Goal: Task Accomplishment & Management: Complete application form

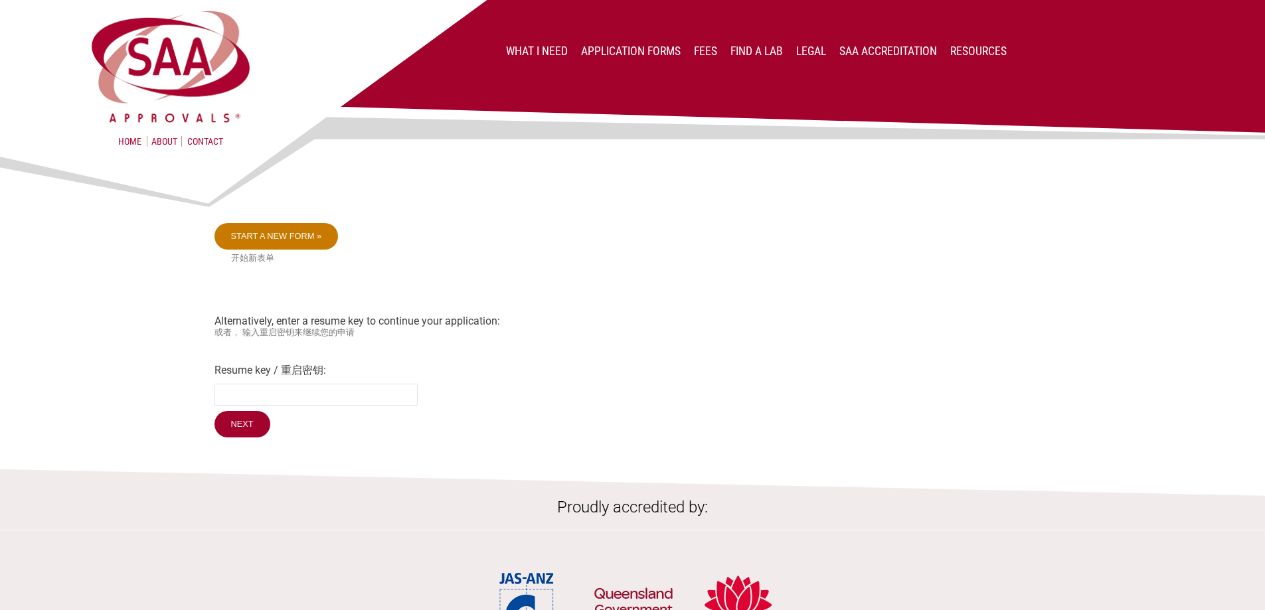
click at [272, 233] on link "Start a new form »" at bounding box center [277, 236] width 124 height 27
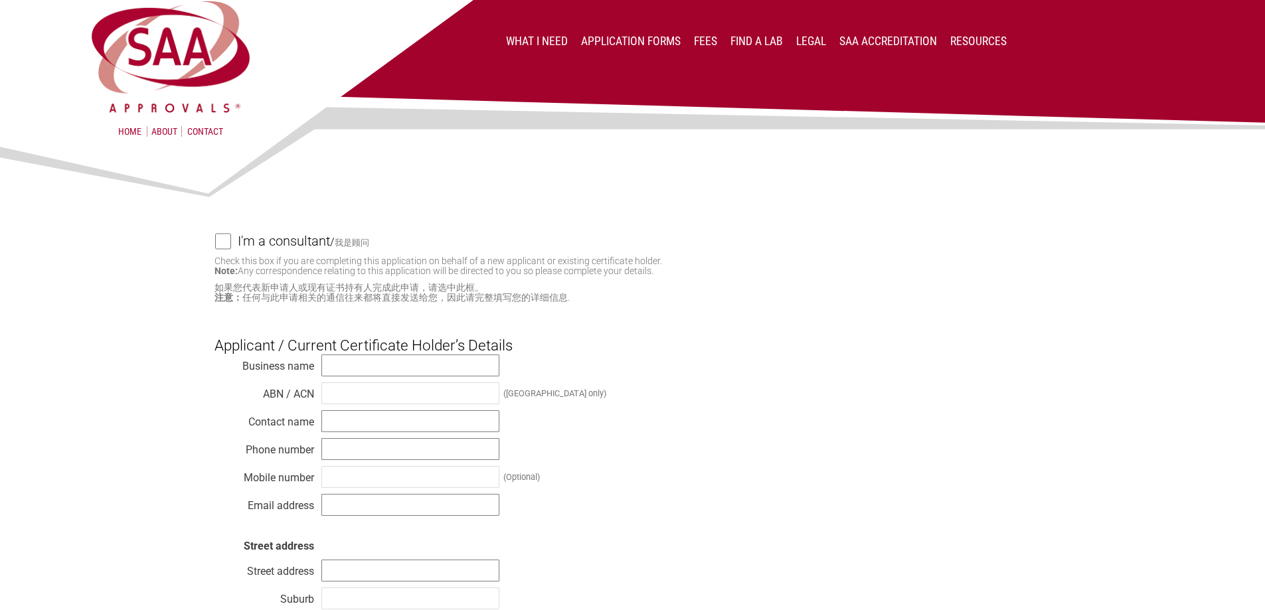
scroll to position [133, 0]
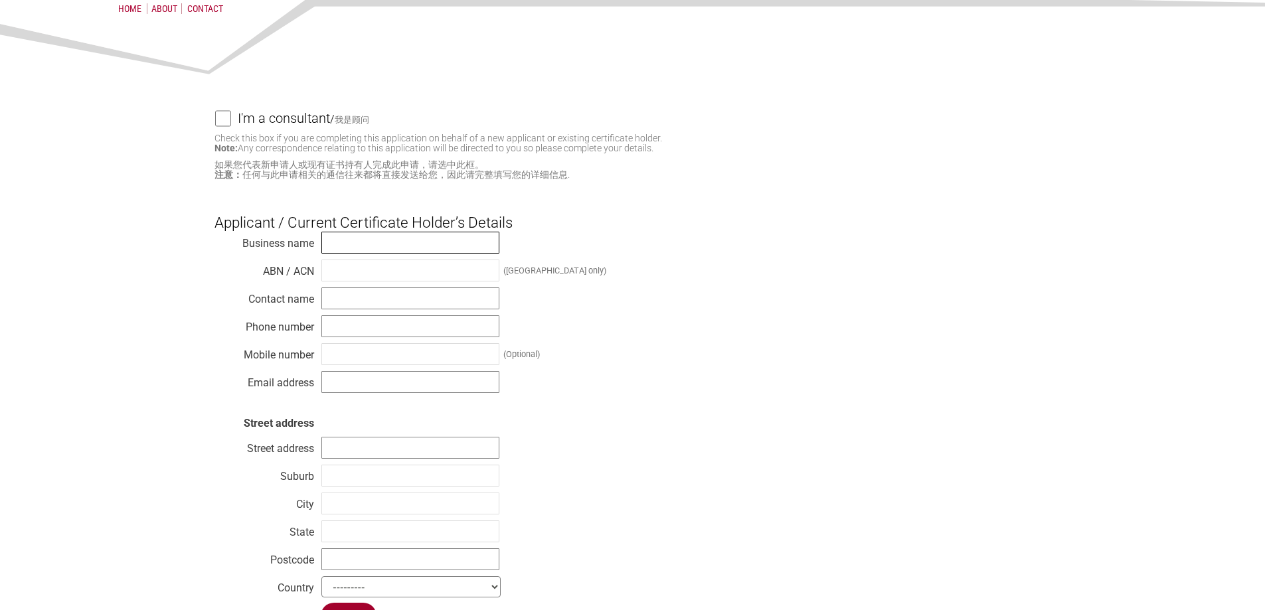
click at [384, 244] on input "text" at bounding box center [410, 243] width 178 height 22
click at [400, 240] on input "text" at bounding box center [410, 243] width 178 height 22
paste input "Five Oceans Pty Ltd."
type input "Five Oceans Pty Ltd."
click at [410, 266] on input "text" at bounding box center [410, 271] width 178 height 22
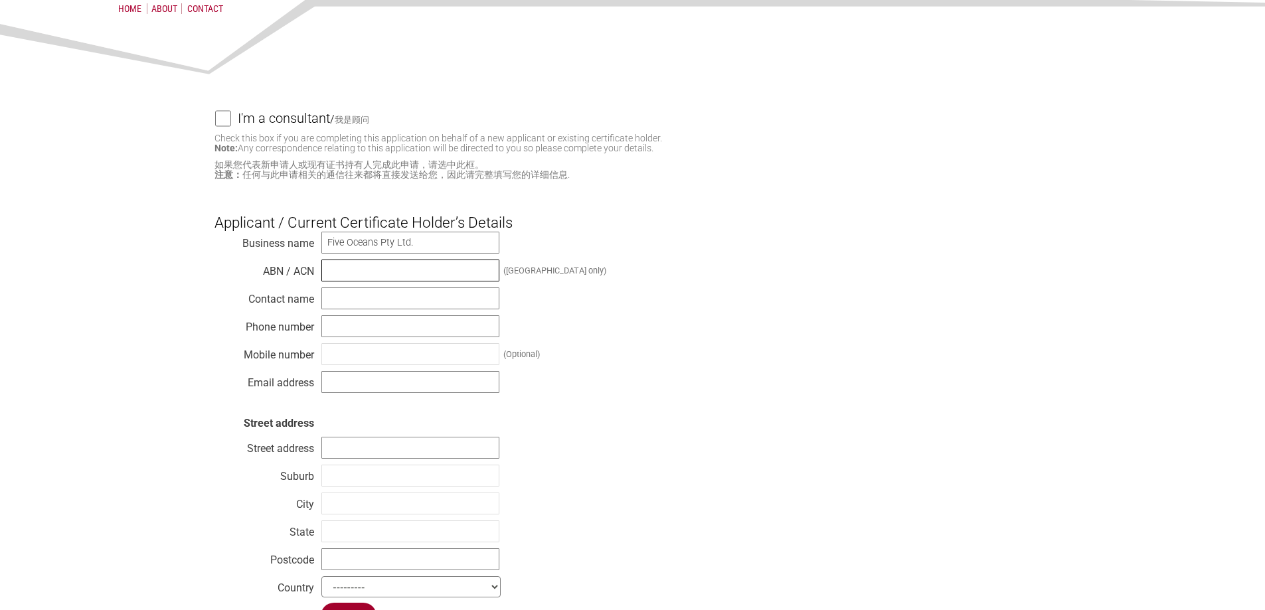
click at [388, 275] on input "text" at bounding box center [410, 271] width 178 height 22
paste input "77 315 948 457"
click at [343, 276] on input "77 315 948 457" at bounding box center [410, 271] width 178 height 22
click at [356, 271] on input "77315 948 457" at bounding box center [410, 271] width 178 height 22
click at [373, 270] on input "77315948 457" at bounding box center [410, 271] width 178 height 22
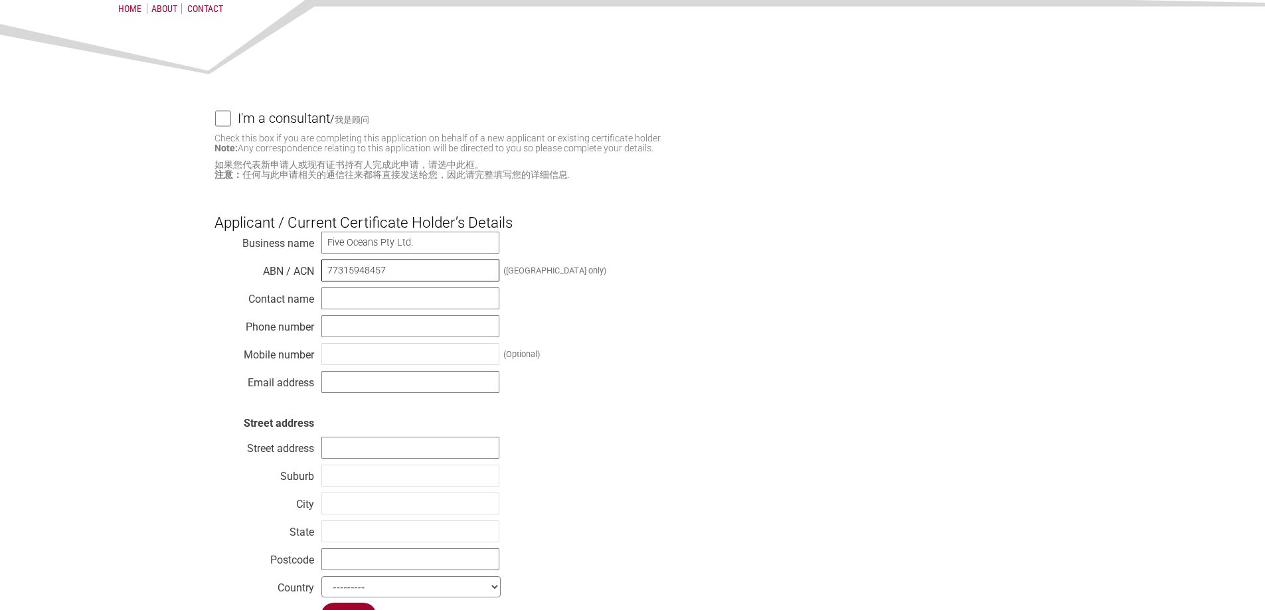
drag, startPoint x: 424, startPoint y: 270, endPoint x: 68, endPoint y: 269, distance: 356.6
click at [68, 269] on section "I'm a consultant / 我是顾问 Check this box if you are completing this application o…" at bounding box center [632, 345] width 1265 height 657
type input "77315948457"
click at [359, 306] on input "text" at bounding box center [410, 299] width 178 height 22
type input "Ying"
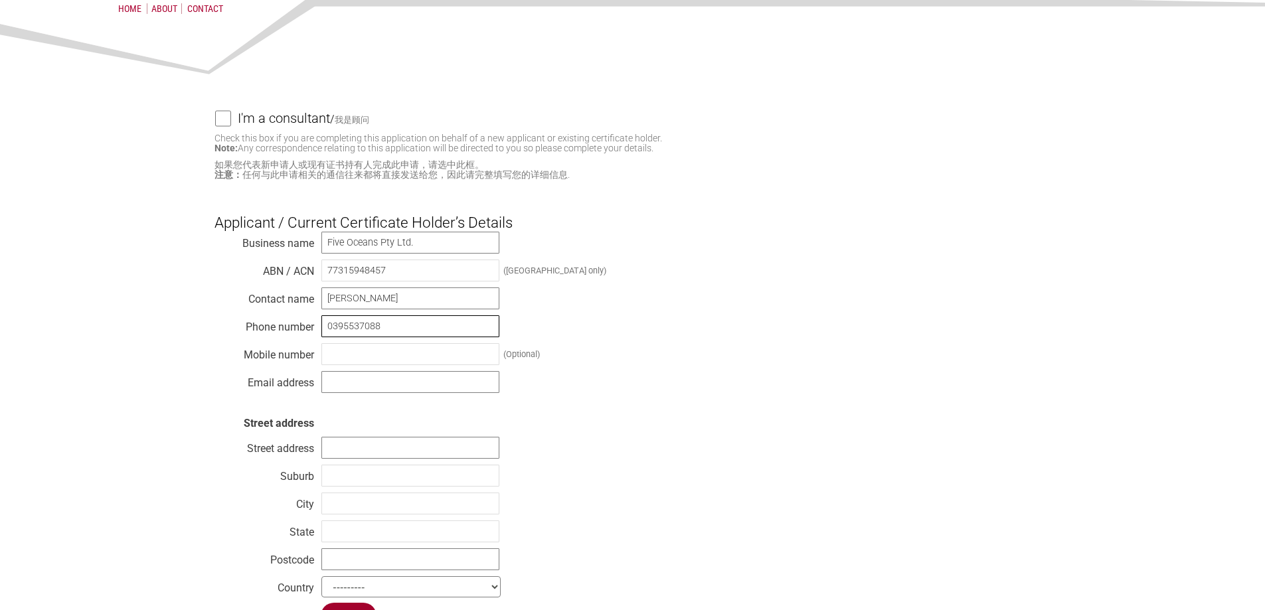
type input "0395537088"
click at [416, 391] on input "admin" at bounding box center [410, 382] width 178 height 22
paste input "@fiveoceansaustralia.com"
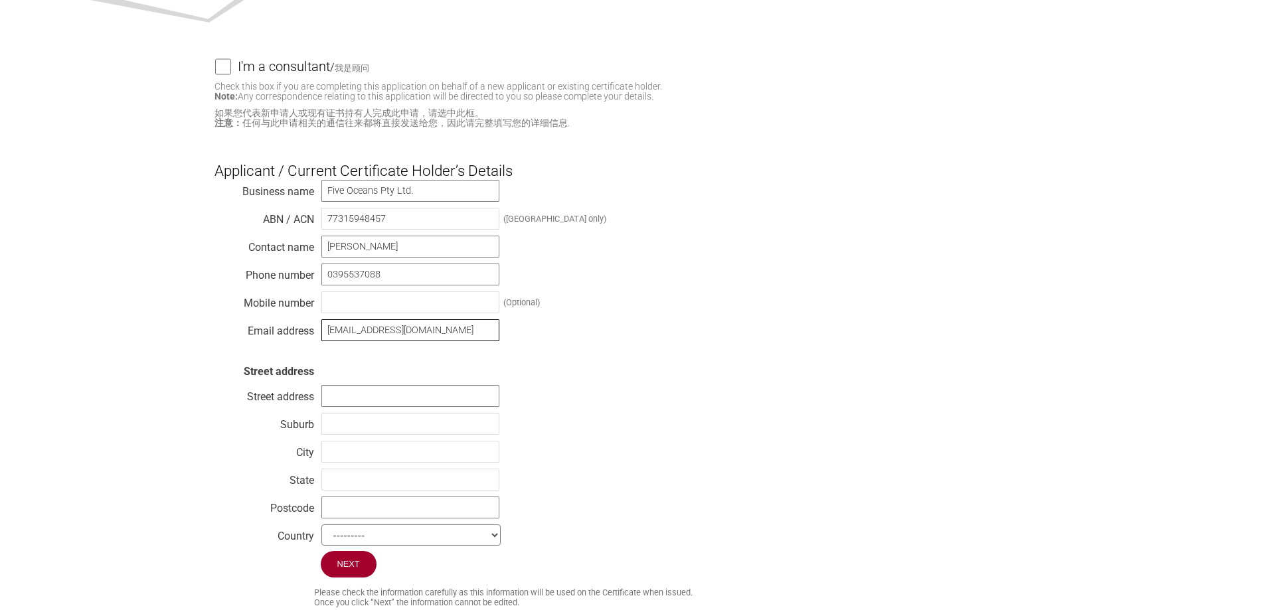
scroll to position [398, 0]
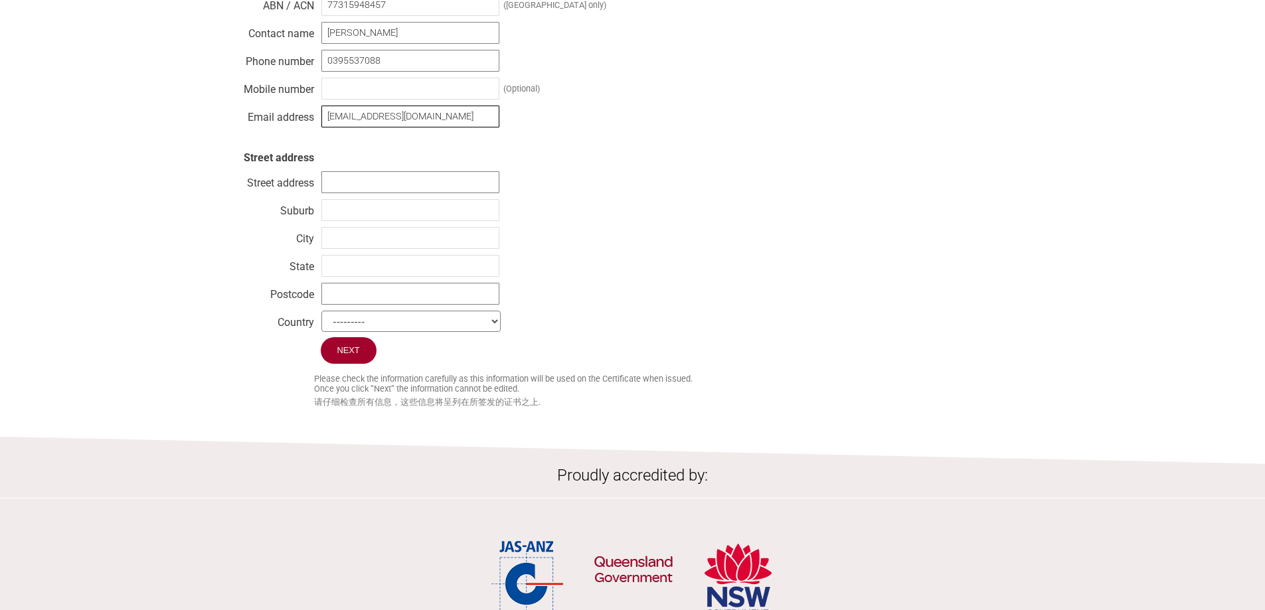
type input "admin@fiveoceansaustralia.com"
click at [388, 199] on div "Business name Five Oceans Pty Ltd. ABN / ACN 77315948457 (Australia only) Conta…" at bounding box center [633, 151] width 837 height 372
click at [422, 193] on input "text" at bounding box center [410, 182] width 178 height 22
type input "284 Wickham Rd"
type input "Highett"
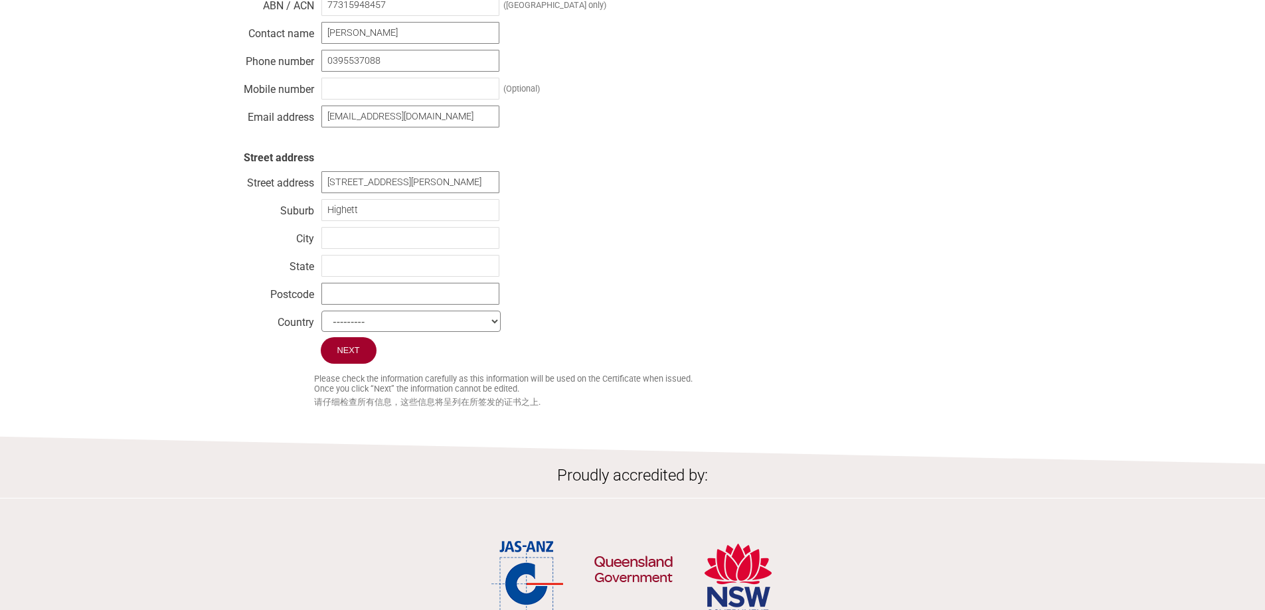
click at [391, 287] on div "Business name Five Oceans Pty Ltd. ABN / ACN 77315948457 (Australia only) Conta…" at bounding box center [633, 151] width 837 height 372
click at [411, 276] on input "text" at bounding box center [410, 266] width 178 height 22
type input "v"
type input "VIC"
type input "3190"
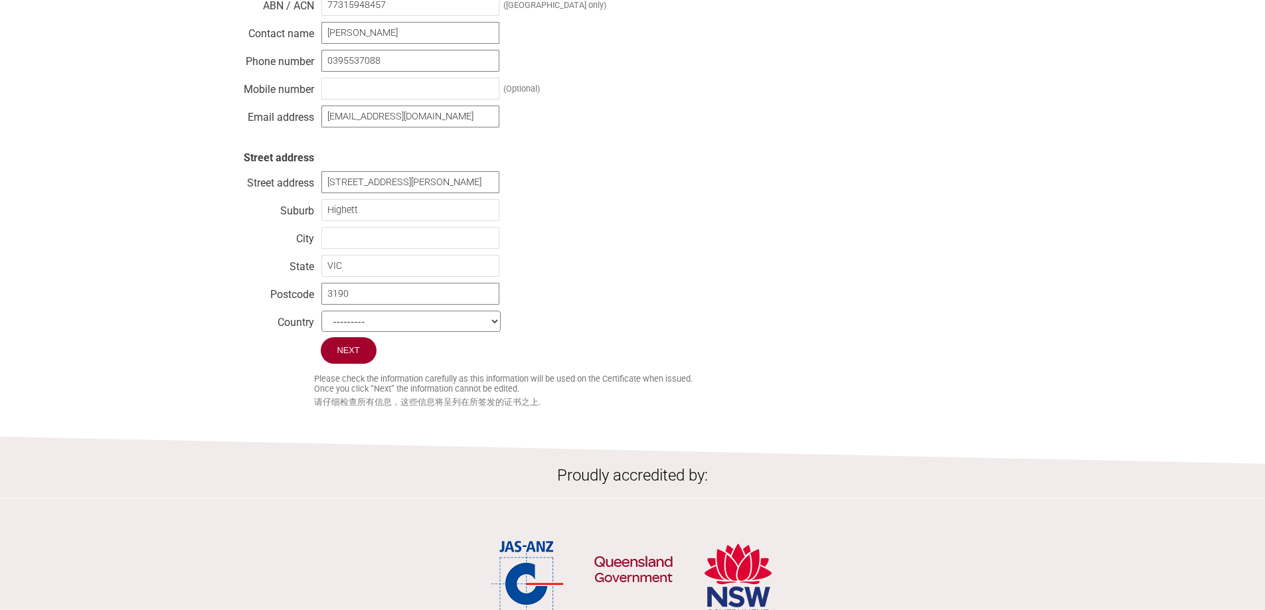
click at [353, 323] on select "--------- Afghanistan Albania Algeria American Samoa Andorra Angola Anguilla An…" at bounding box center [410, 321] width 179 height 21
click at [373, 327] on select "--------- Afghanistan Albania Algeria American Samoa Andorra Angola Anguilla An…" at bounding box center [410, 321] width 179 height 21
select select "Australia"
click at [321, 319] on select "--------- Afghanistan Albania Algeria American Samoa Andorra Angola Anguilla An…" at bounding box center [410, 321] width 179 height 21
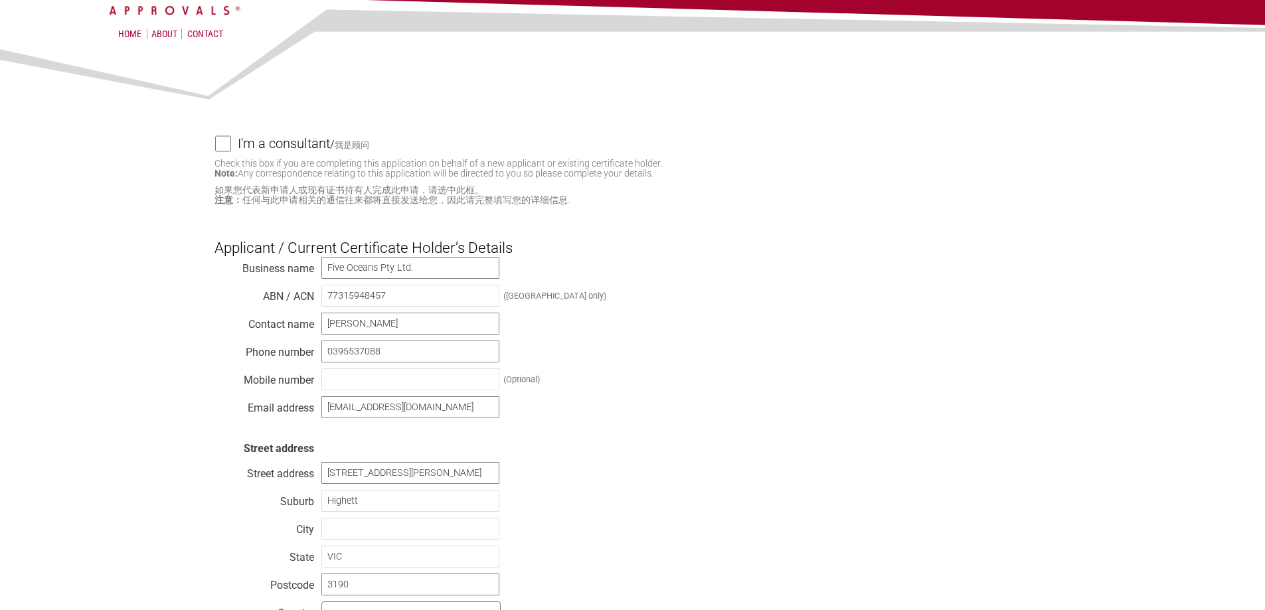
scroll to position [266, 0]
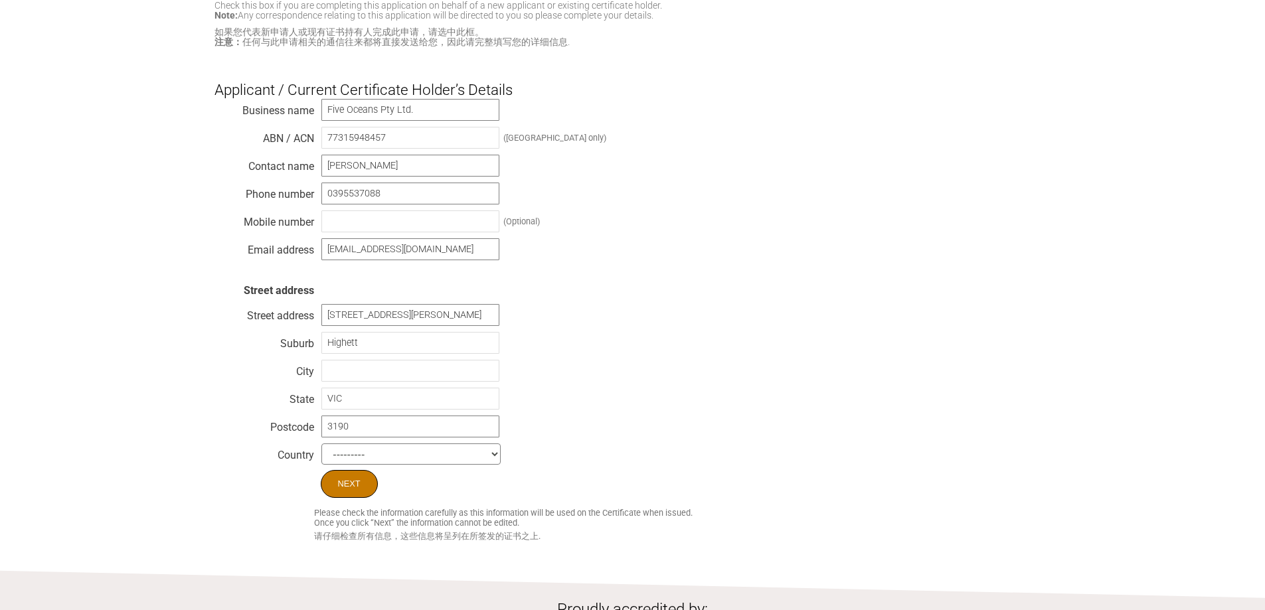
click at [347, 480] on input "Next" at bounding box center [349, 484] width 57 height 28
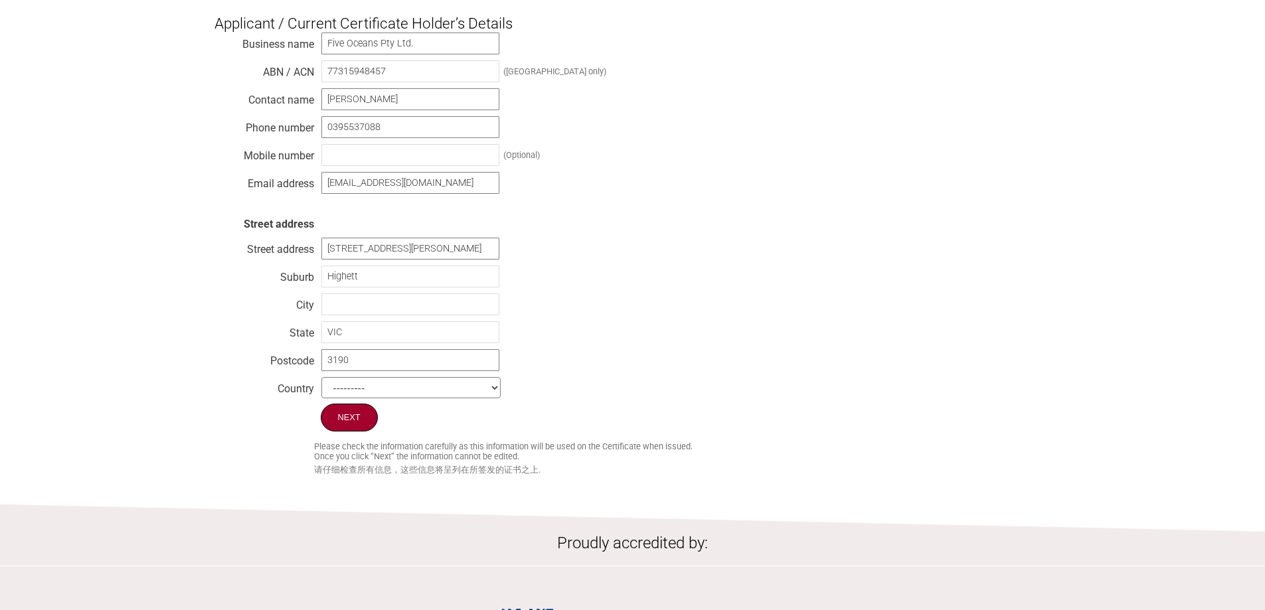
scroll to position [395, 0]
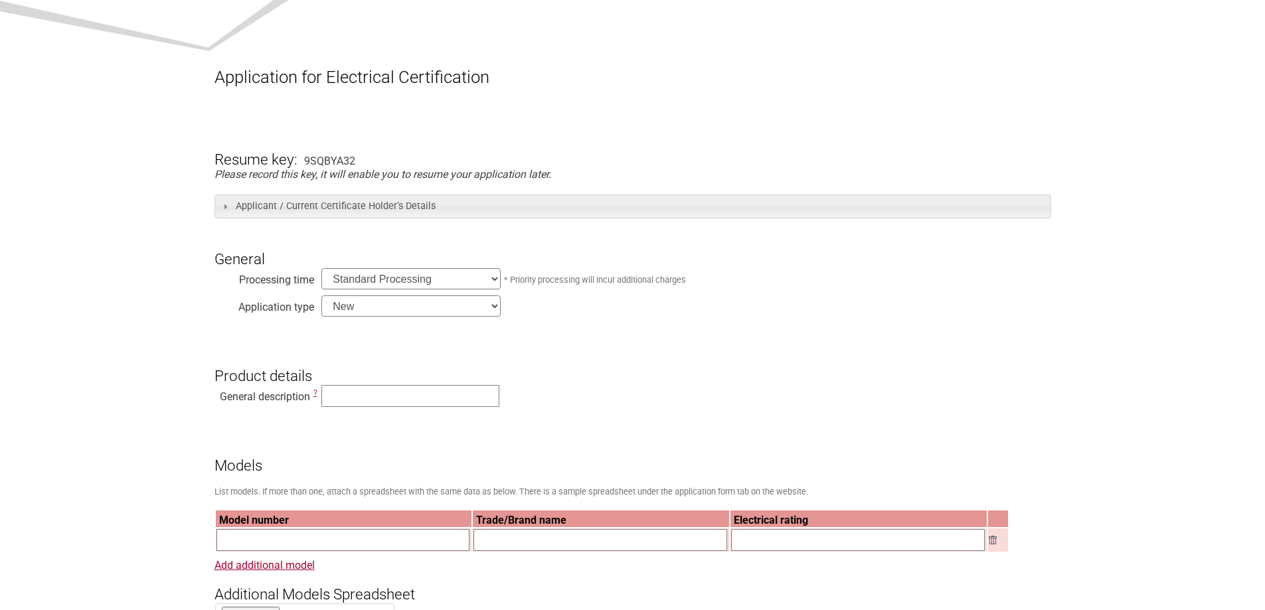
scroll to position [133, 0]
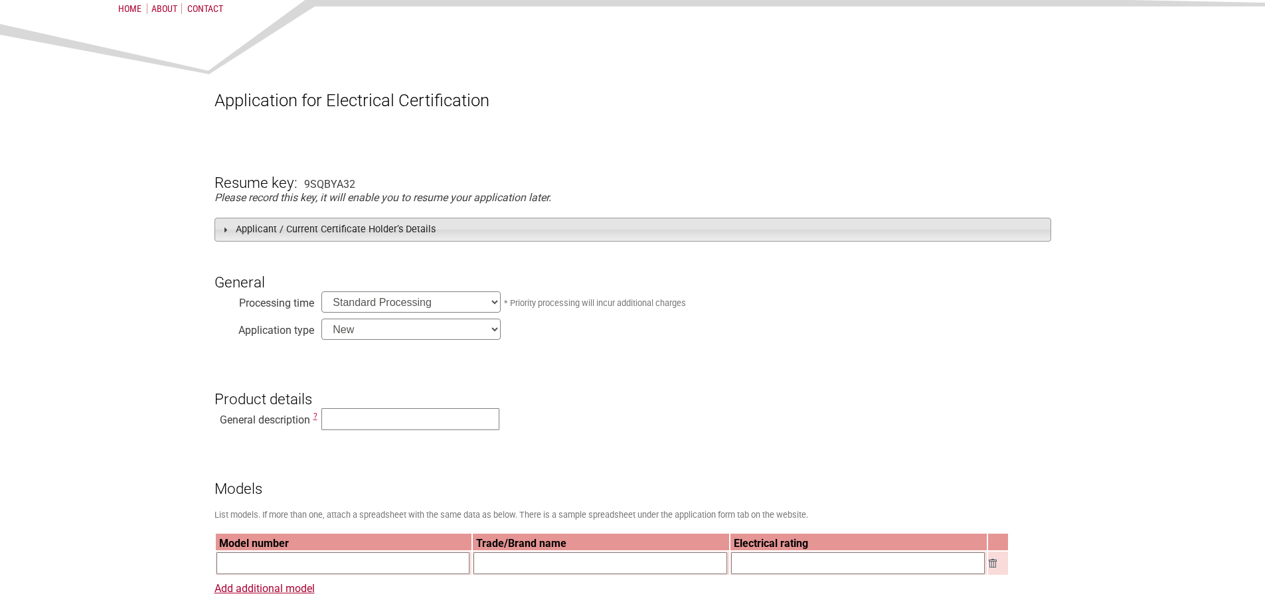
click at [404, 238] on h3 "Applicant / Current Certificate Holder’s Details" at bounding box center [633, 229] width 837 height 23
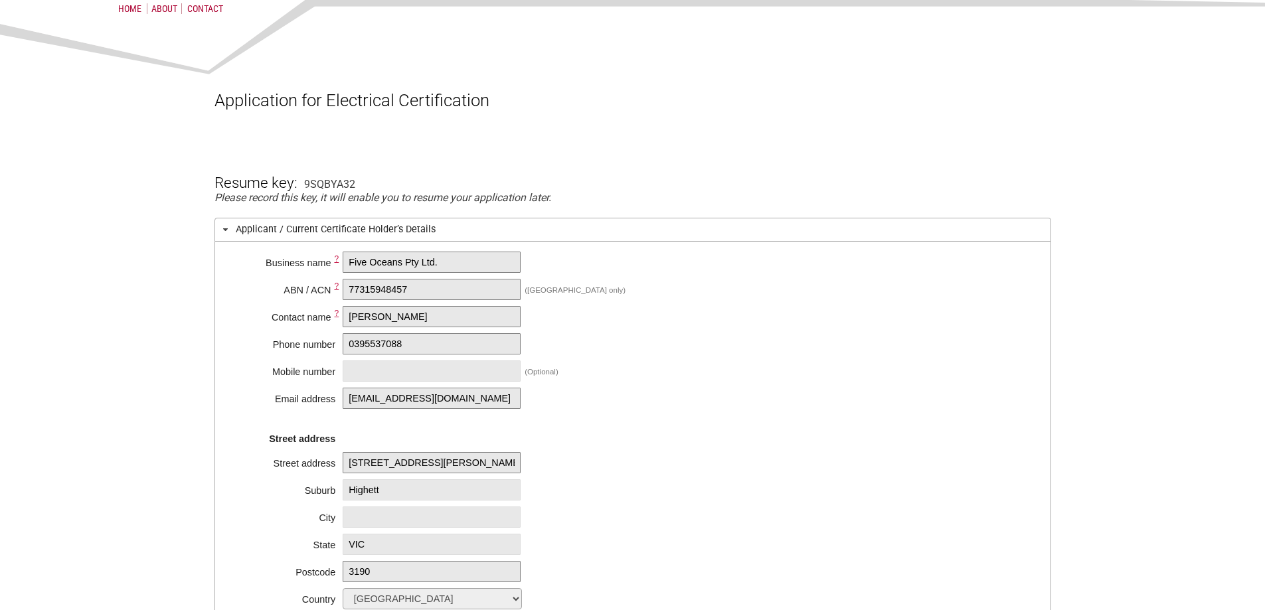
click at [404, 238] on h3 "Applicant / Current Certificate Holder’s Details" at bounding box center [633, 229] width 837 height 23
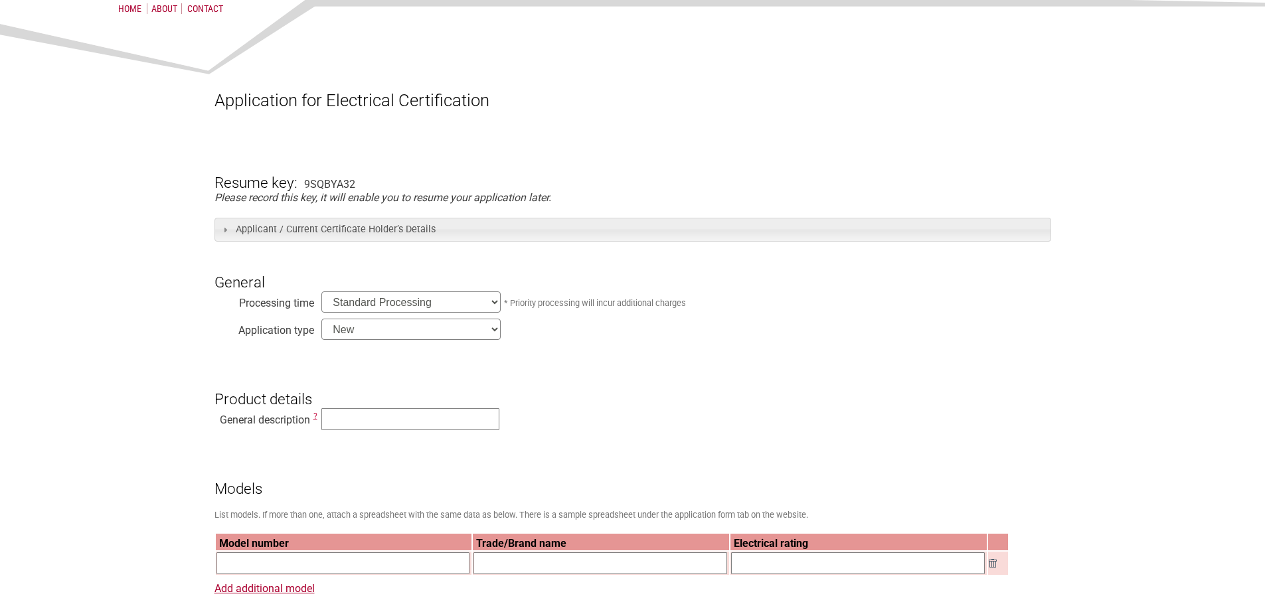
click at [394, 306] on select "Standard Processing Priority Processing (24 hours)" at bounding box center [410, 302] width 179 height 21
click at [406, 337] on select "New Modification Renewal Co-licence" at bounding box center [410, 329] width 179 height 21
select select "Renewal"
click at [321, 320] on select "New Modification Renewal Co-licence" at bounding box center [410, 329] width 179 height 21
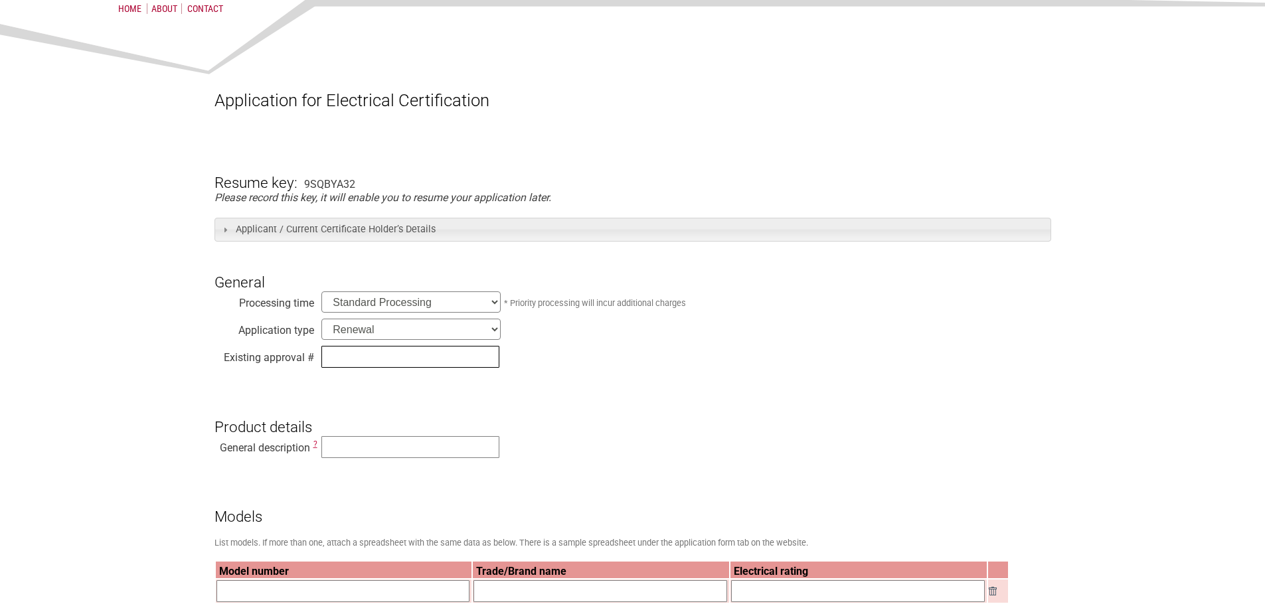
click at [371, 365] on input "text" at bounding box center [410, 357] width 178 height 22
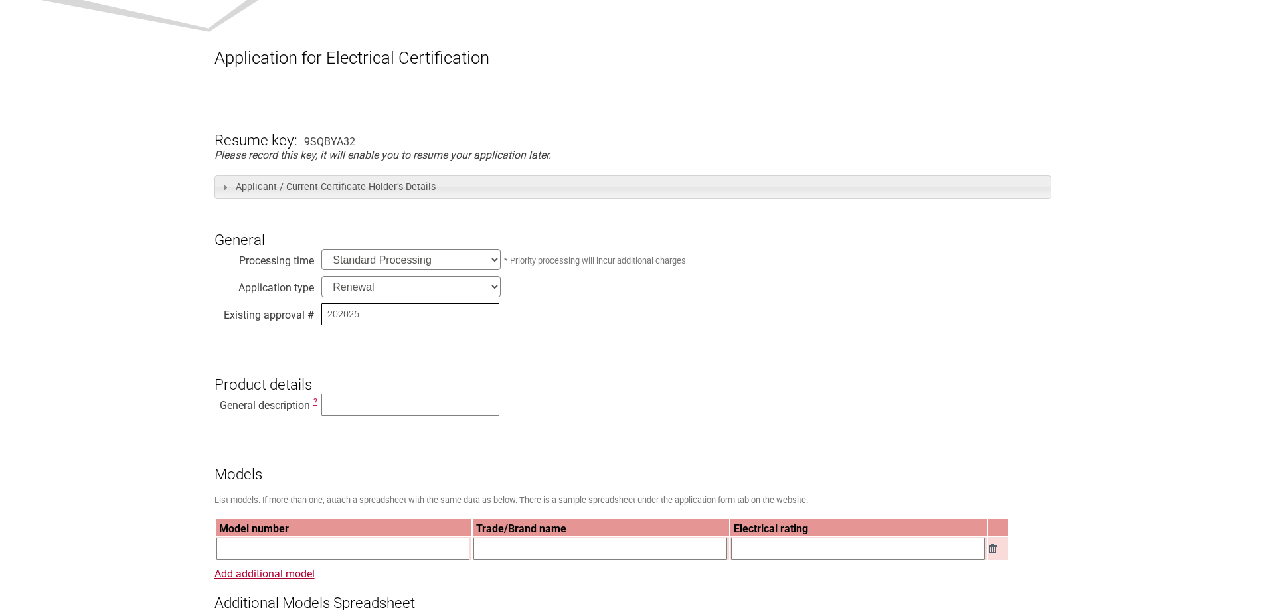
scroll to position [199, 0]
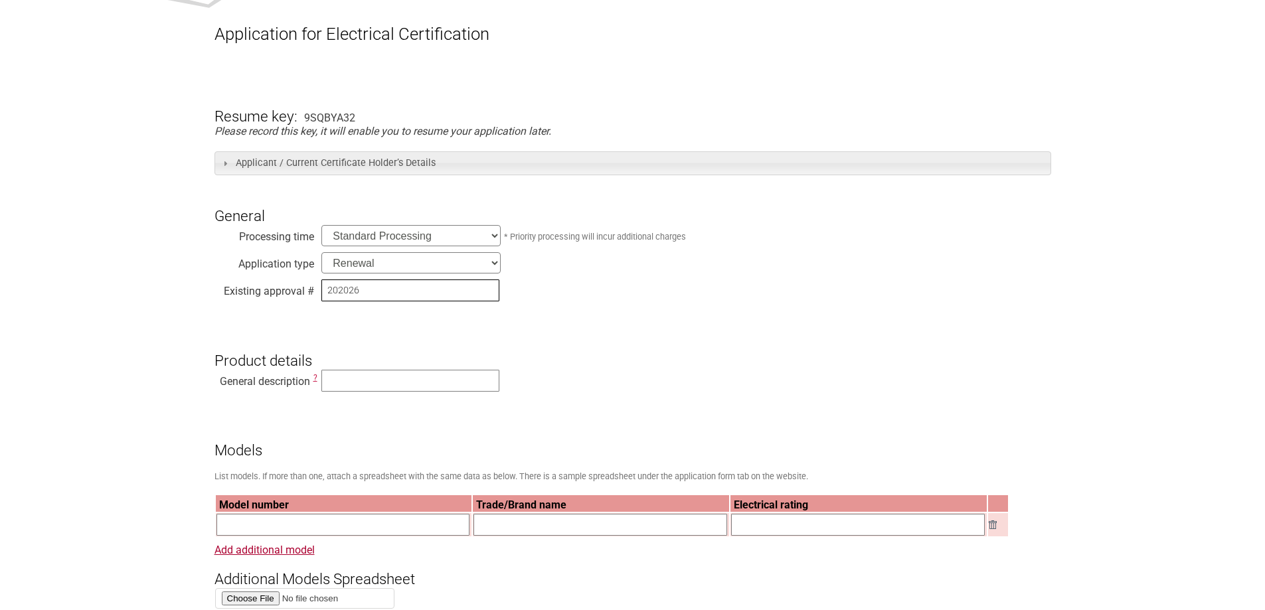
type input "202026"
click at [440, 361] on h3 "Product details" at bounding box center [633, 349] width 837 height 40
click at [440, 365] on h3 "Product details" at bounding box center [633, 349] width 837 height 40
click at [440, 379] on input "text" at bounding box center [410, 381] width 178 height 22
paste input "Roaster (Air Fryer)"
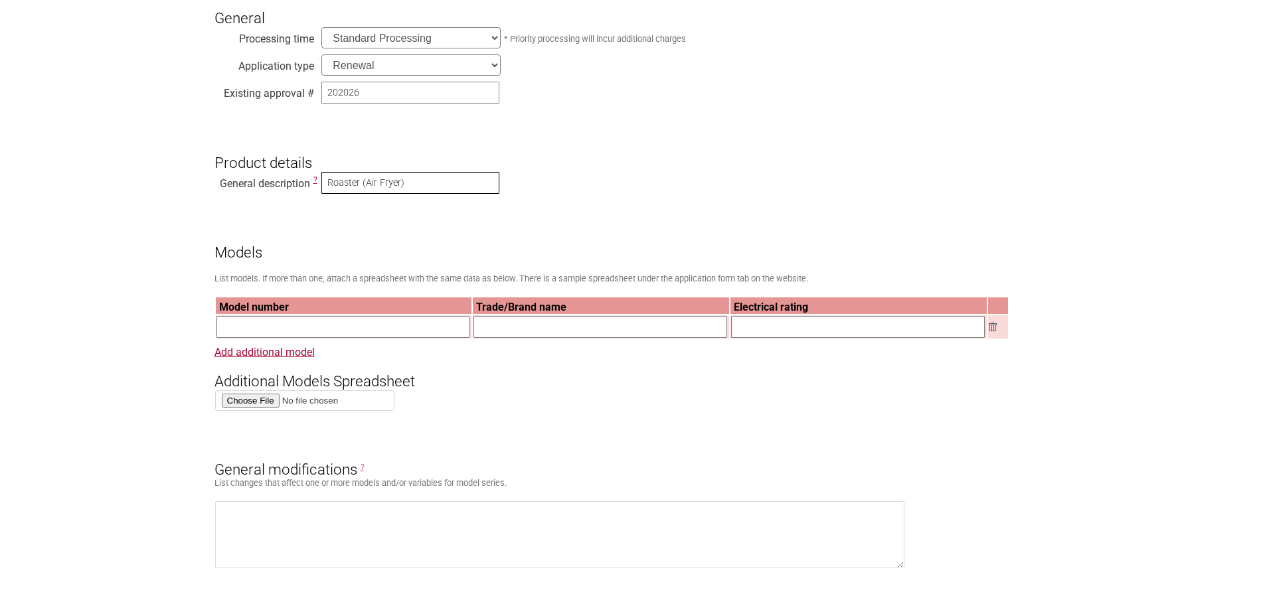
scroll to position [398, 0]
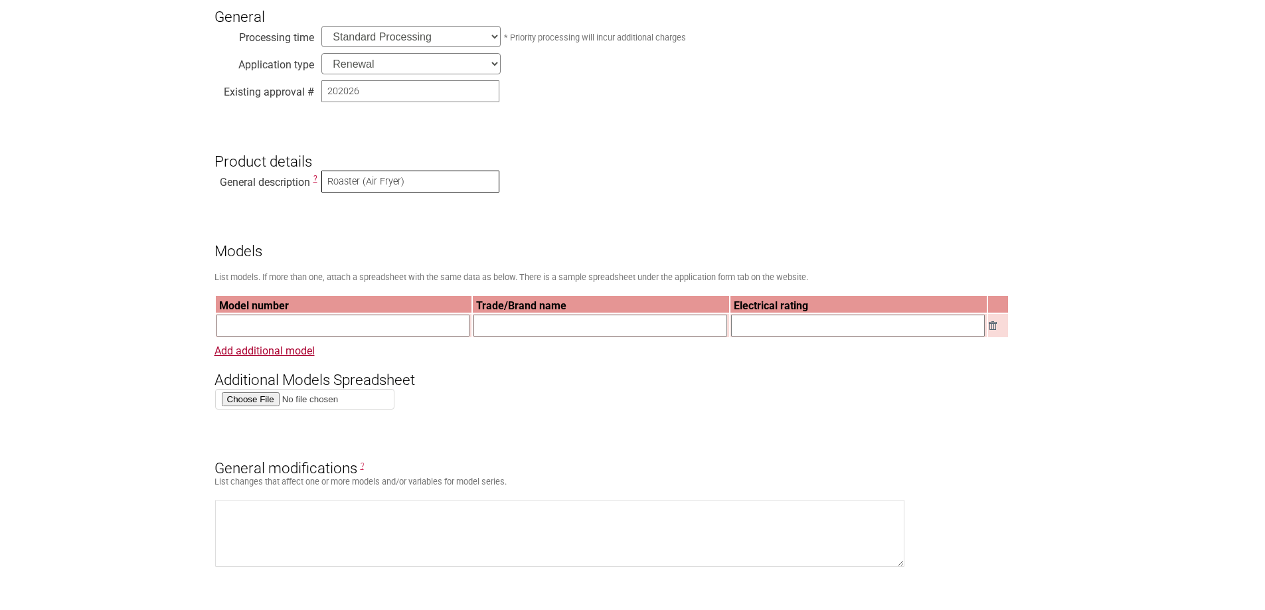
type input "Roaster (Air Fryer)"
click at [379, 321] on input "text" at bounding box center [344, 326] width 254 height 22
click at [586, 330] on input "text" at bounding box center [601, 326] width 254 height 22
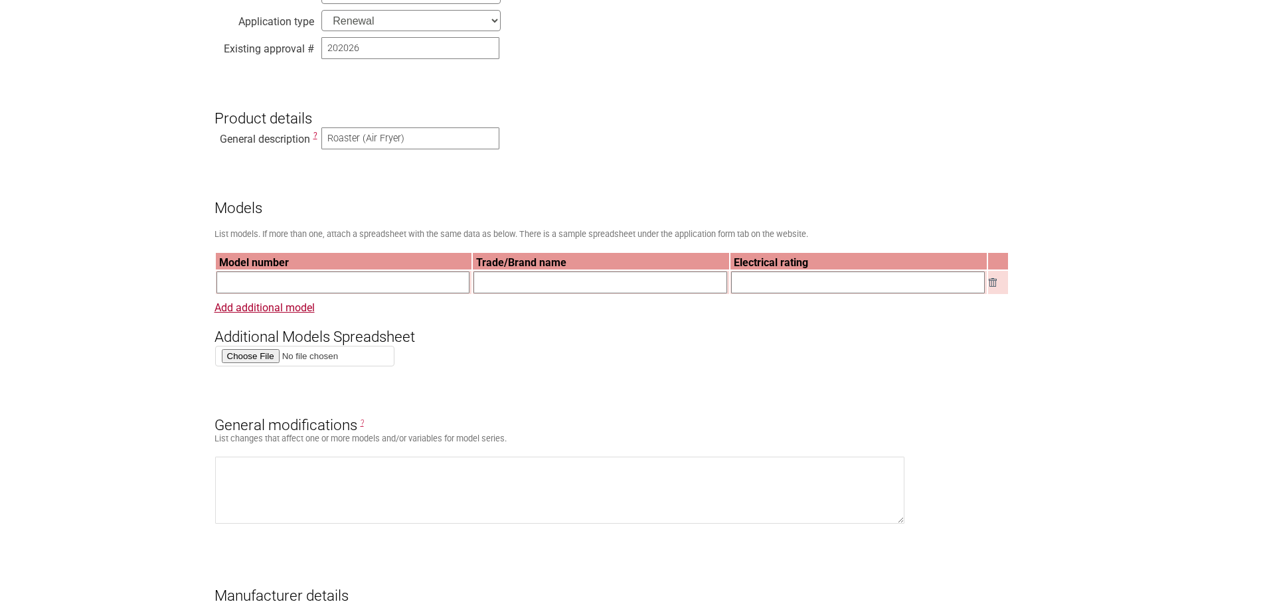
scroll to position [465, 0]
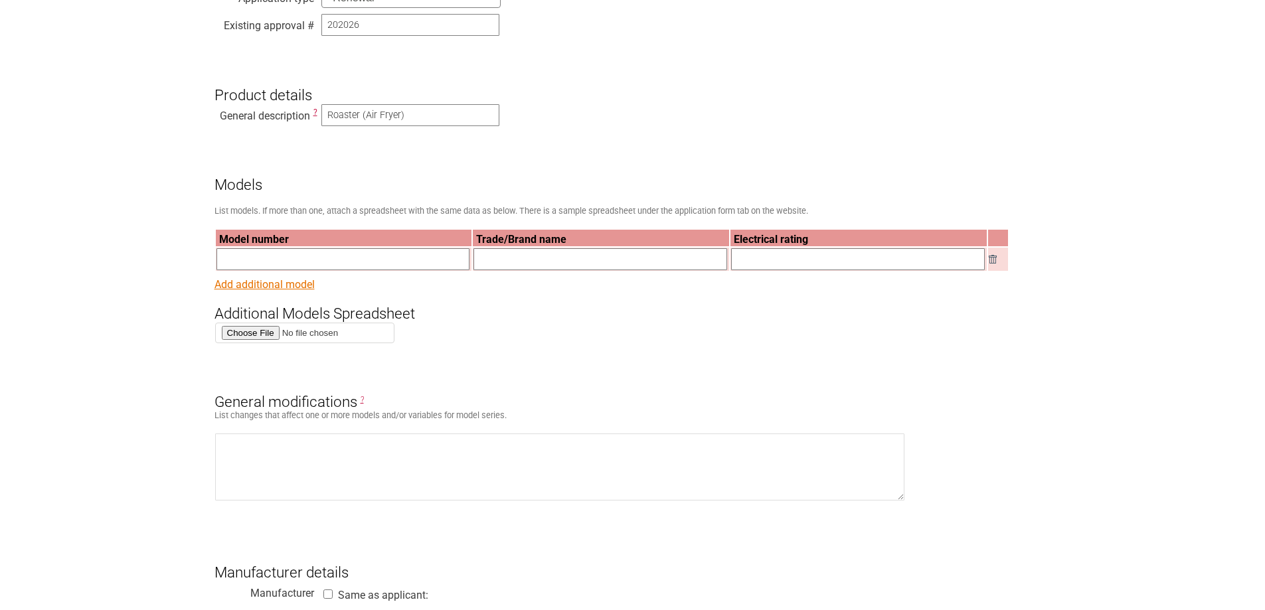
click at [288, 286] on link "Add additional model" at bounding box center [265, 284] width 100 height 13
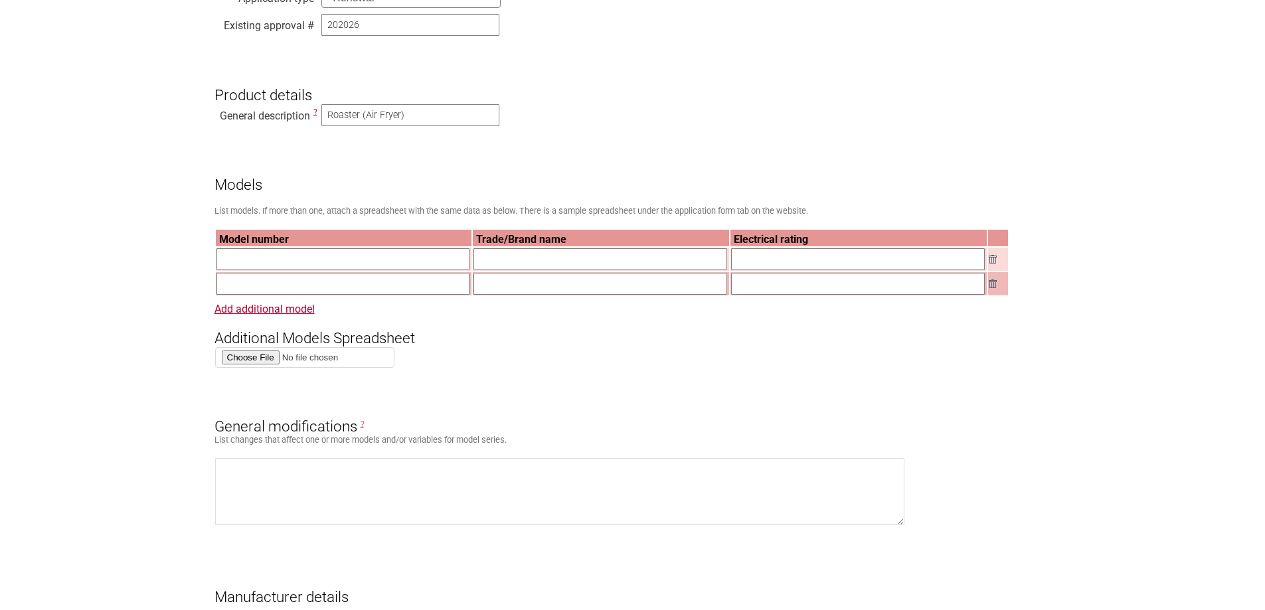
click at [310, 269] on input "text" at bounding box center [344, 259] width 254 height 22
type input "AFY-081"
click at [294, 308] on link "Add additional model" at bounding box center [265, 309] width 100 height 13
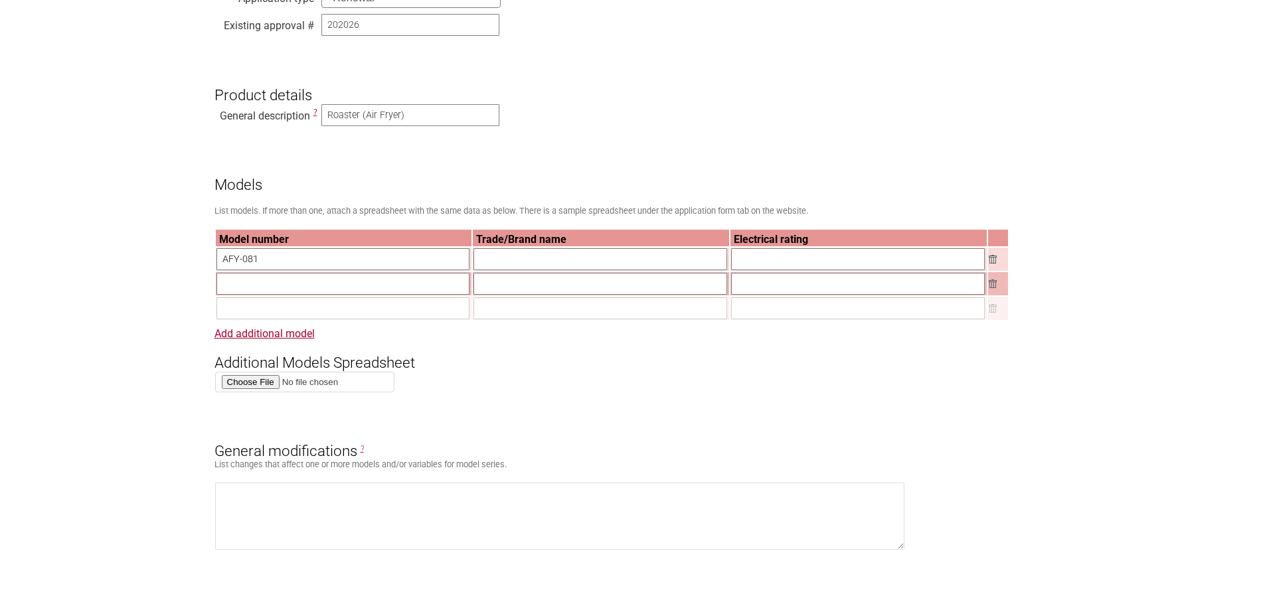
click at [296, 294] on input "text" at bounding box center [344, 284] width 254 height 22
paste input "AFY-081"
type input "AFY-081"
click at [286, 340] on link "Add additional model" at bounding box center [265, 333] width 100 height 13
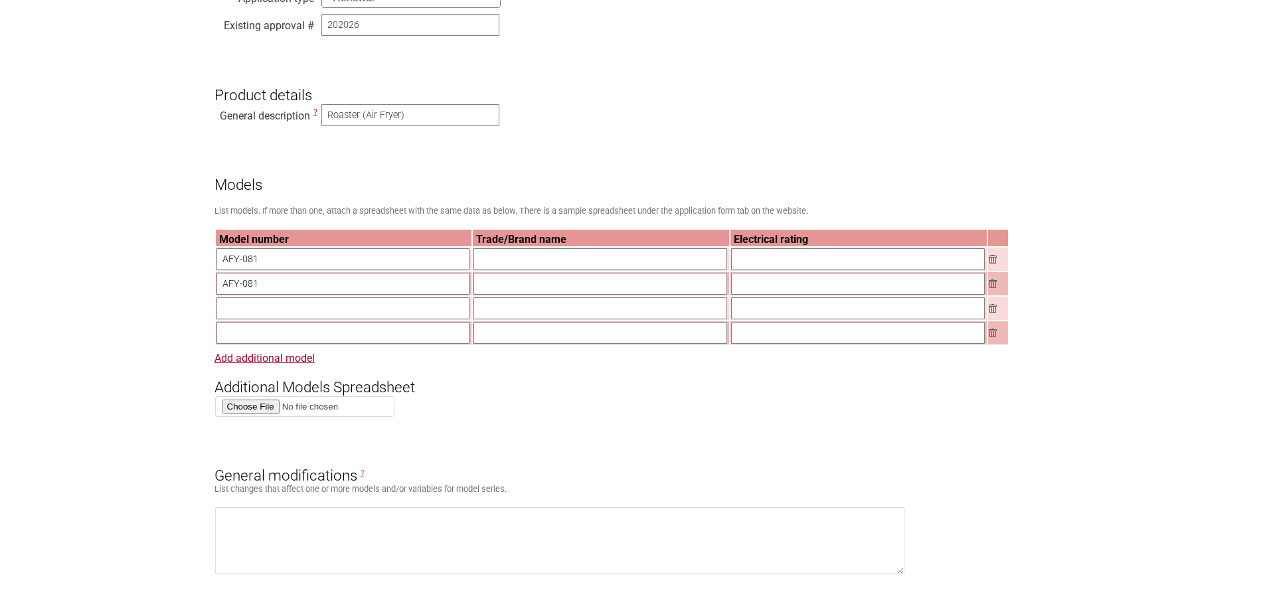
click at [281, 319] on input "text" at bounding box center [344, 309] width 254 height 22
paste input "AFY-081"
type input "AFY-081"
click at [278, 364] on link "Add additional model" at bounding box center [265, 358] width 100 height 13
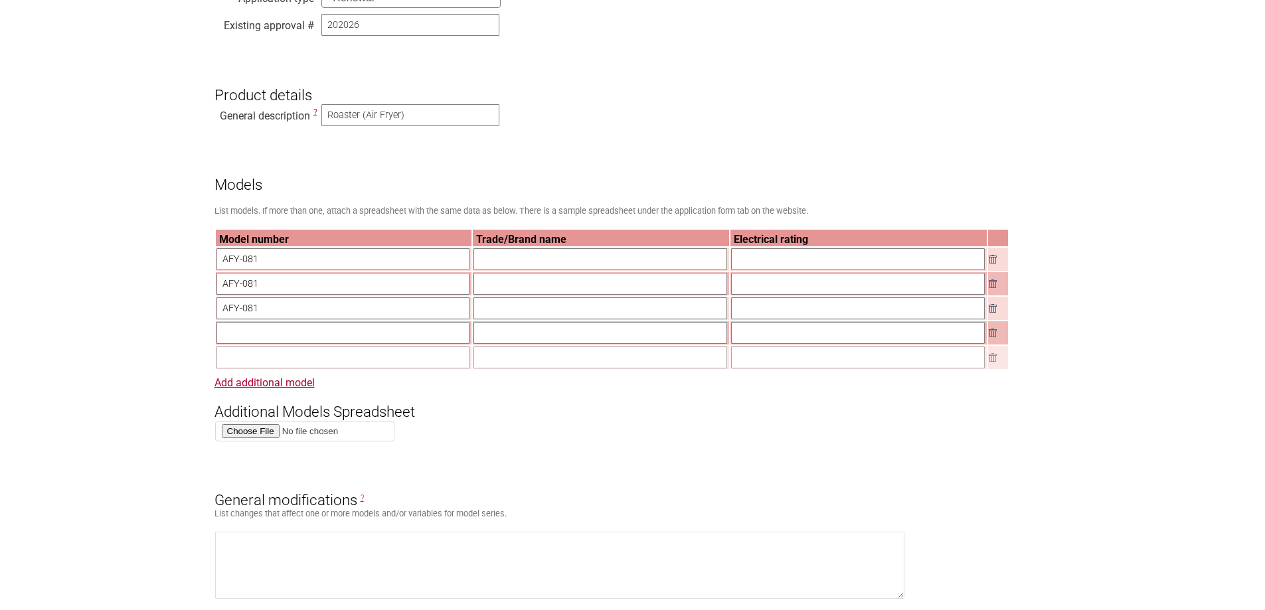
click at [278, 342] on input "text" at bounding box center [344, 333] width 254 height 22
paste input "AFY-081"
type input "AFY-081"
click at [266, 369] on input "text" at bounding box center [344, 358] width 254 height 22
paste input "AFY-081"
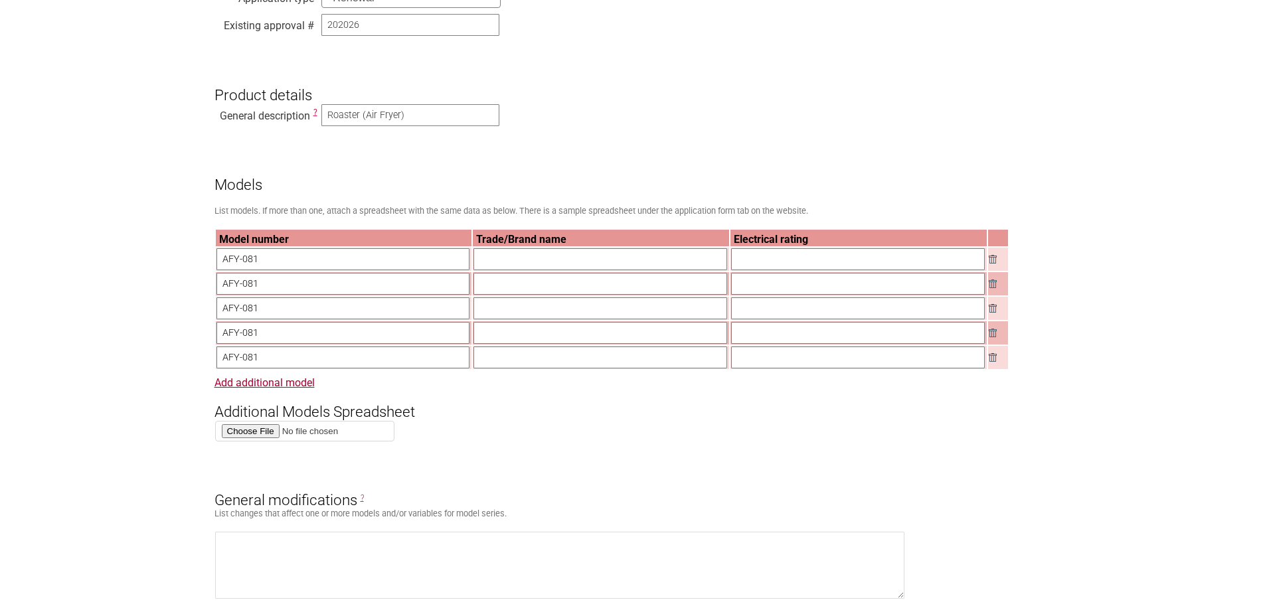
click at [268, 359] on input "AFY-081" at bounding box center [344, 358] width 254 height 22
type input "AFY-085"
click at [278, 344] on input "AFY-081" at bounding box center [344, 333] width 254 height 22
type input "AFY-084"
click at [298, 309] on input "AFY-081" at bounding box center [344, 309] width 254 height 22
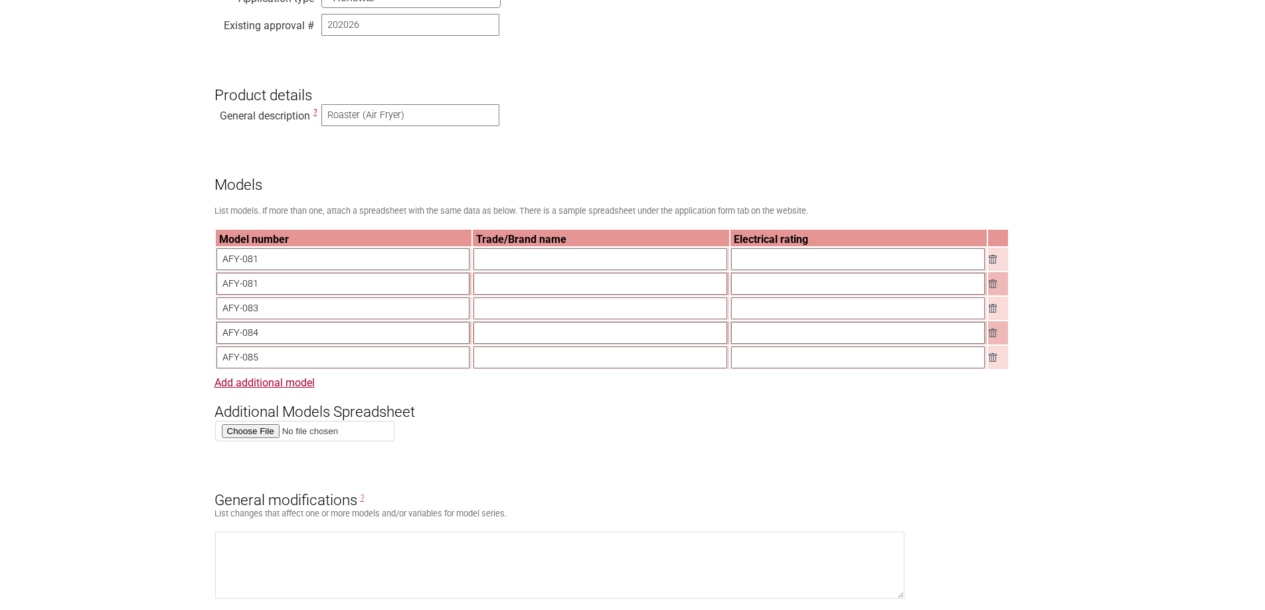
click at [303, 304] on input "AFY-083" at bounding box center [344, 309] width 254 height 22
type input "AFY-083"
click at [317, 295] on input "AFY-081" at bounding box center [344, 284] width 254 height 22
type input "AFY-082"
click at [542, 263] on input "text" at bounding box center [601, 259] width 254 height 22
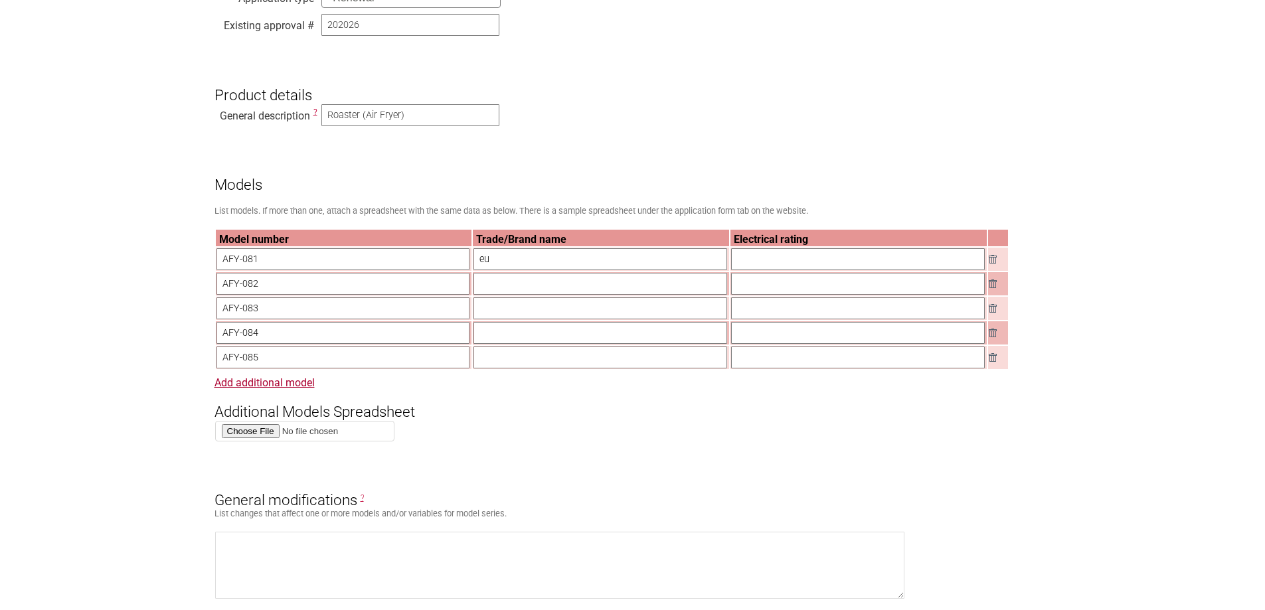
type input "e"
type input "EUKO"
click at [630, 295] on input "text" at bounding box center [601, 284] width 254 height 22
paste input "EUKO"
type input "EUKO"
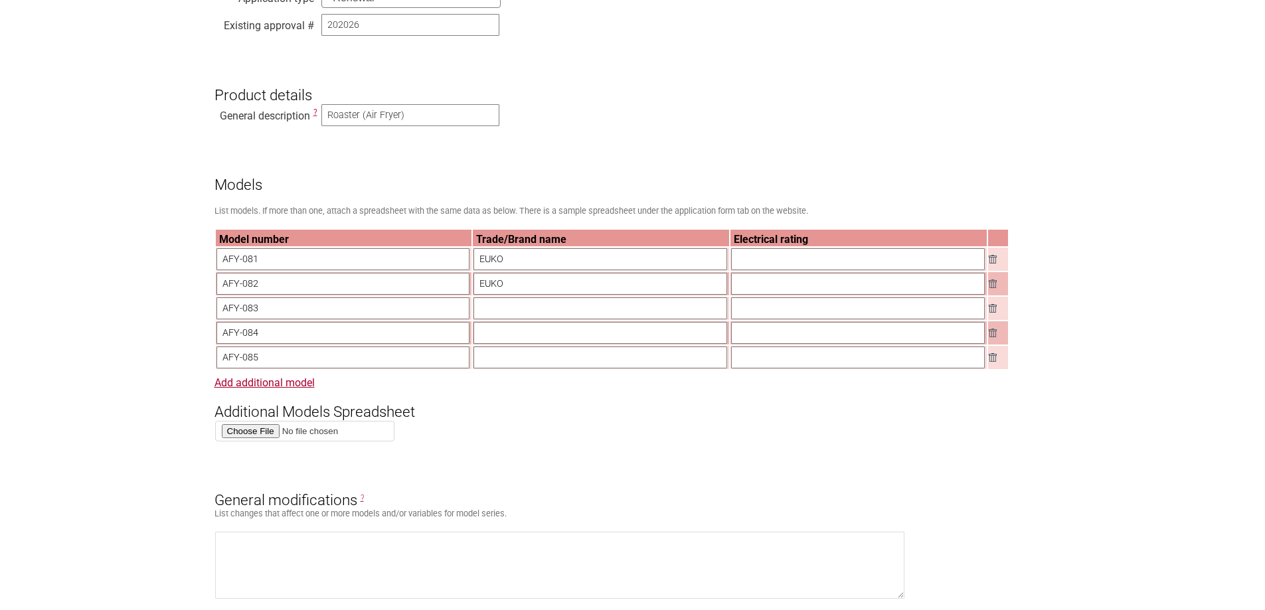
click at [563, 311] on input "text" at bounding box center [601, 309] width 254 height 22
paste input "EUKO"
type input "EUKO"
click at [557, 344] on input "text" at bounding box center [601, 333] width 254 height 22
paste input "EUKO"
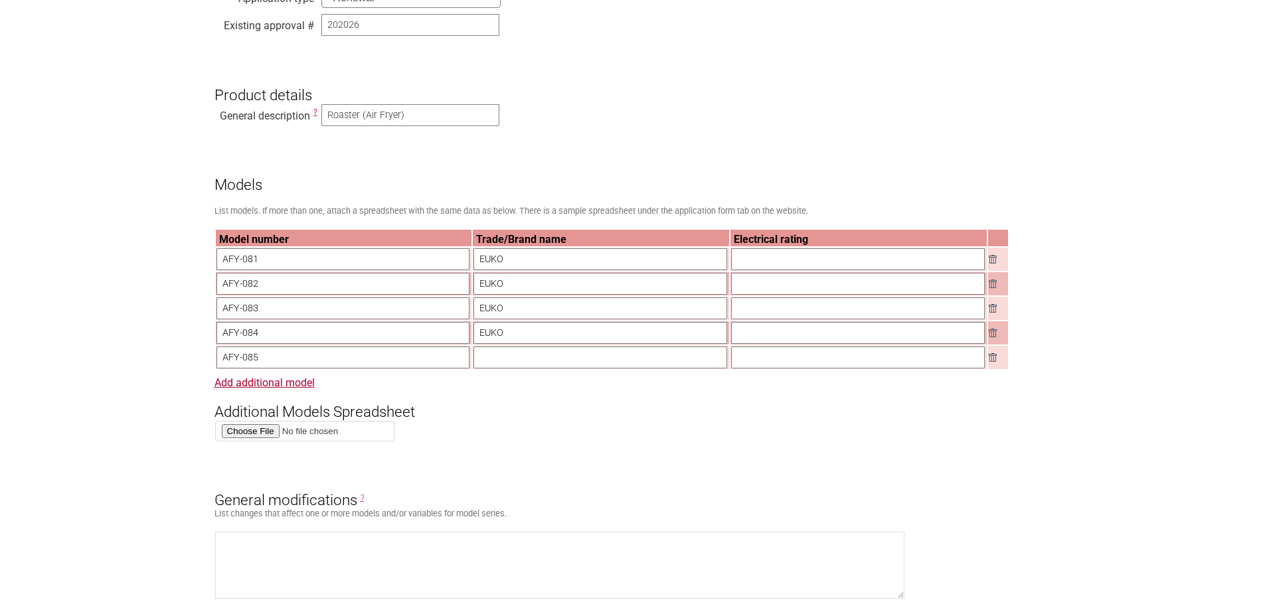
type input "EUKO"
click at [554, 368] on input "text" at bounding box center [601, 358] width 254 height 22
paste input "EUKO"
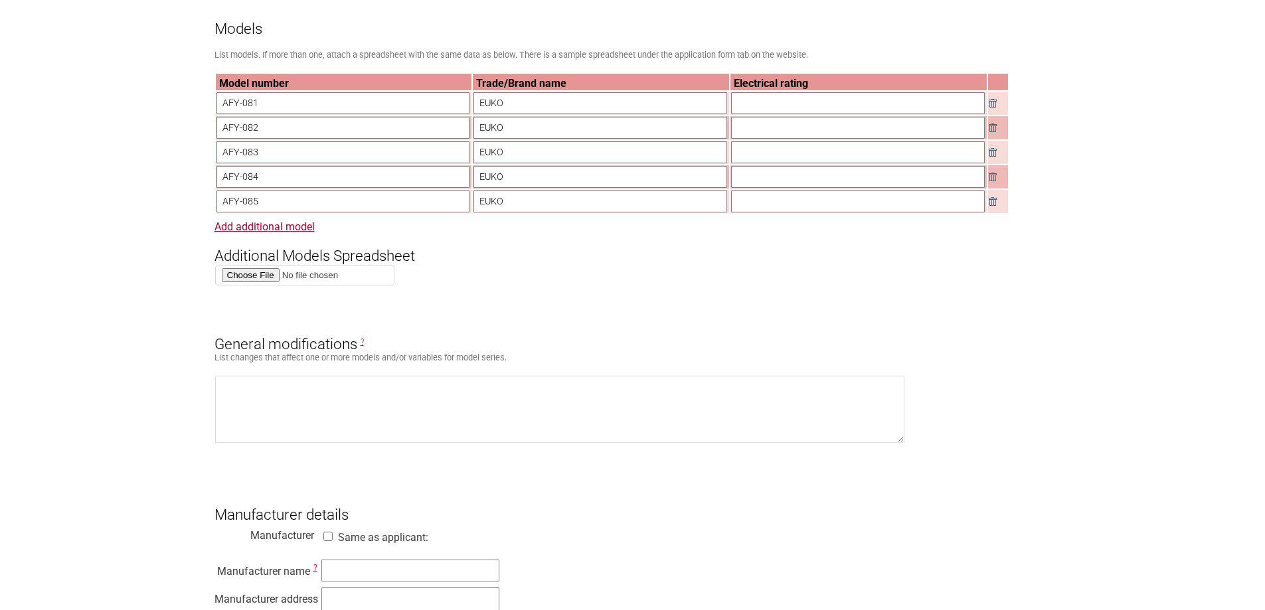
scroll to position [664, 0]
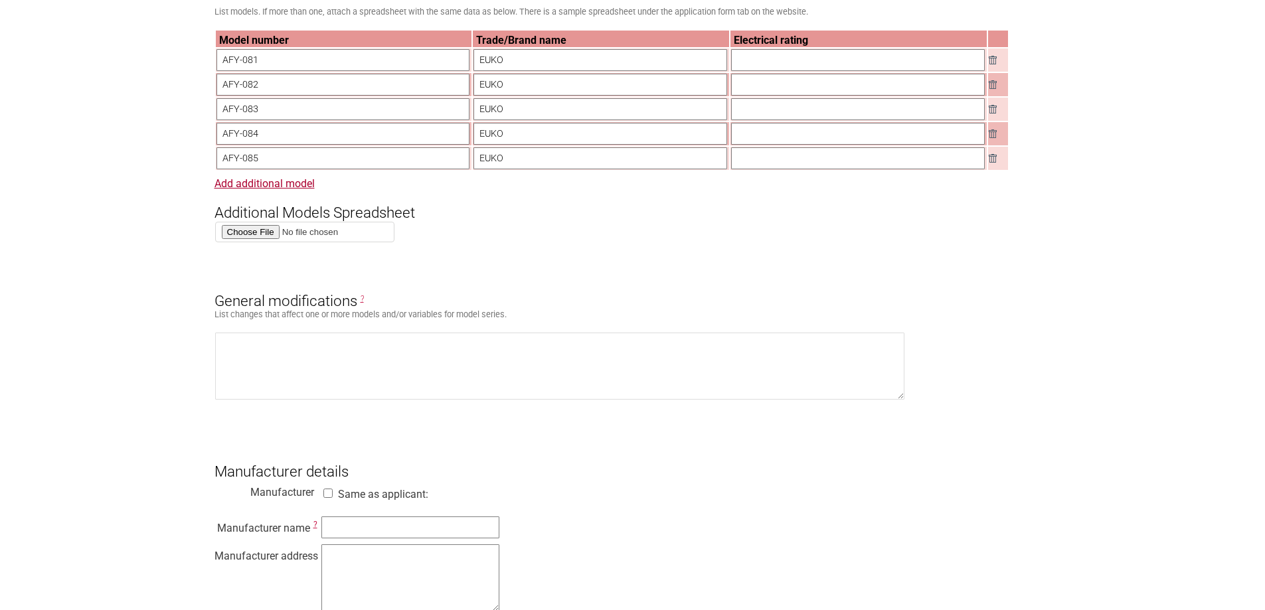
type input "EUKO"
click at [539, 351] on textarea at bounding box center [560, 366] width 690 height 67
drag, startPoint x: 281, startPoint y: 98, endPoint x: -84, endPoint y: 88, distance: 365.4
click at [298, 345] on textarea at bounding box center [560, 366] width 690 height 67
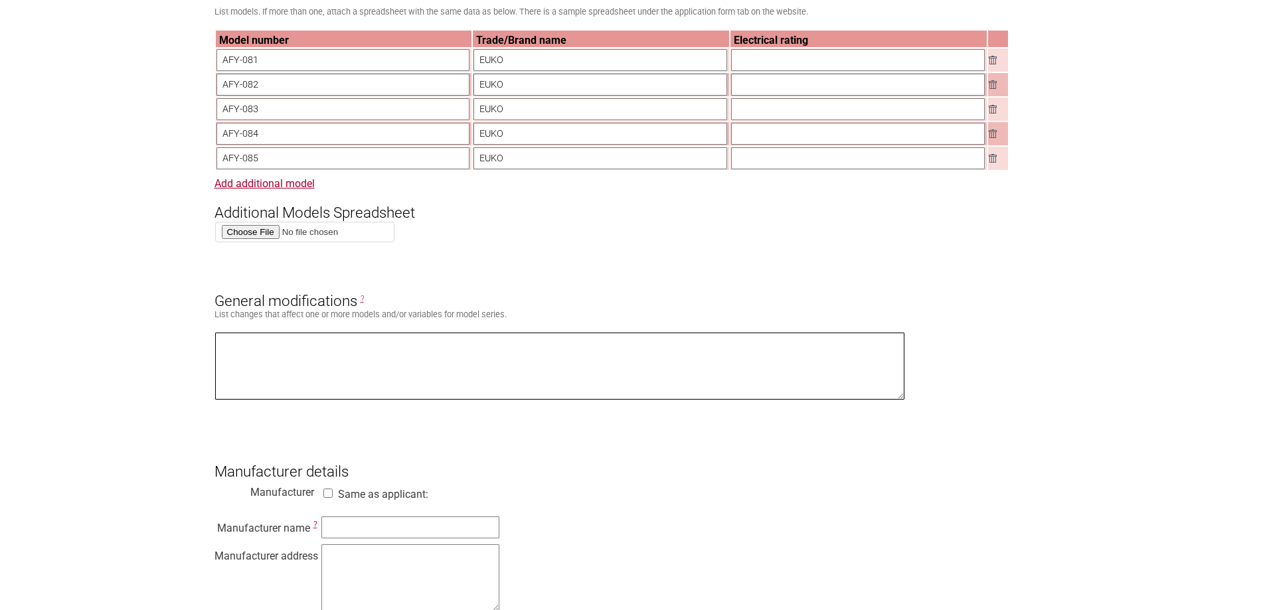
paste textarea "AFY-082"
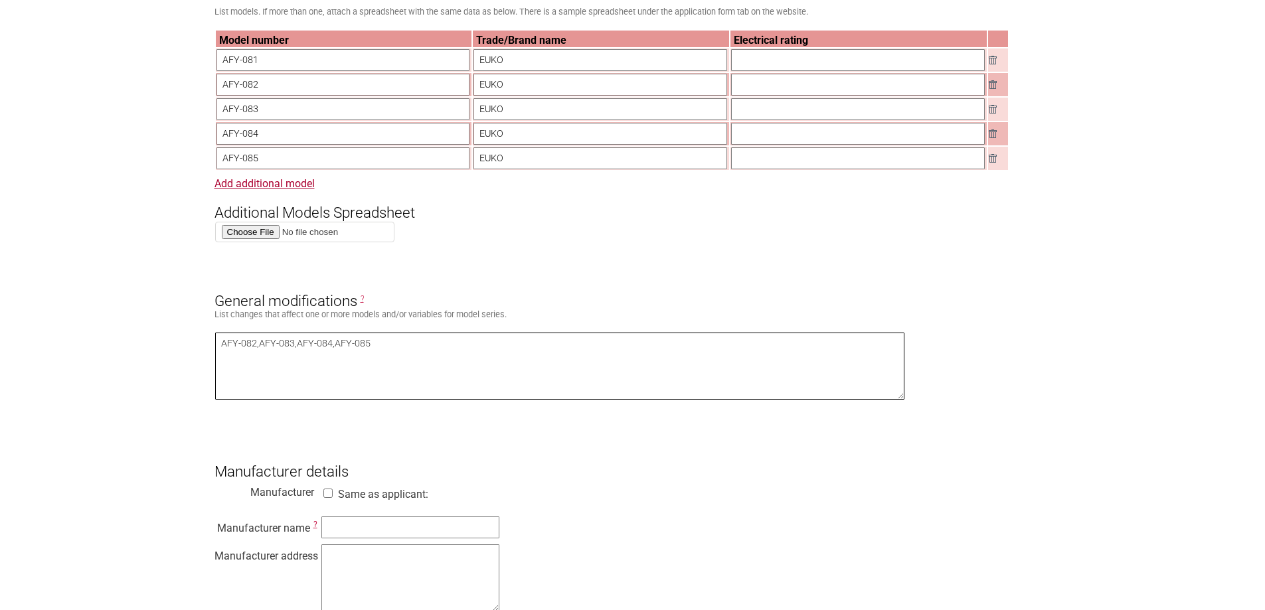
type textarea "AFY-082,AFY-083,AFY-084,AFY-085"
click at [1000, 109] on td at bounding box center [998, 109] width 20 height 23
click at [996, 110] on link at bounding box center [998, 109] width 19 height 9
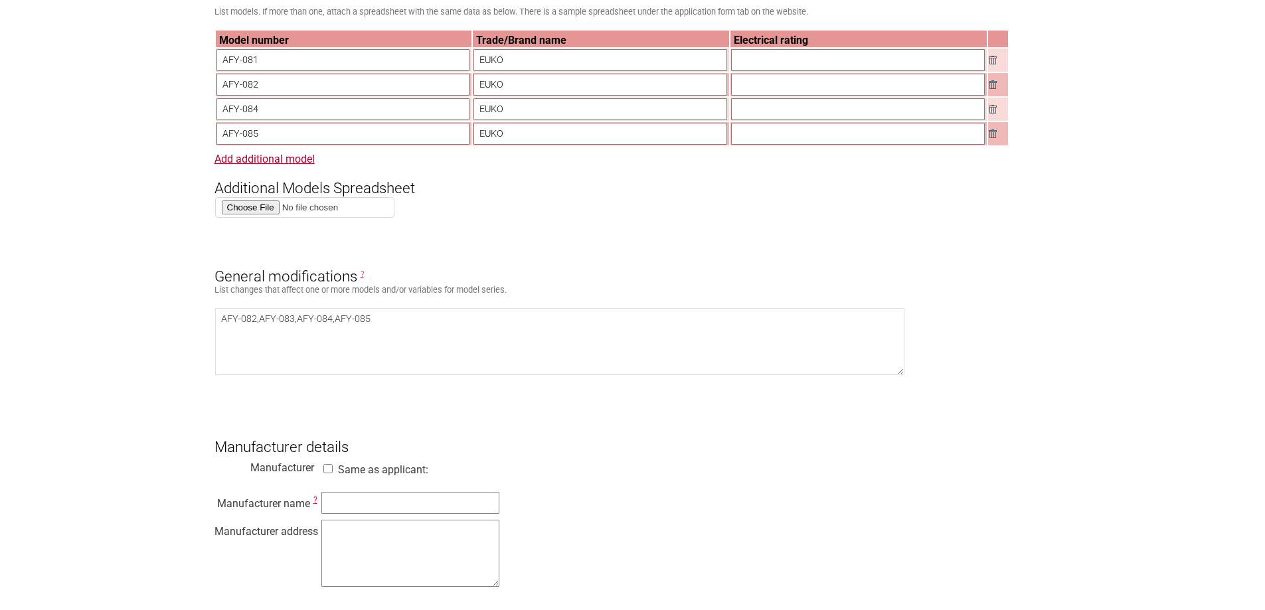
click at [996, 110] on link at bounding box center [998, 109] width 19 height 9
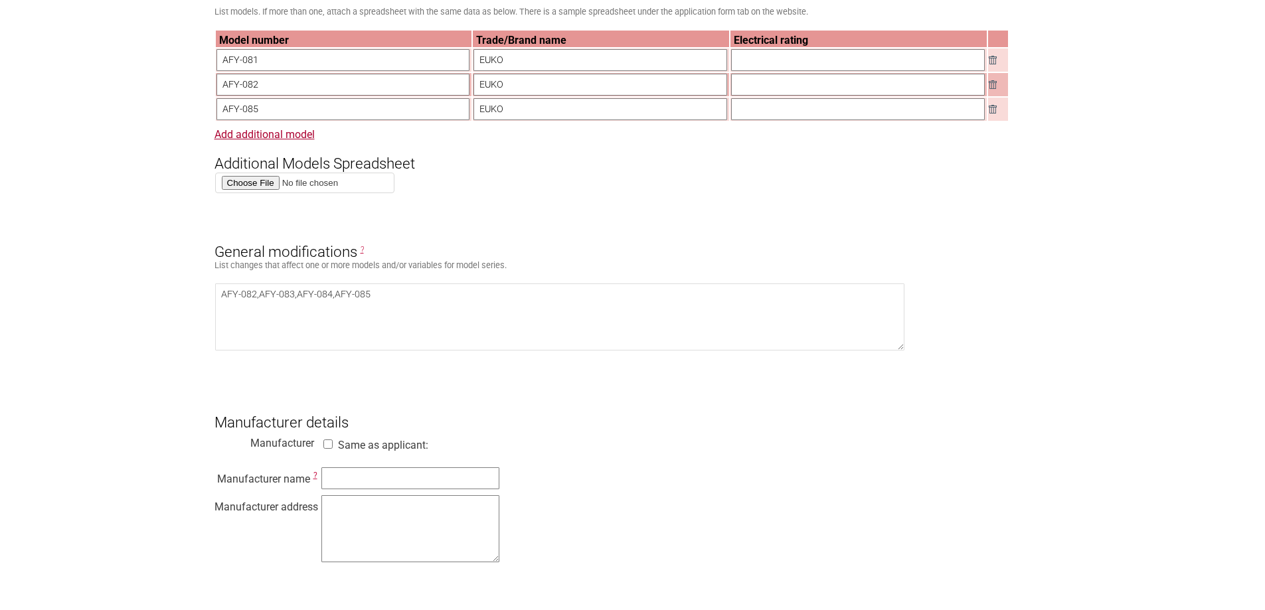
click at [996, 110] on link at bounding box center [998, 109] width 19 height 9
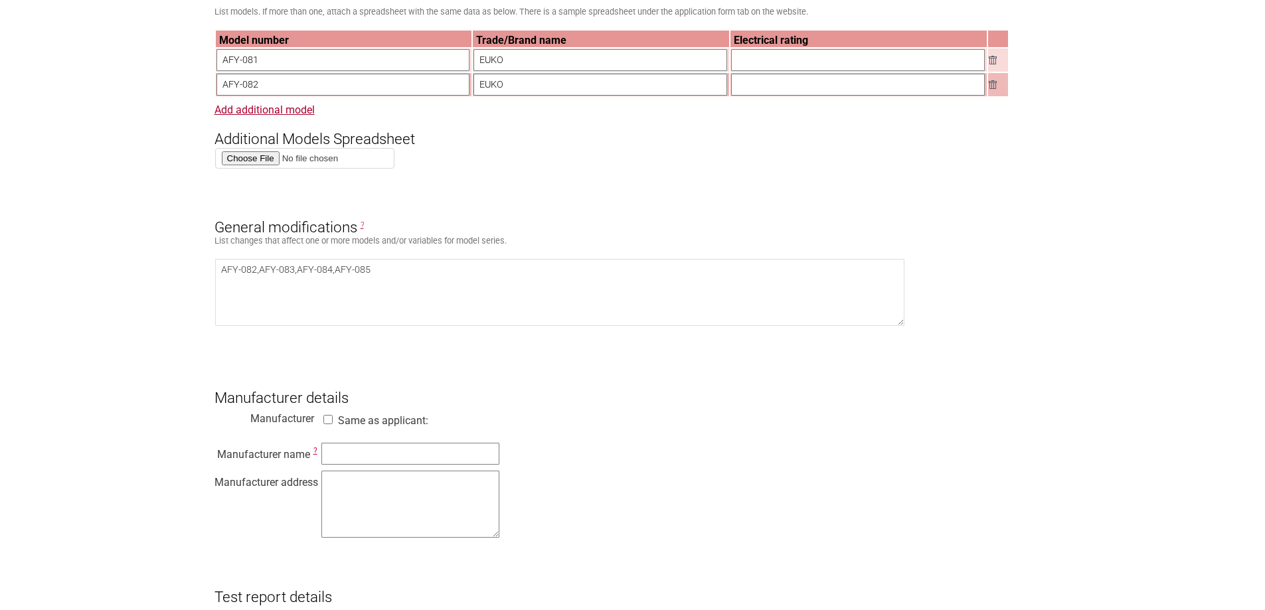
click at [332, 81] on input "AFY-082" at bounding box center [344, 85] width 254 height 22
paste input "HIC-AF-8081D"
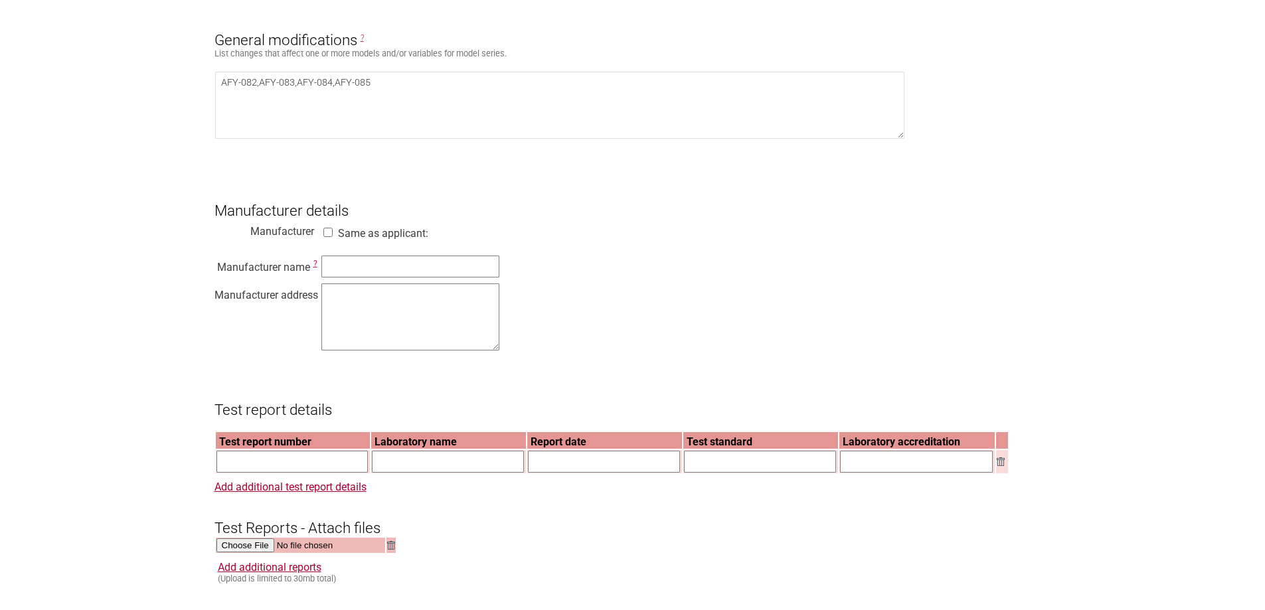
scroll to position [863, 0]
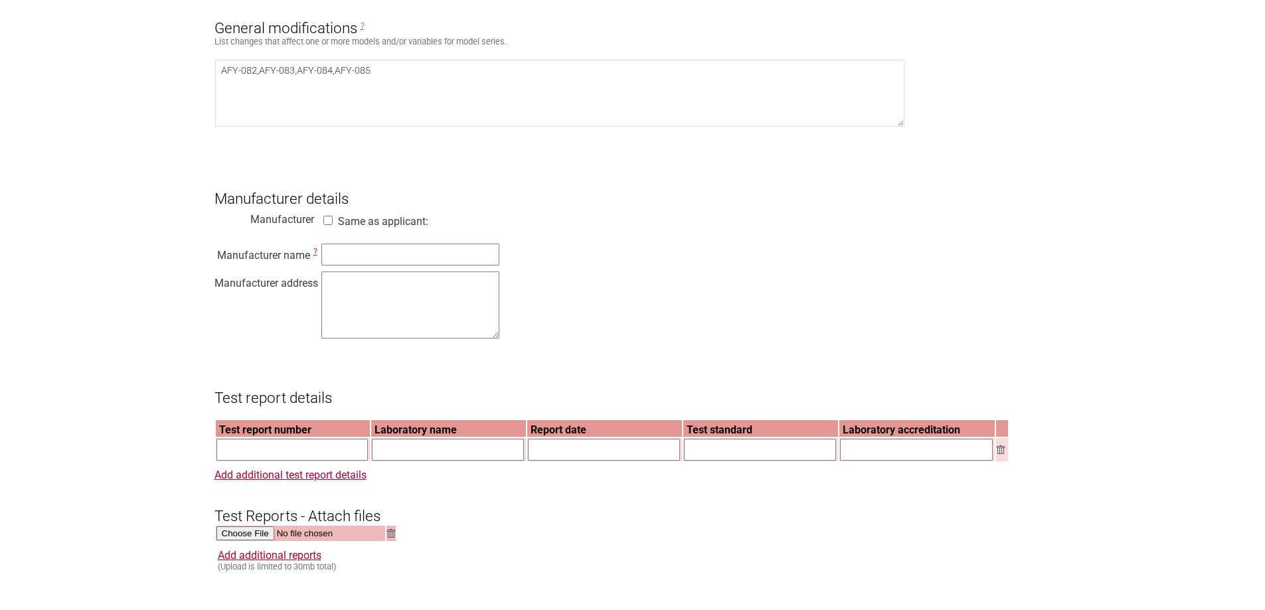
type input "HIC-AF-8081D"
click at [347, 266] on input "text" at bounding box center [410, 255] width 178 height 22
click at [391, 279] on div "Manufacturer name ? Manufacturer address" at bounding box center [633, 293] width 837 height 101
click at [394, 266] on input "text" at bounding box center [410, 255] width 178 height 22
paste input "Ningbo Lemeijia Electric Equipment Technology Co., Ltd."
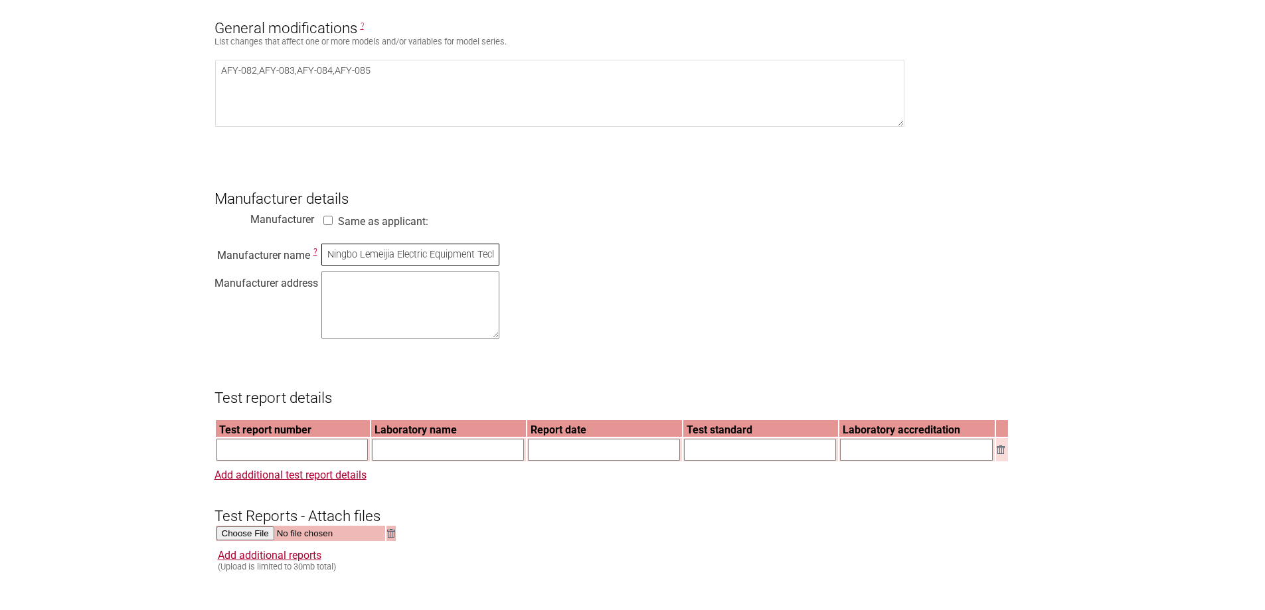
scroll to position [0, 68]
type input "Ningbo Lemeijia Electric Equipment Technology Co., Ltd."
click at [348, 315] on textarea at bounding box center [410, 305] width 178 height 67
paste textarea "Hongyue Village, Xiaolin Town, Cixi, Ningbo, 315321 Zhejiang, China"
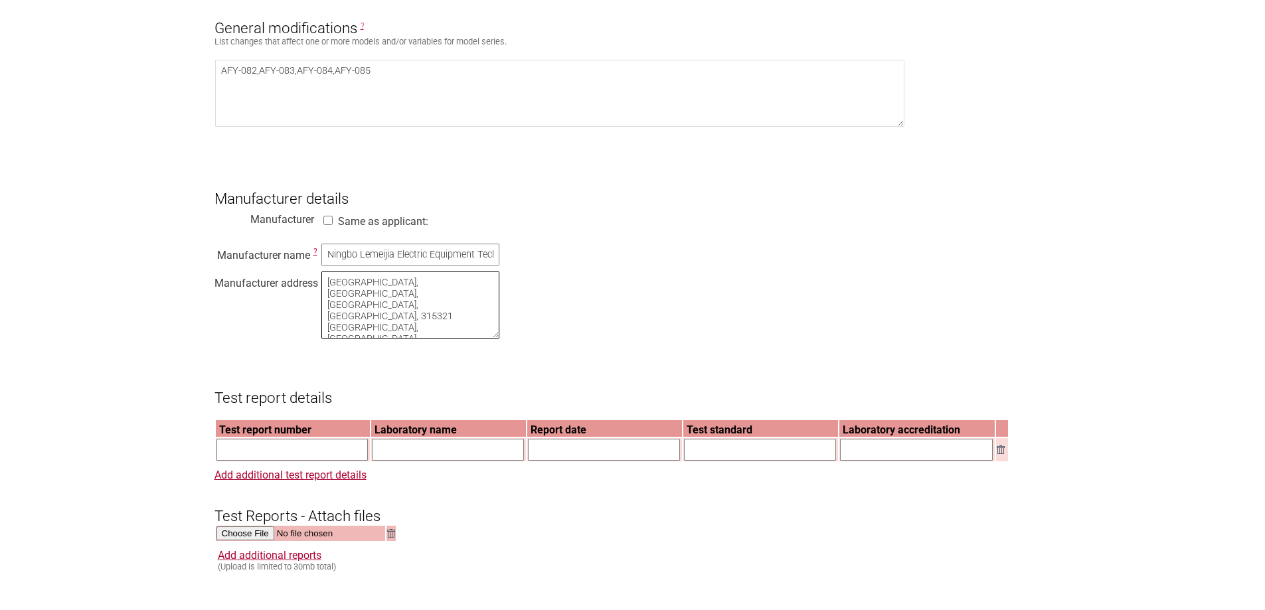
drag, startPoint x: 483, startPoint y: 321, endPoint x: 155, endPoint y: 272, distance: 332.3
click at [155, 272] on section "Application for Electrical Certification Resume key: 9SQBYA32 Please record thi…" at bounding box center [632, 345] width 1265 height 2116
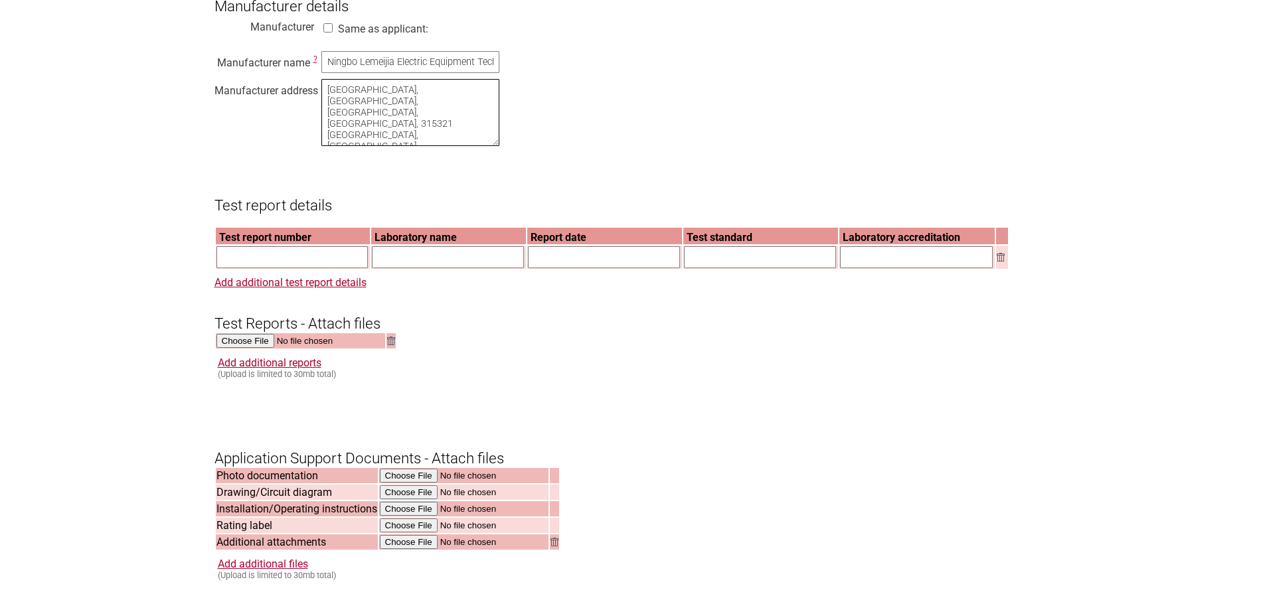
scroll to position [1063, 0]
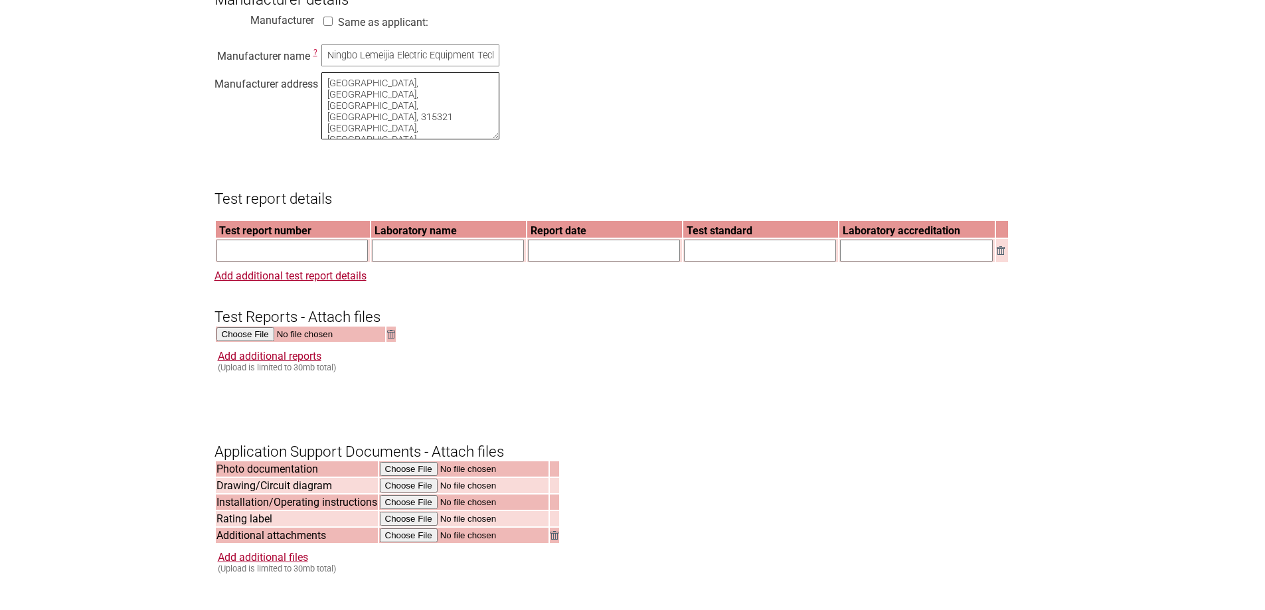
type textarea "Hongyue Village, Xiaolin Town, Cixi, Ningbo, 315321 Zhejiang, China"
click at [292, 262] on input "text" at bounding box center [293, 251] width 152 height 22
paste input "NBES181200015801"
type input "NBES181200015801"
click at [280, 282] on link "Add additional test report details" at bounding box center [291, 276] width 152 height 13
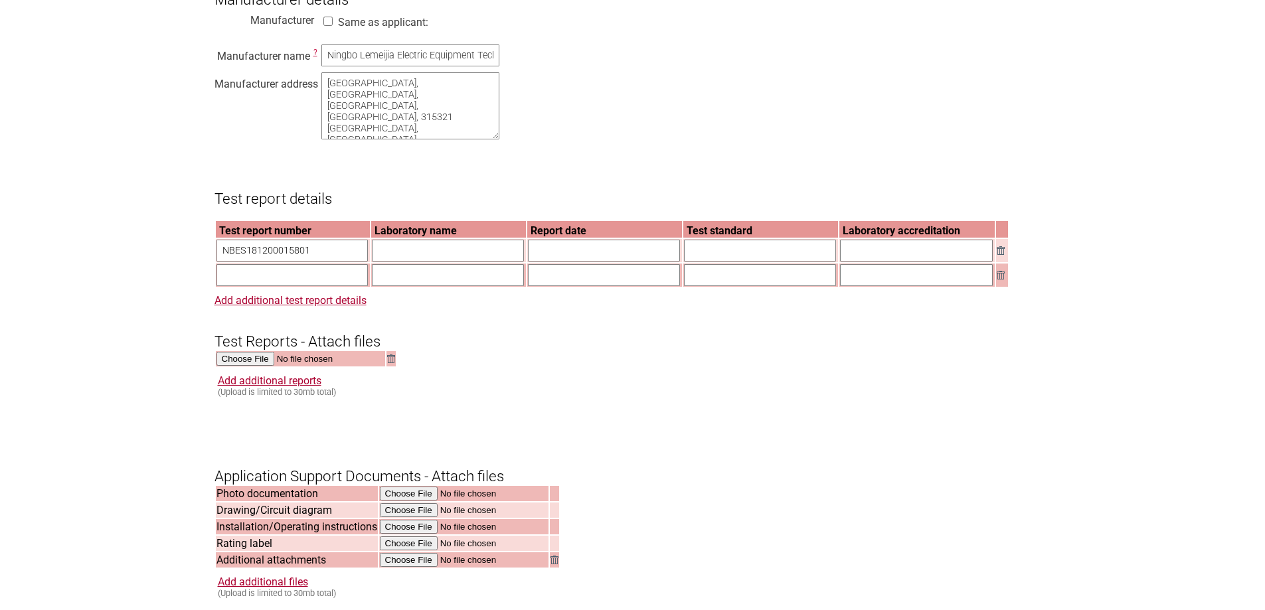
click at [287, 286] on input "text" at bounding box center [293, 275] width 152 height 22
paste input "NBES181200015802-M1"
type input "NBES181200015802-M1"
click at [440, 260] on input "text" at bounding box center [448, 251] width 152 height 22
paste input "SGS-CSTC Standards Technical Services Co., Ltd. Ningbo Branch"
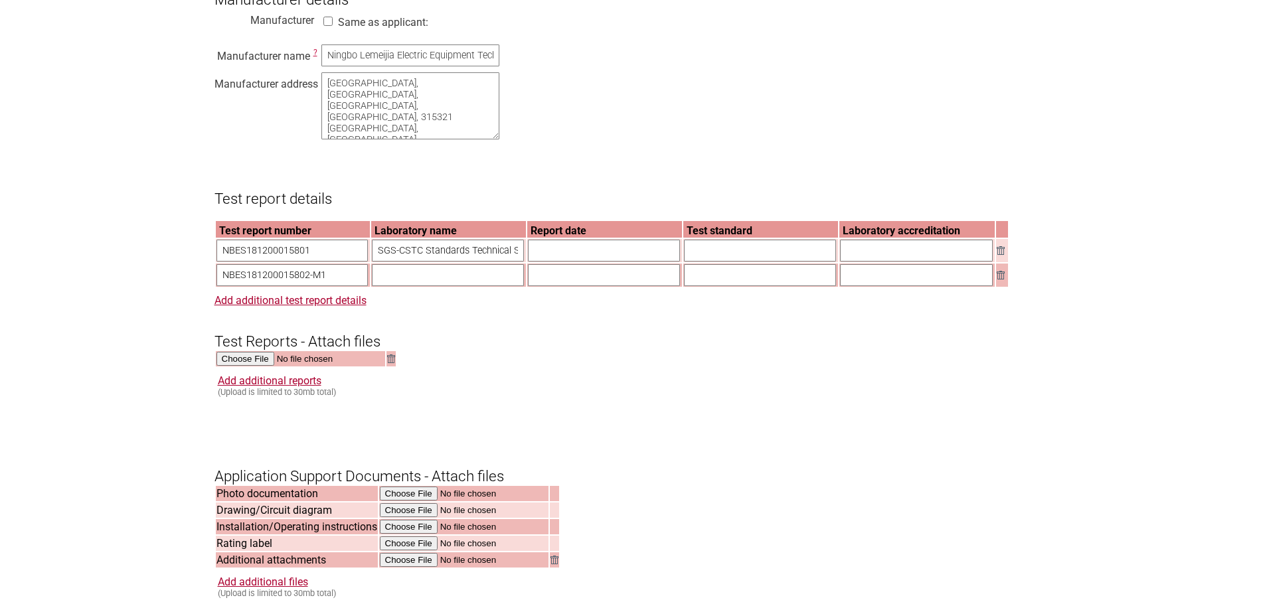
scroll to position [0, 131]
click at [440, 262] on input "SGS-CSTC Standards Technical Services Co., Ltd. Ningbo Branch" at bounding box center [448, 251] width 152 height 22
type input "SGS-CSTC Standards Technical Services Co., Ltd. Ningbo Branch"
click at [439, 286] on input "text" at bounding box center [448, 275] width 152 height 22
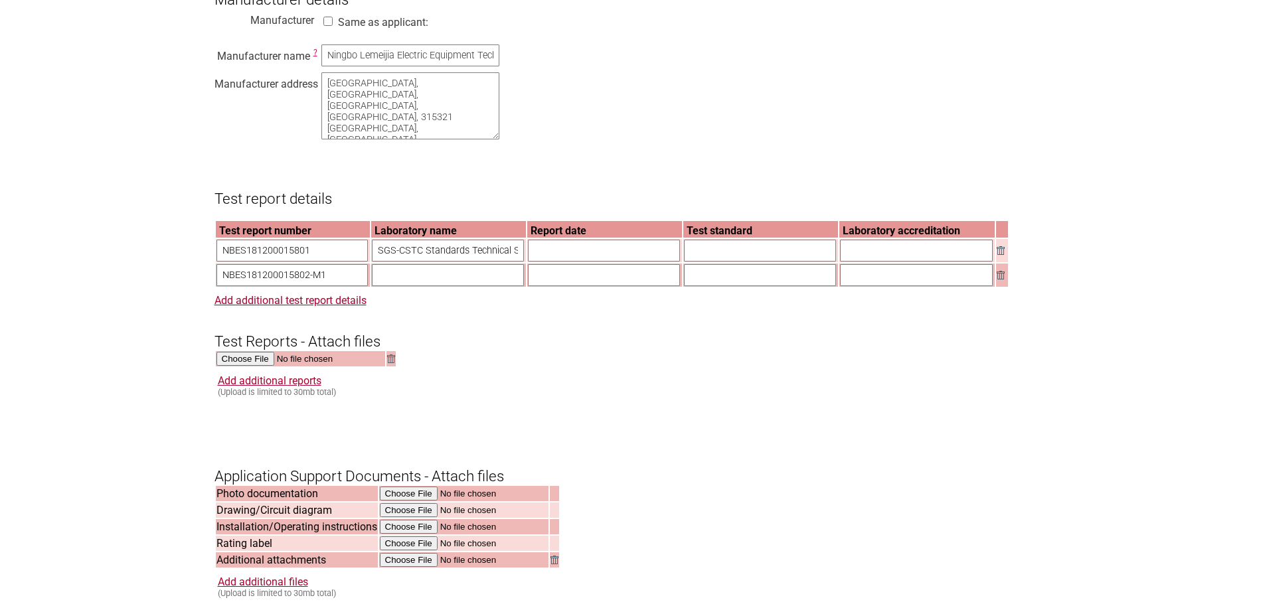
paste input "SGS-CSTC Standards Technical Services Co., Ltd. Ningbo Branch"
drag, startPoint x: 439, startPoint y: 289, endPoint x: 717, endPoint y: 291, distance: 278.3
click at [717, 287] on tr "NBES181200015802-M1 SGS-CSTC Standards Technical Services Co., Ltd. Ningbo Bran…" at bounding box center [612, 275] width 792 height 23
type input "SGS-CSTC Standards Technical Services Co., Ltd. Ningbo Branch"
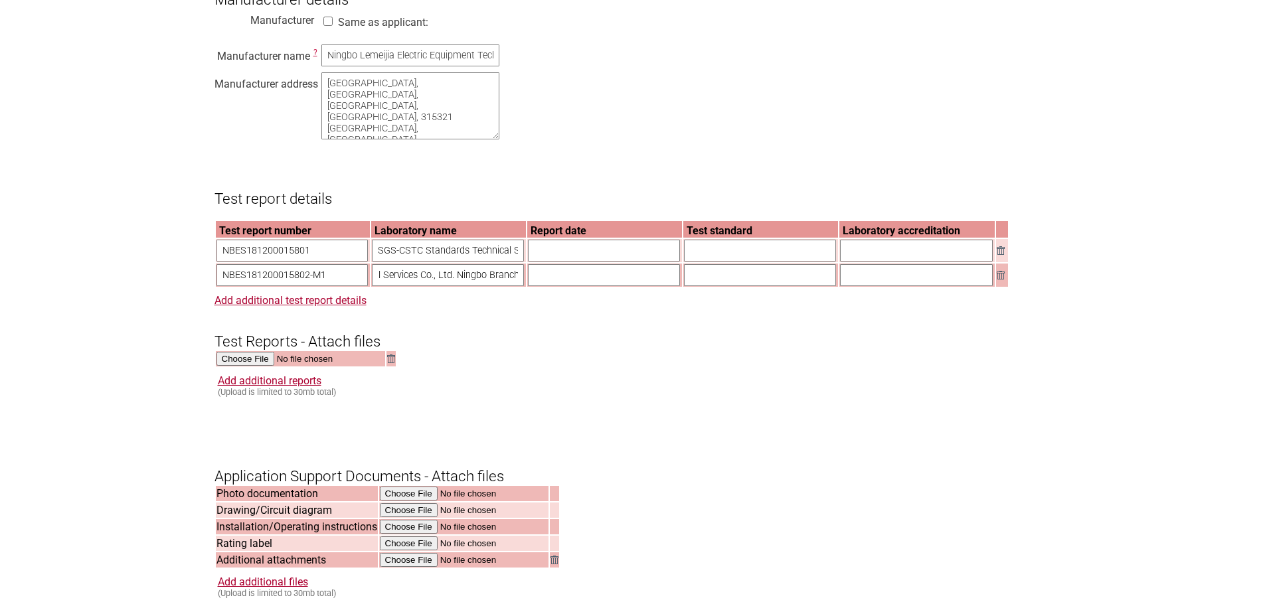
scroll to position [0, 0]
click at [568, 284] on input "text" at bounding box center [604, 275] width 152 height 22
paste input "2019-04-24"
click at [533, 286] on input "2019-04-24" at bounding box center [604, 275] width 152 height 22
type input "2019-04-24"
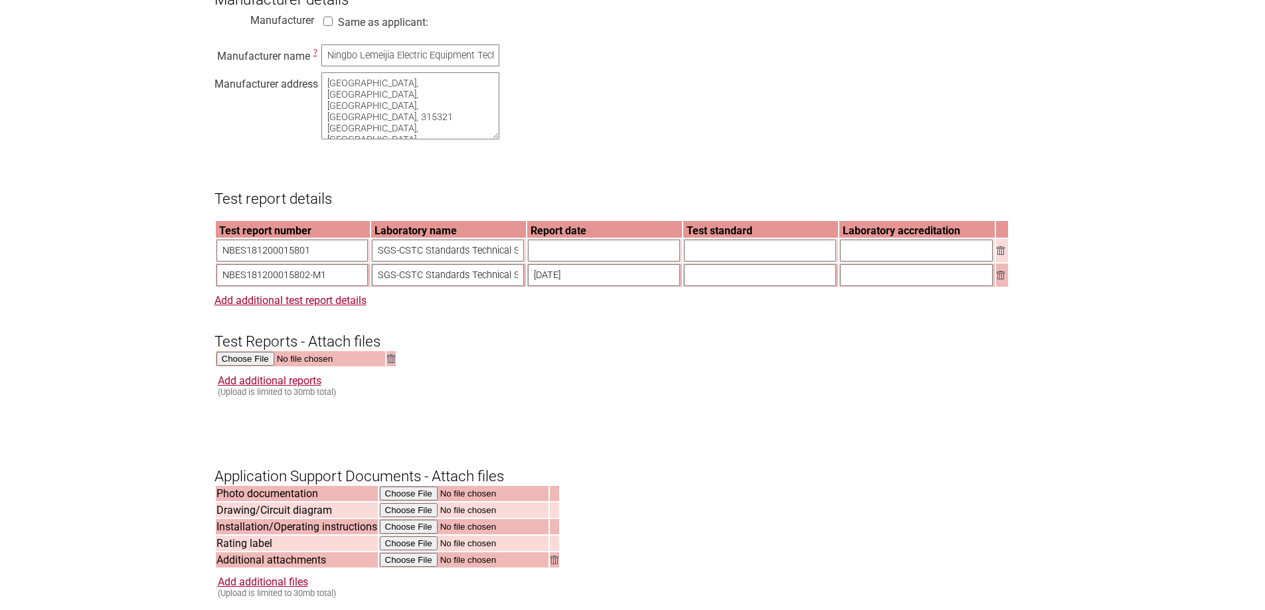
click at [608, 262] on input "text" at bounding box center [604, 251] width 152 height 22
paste input "2019-02-25"
type input "2019-02-25"
click at [715, 258] on input "text" at bounding box center [760, 251] width 152 height 22
paste input "IEC 60335-2-9"
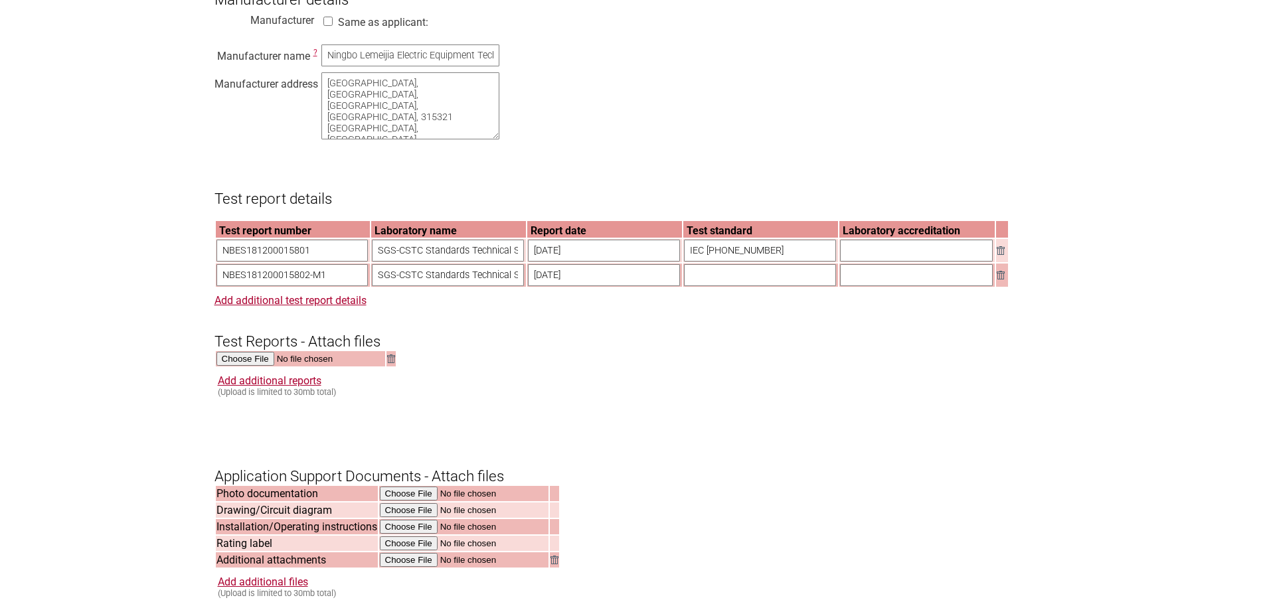
type input "IEC 60335-2-9"
click at [721, 284] on input "text" at bounding box center [760, 275] width 152 height 22
paste input "IEC 60335-2-9"
type input "IEC 60335-2-9"
click at [927, 262] on input "text" at bounding box center [916, 251] width 153 height 22
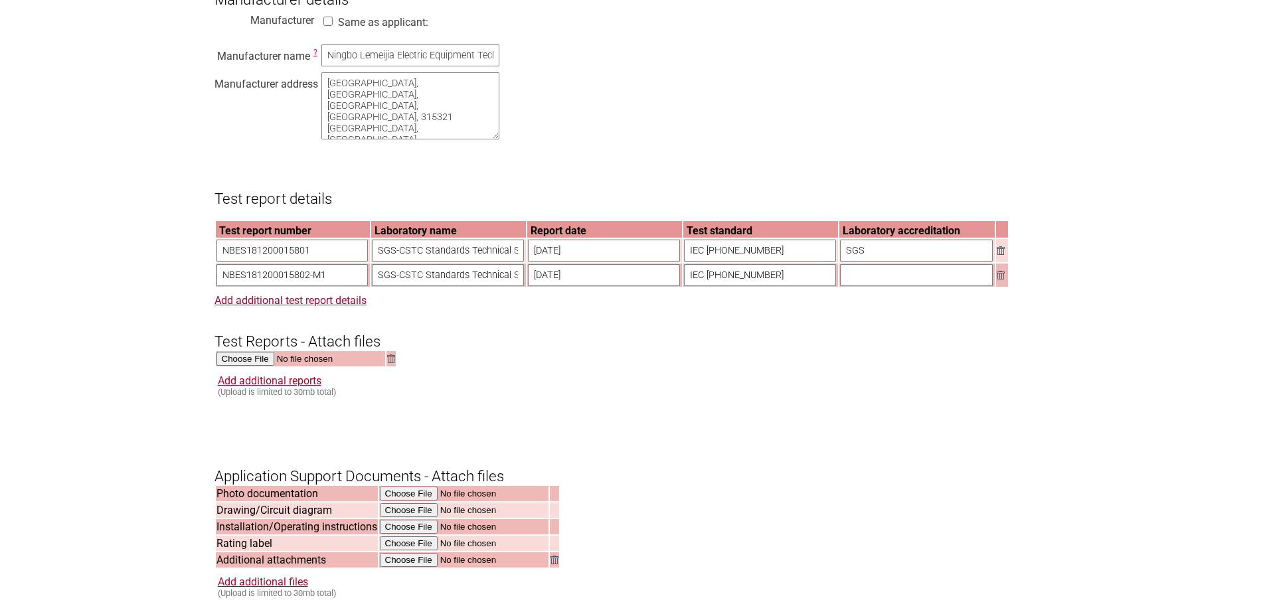
type input "SGS"
click at [914, 286] on input "text" at bounding box center [916, 275] width 153 height 22
paste input "SGS"
type input "SGS"
click at [262, 367] on input "file" at bounding box center [301, 359] width 169 height 15
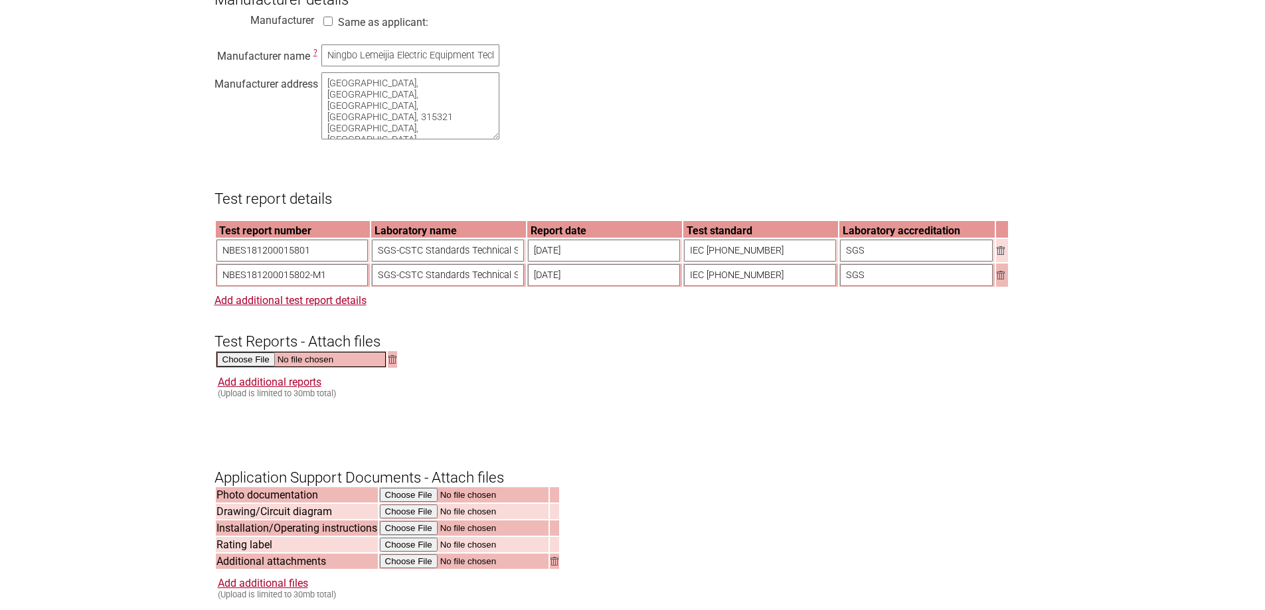
type input "C:\fakepath\NBES181200015801-TRF.PDF"
click at [254, 367] on input "file" at bounding box center [301, 359] width 169 height 15
type input "C:\fakepath\NBES181200015802-M1-TRF-1.pdf"
click at [243, 387] on link "Add additional reports" at bounding box center [270, 381] width 104 height 13
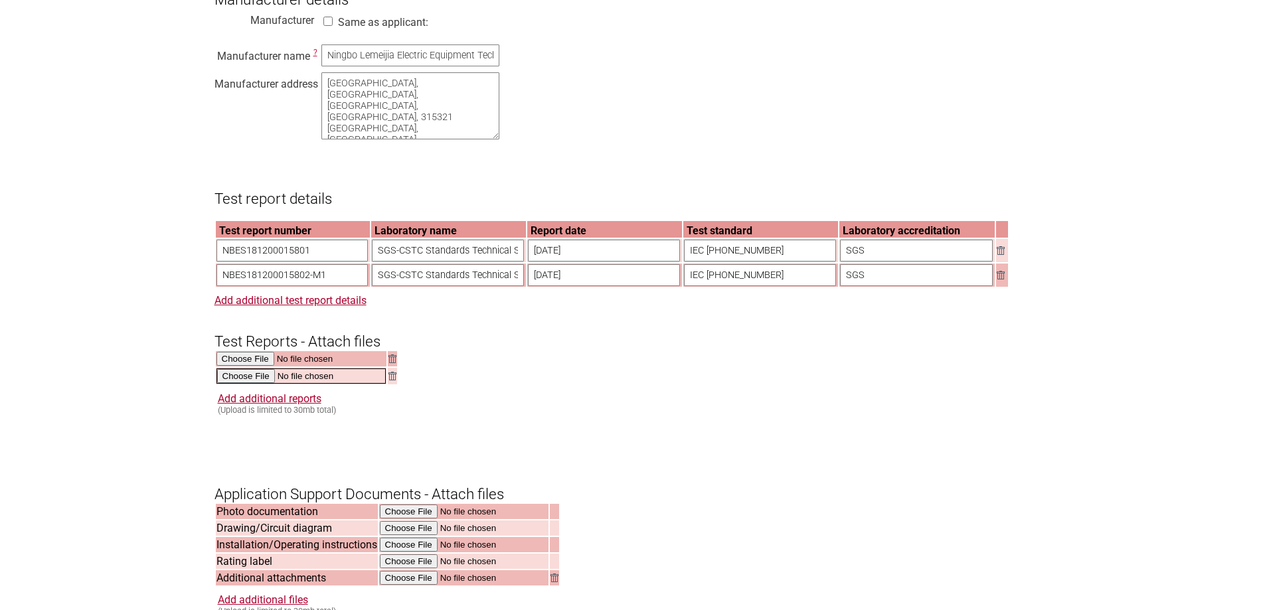
click at [248, 384] on input "file" at bounding box center [301, 376] width 169 height 15
type input "C:\fakepath\NBES181200015801-TRF.PDF"
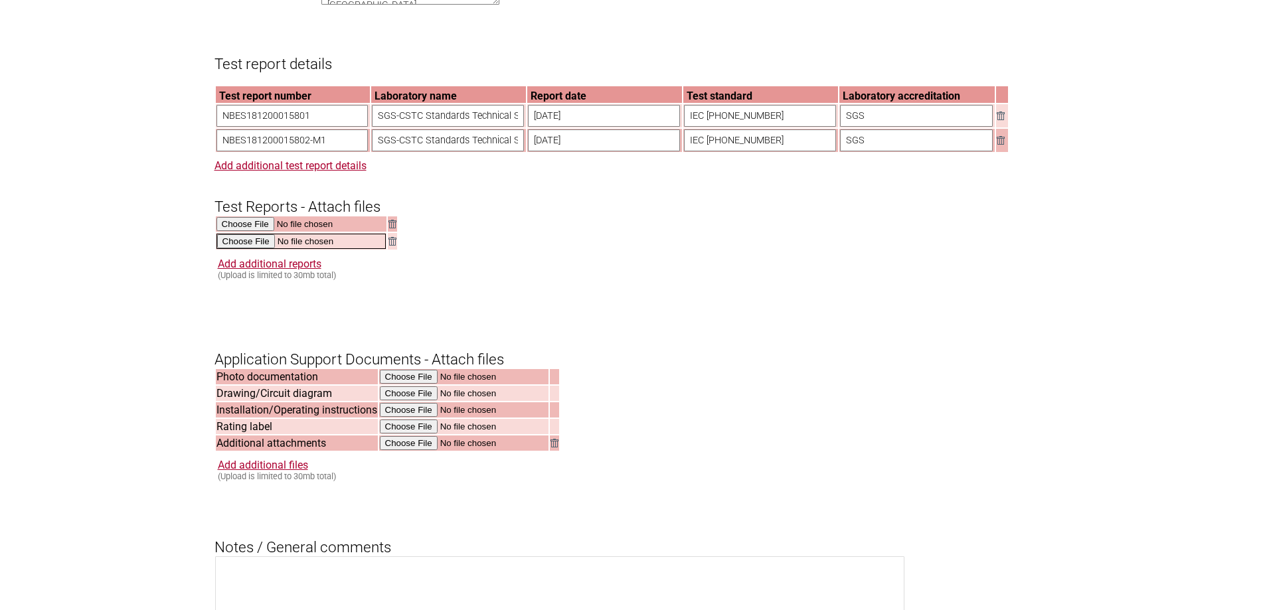
scroll to position [1328, 0]
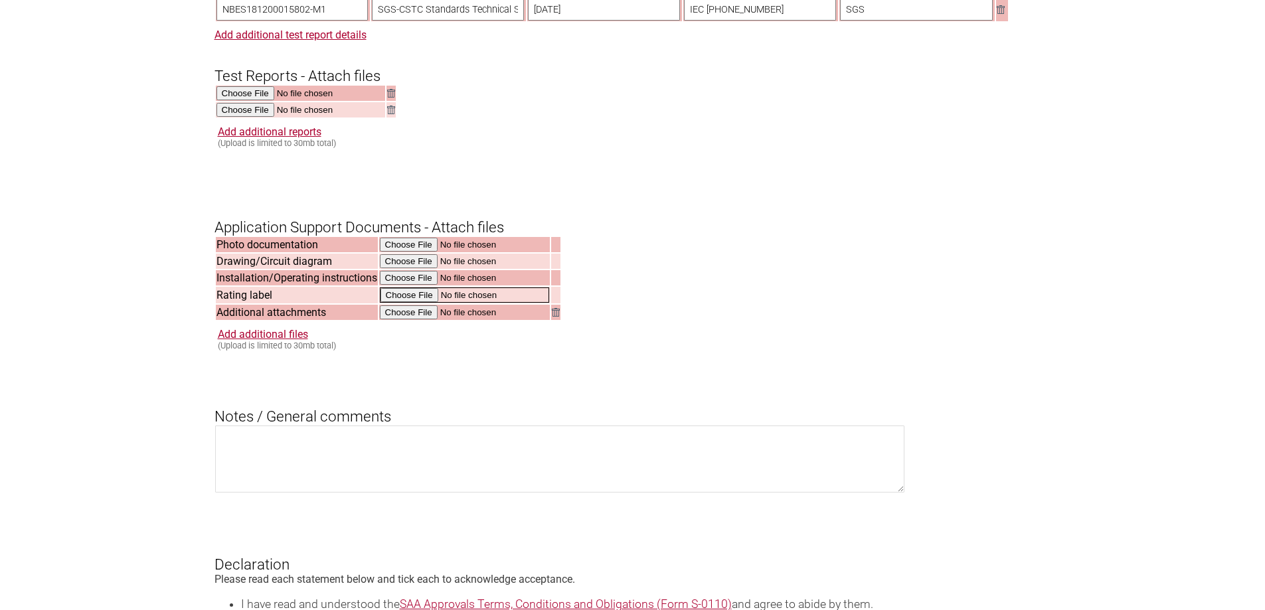
click at [408, 303] on input "file" at bounding box center [464, 295] width 169 height 15
type input "C:\fakepath\Label.pdf"
click at [420, 286] on input "file" at bounding box center [464, 278] width 169 height 15
type input "C:\fakepath\Manual.pdf"
click at [279, 138] on link "Add additional reports" at bounding box center [270, 132] width 104 height 13
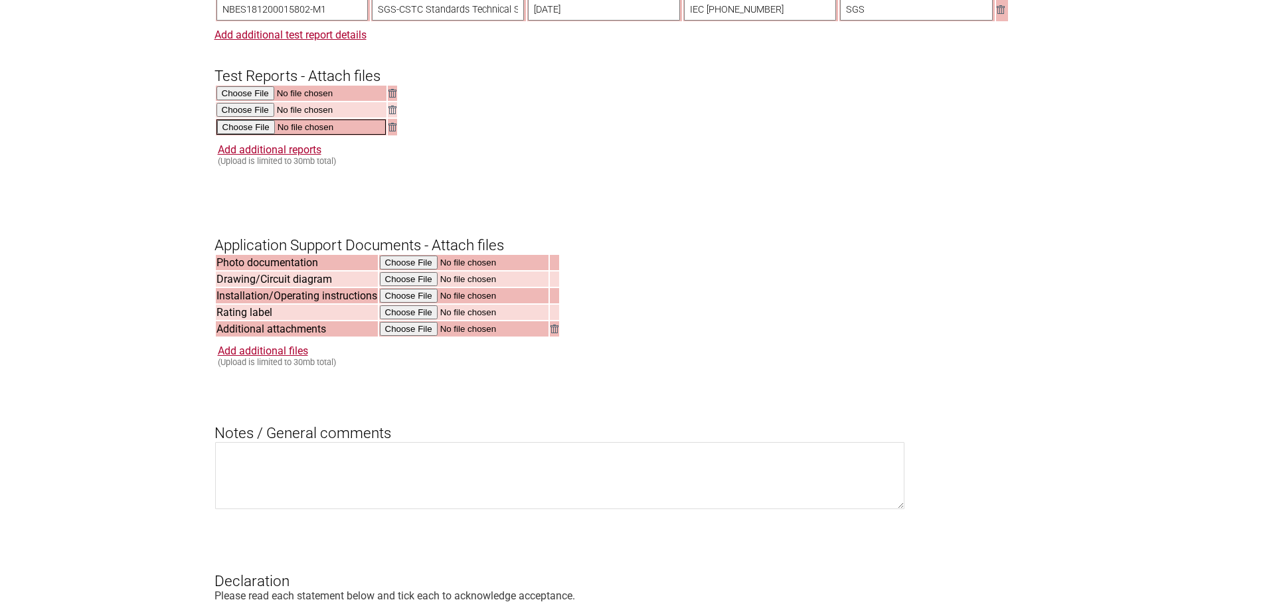
click at [252, 135] on input "file" at bounding box center [301, 127] width 169 height 15
type input "C:\fakepath\CBCert.pdf"
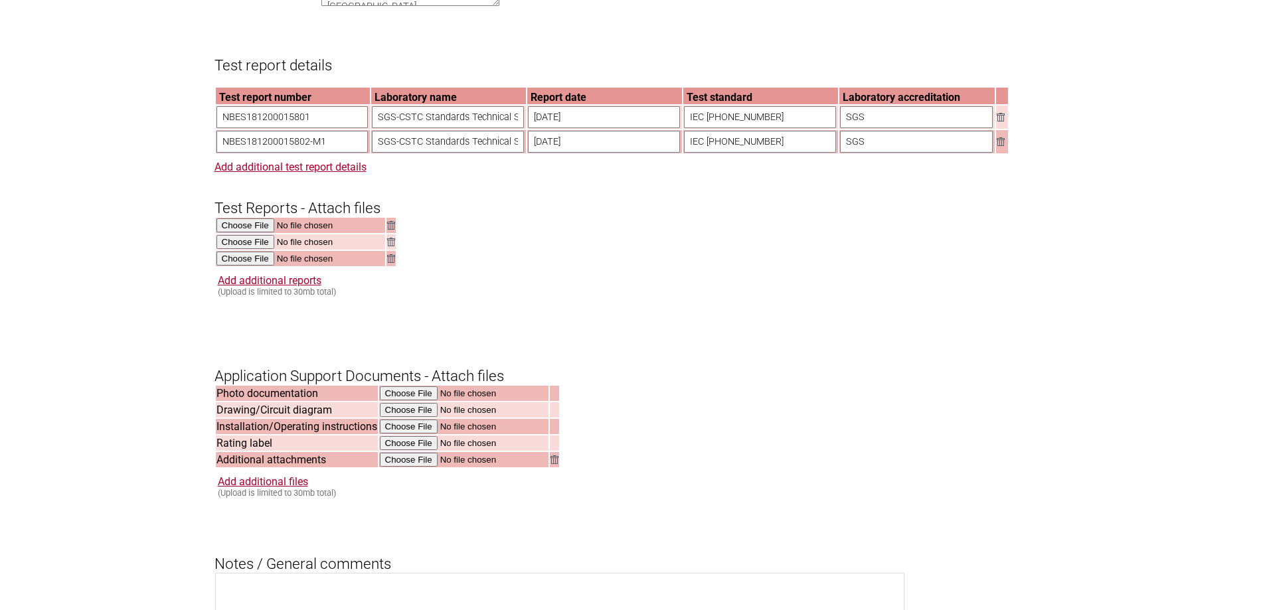
scroll to position [1195, 0]
click at [348, 174] on link "Add additional test report details" at bounding box center [291, 167] width 152 height 13
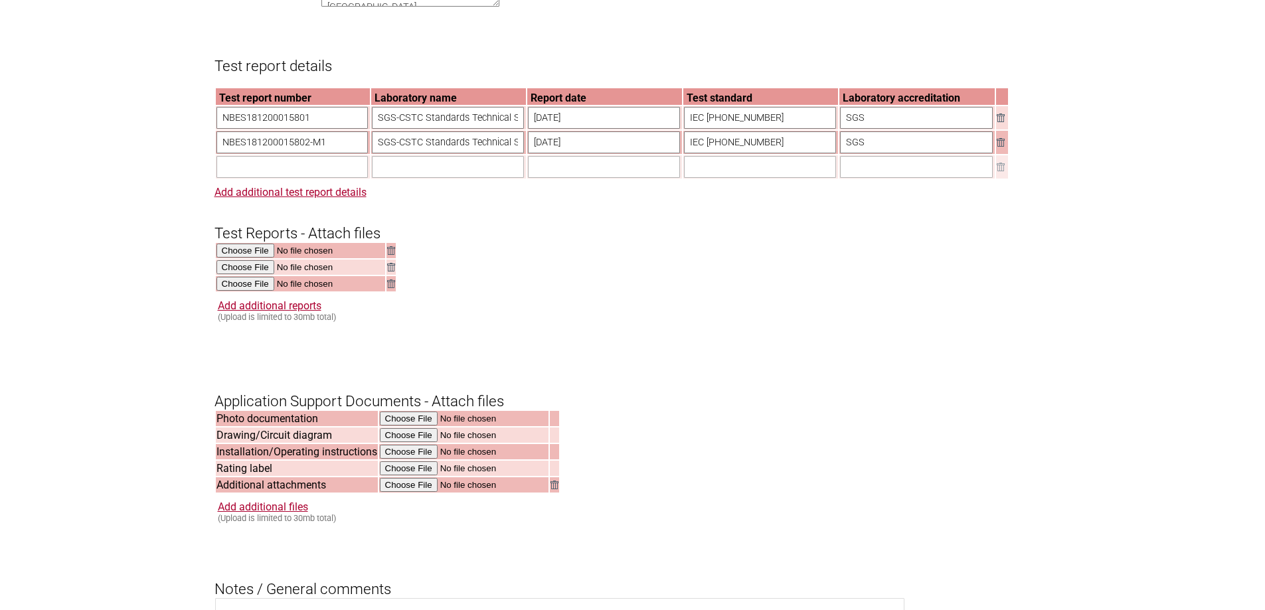
click at [325, 178] on input "text" at bounding box center [293, 167] width 152 height 22
paste input "NBES181200015803-M2"
type input "NBES181200015803-M2"
click at [428, 153] on input "SGS-CSTC Standards Technical Services Co., Ltd. Ningbo Branch" at bounding box center [448, 142] width 152 height 22
click at [415, 178] on input "text" at bounding box center [448, 167] width 152 height 22
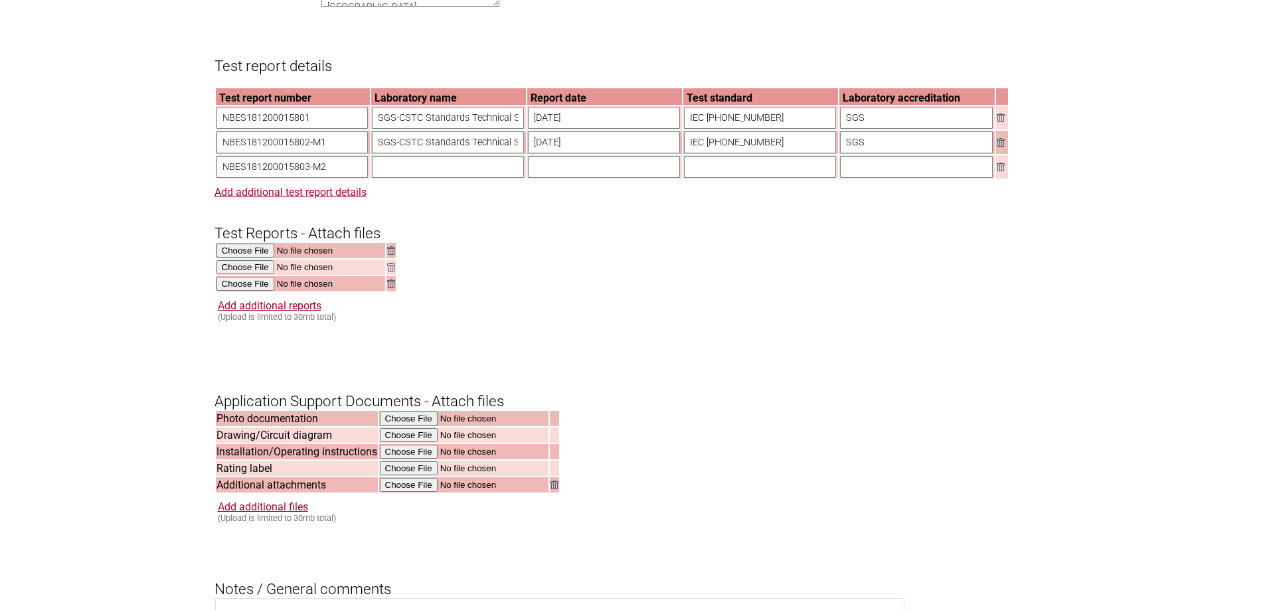
paste input "SGS-CSTC Standards Technical Services Co., Ltd. Ningbo Branch"
type input "SGS-CSTC Standards Technical Services Co., Ltd. Ningbo Branch"
click at [602, 129] on input "2019-02-25" at bounding box center [604, 118] width 152 height 22
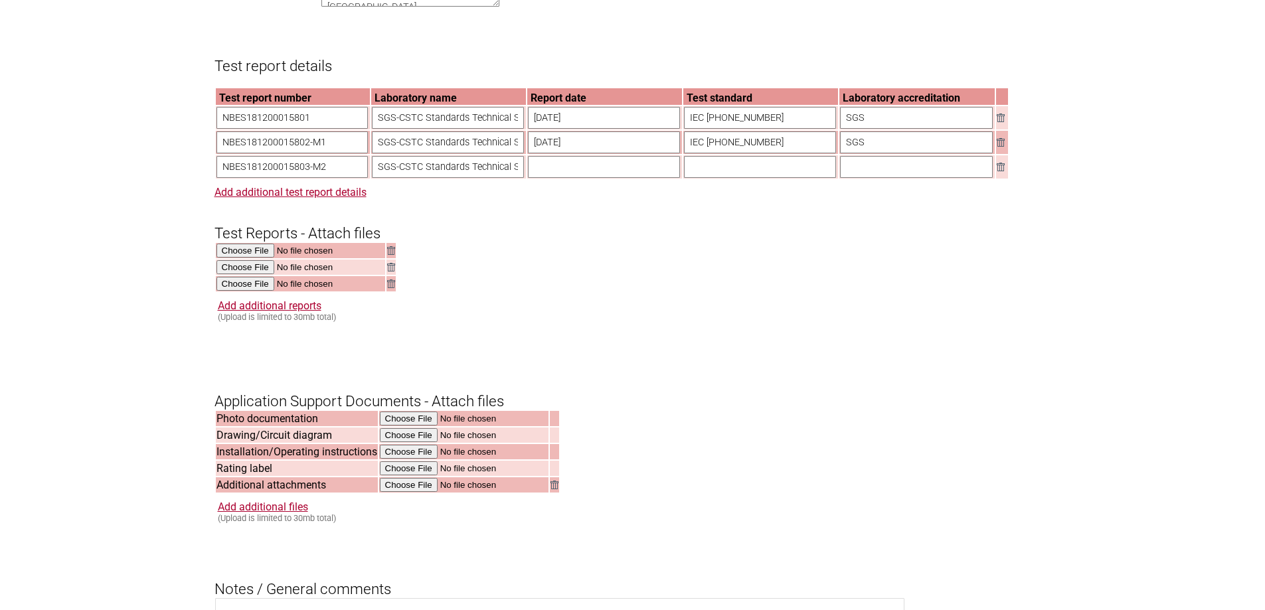
click at [602, 153] on input "2019-04-24" at bounding box center [604, 142] width 152 height 22
click at [596, 178] on input "text" at bounding box center [604, 167] width 152 height 22
paste input "2019-04-24"
click at [564, 178] on input "2019-04-24" at bounding box center [604, 167] width 152 height 22
type input "2019-09-24"
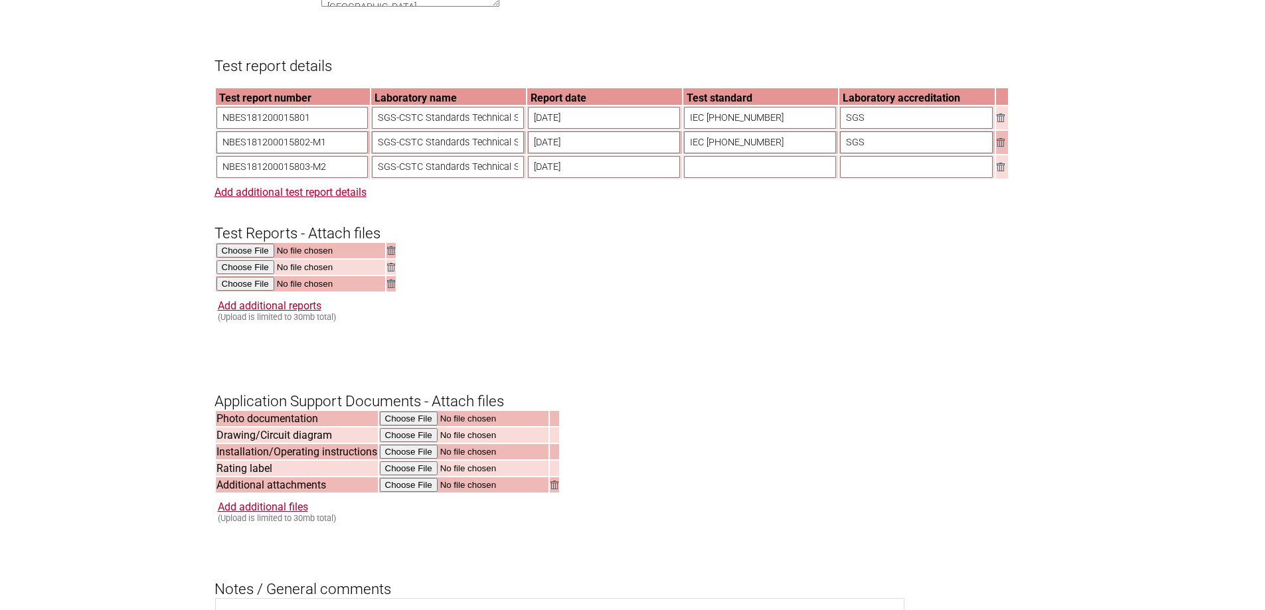
click at [749, 178] on input "text" at bounding box center [760, 167] width 152 height 22
paste input "IEC 60335-2-9"
type input "IEC 60335-2-9"
click at [925, 175] on input "S" at bounding box center [916, 167] width 153 height 22
type input "SGS"
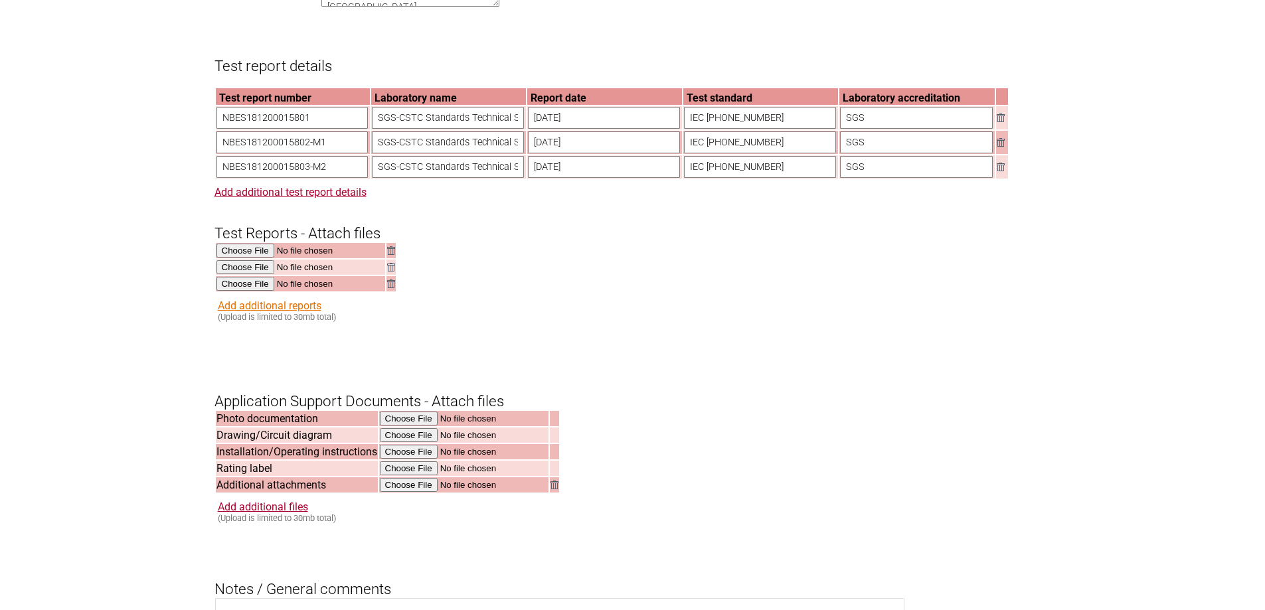
click at [287, 312] on link "Add additional reports" at bounding box center [270, 306] width 104 height 13
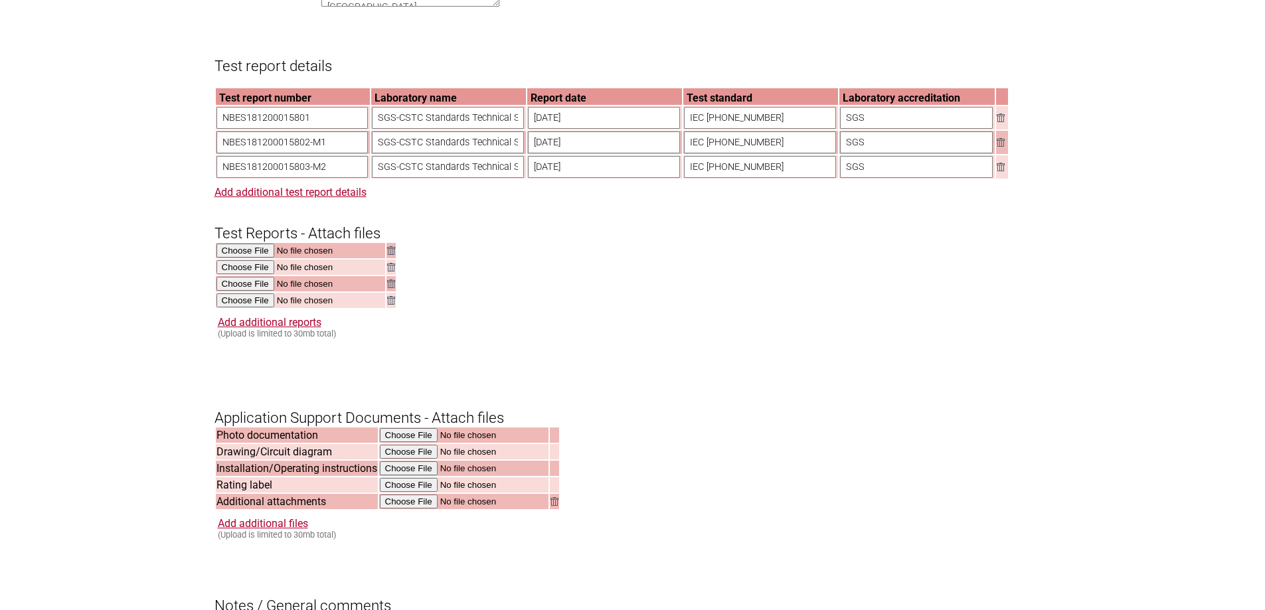
click at [260, 308] on td at bounding box center [300, 300] width 169 height 15
click at [257, 309] on input "file" at bounding box center [301, 301] width 169 height 15
type input "C:\fakepath\CBReport.pdf"
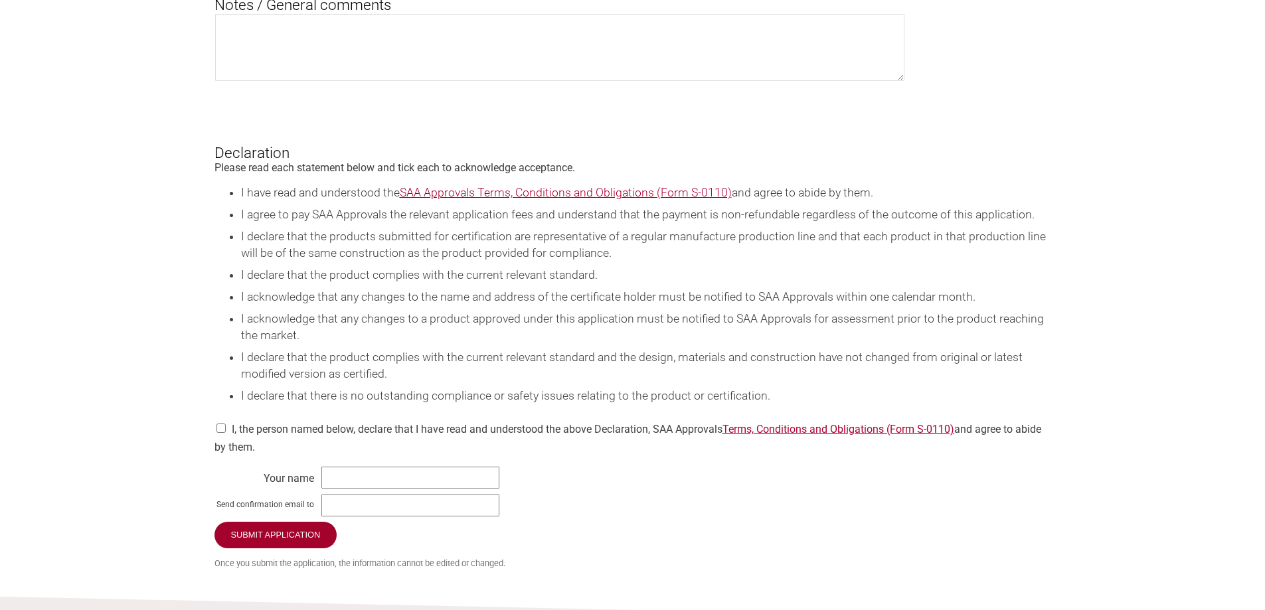
scroll to position [1793, 0]
click at [390, 492] on input "text" at bounding box center [410, 481] width 178 height 22
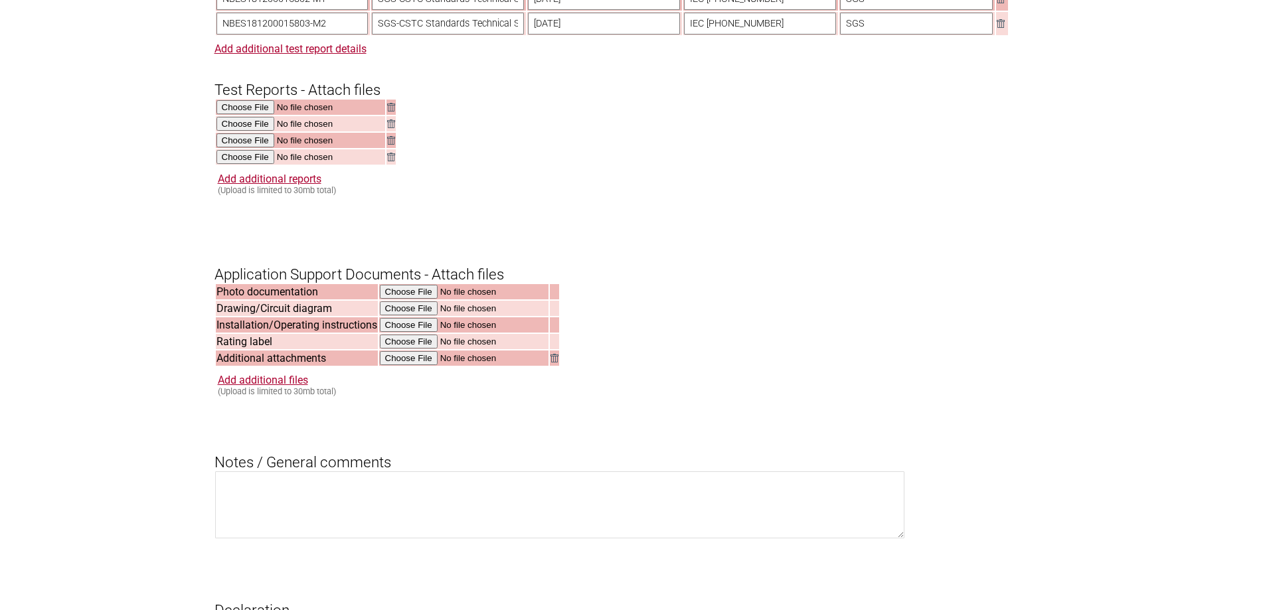
scroll to position [0, 0]
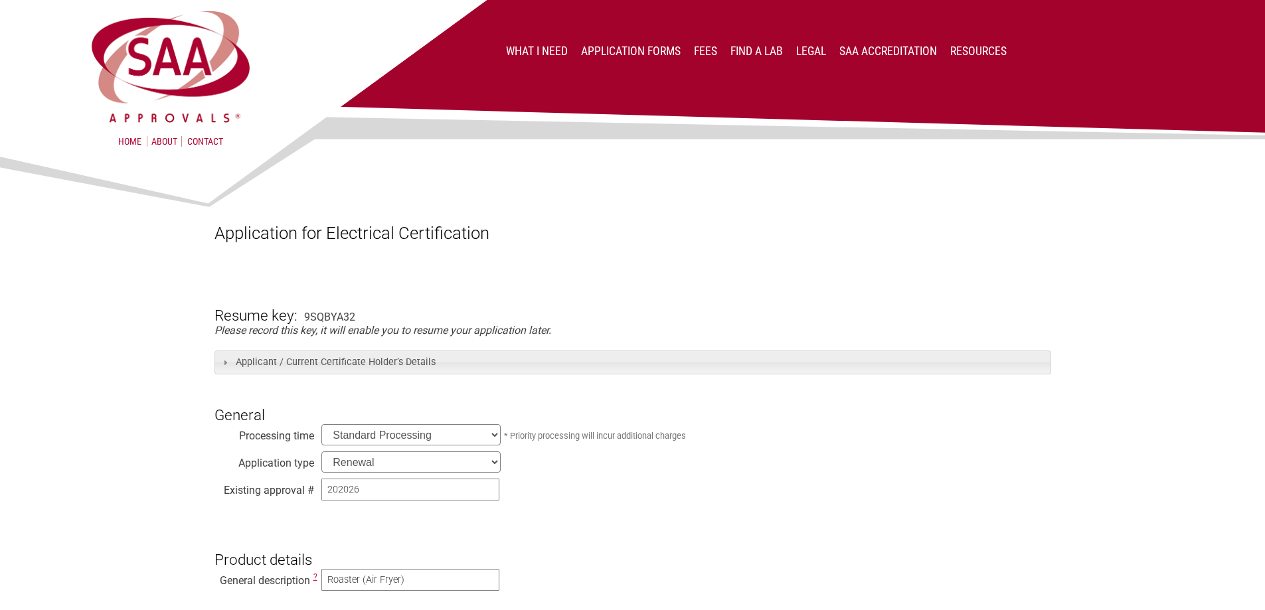
drag, startPoint x: 706, startPoint y: 401, endPoint x: 665, endPoint y: -80, distance: 483.2
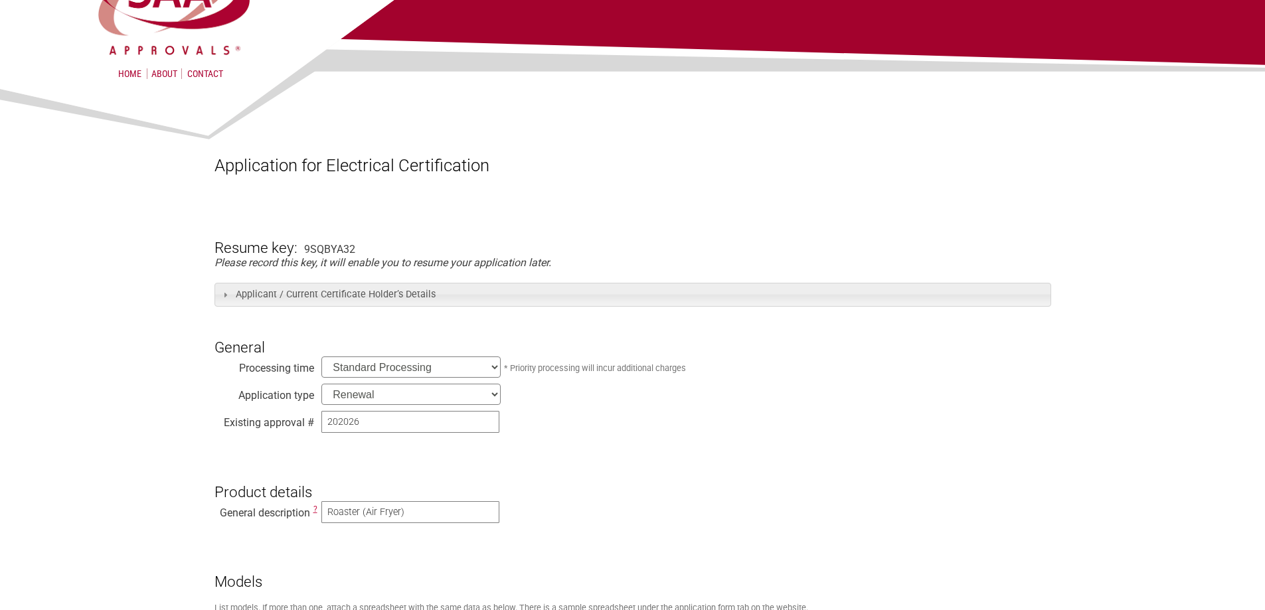
scroll to position [66, 0]
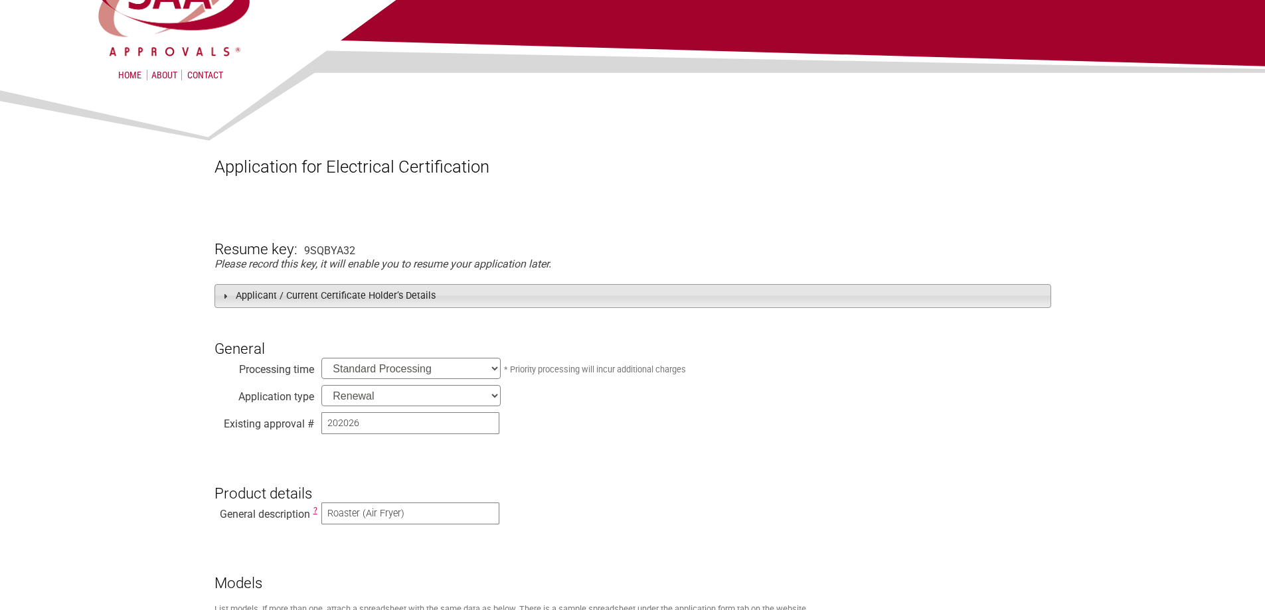
click at [639, 307] on h3 "Applicant / Current Certificate Holder’s Details" at bounding box center [633, 295] width 837 height 23
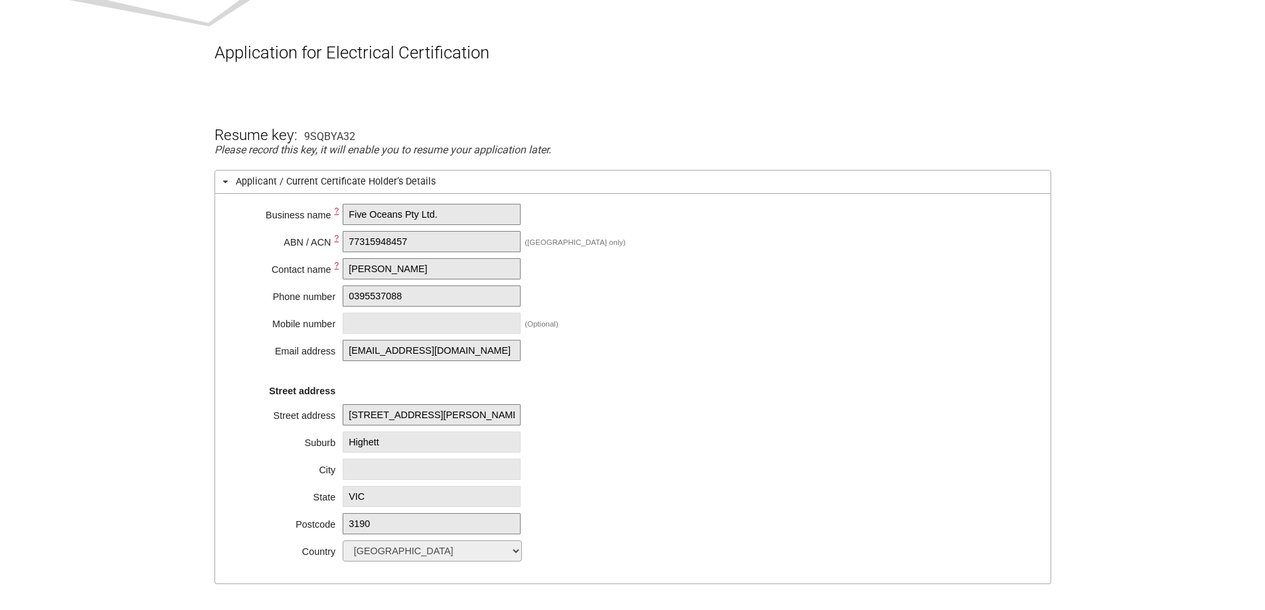
scroll to position [266, 0]
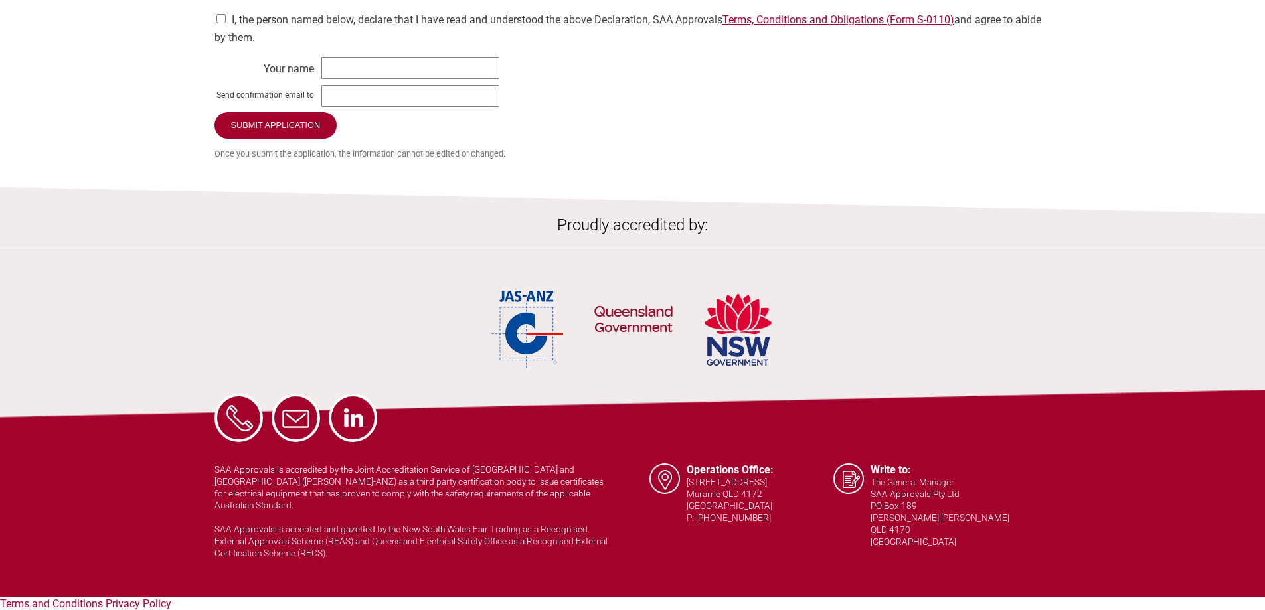
drag, startPoint x: 735, startPoint y: 167, endPoint x: 695, endPoint y: 439, distance: 275.1
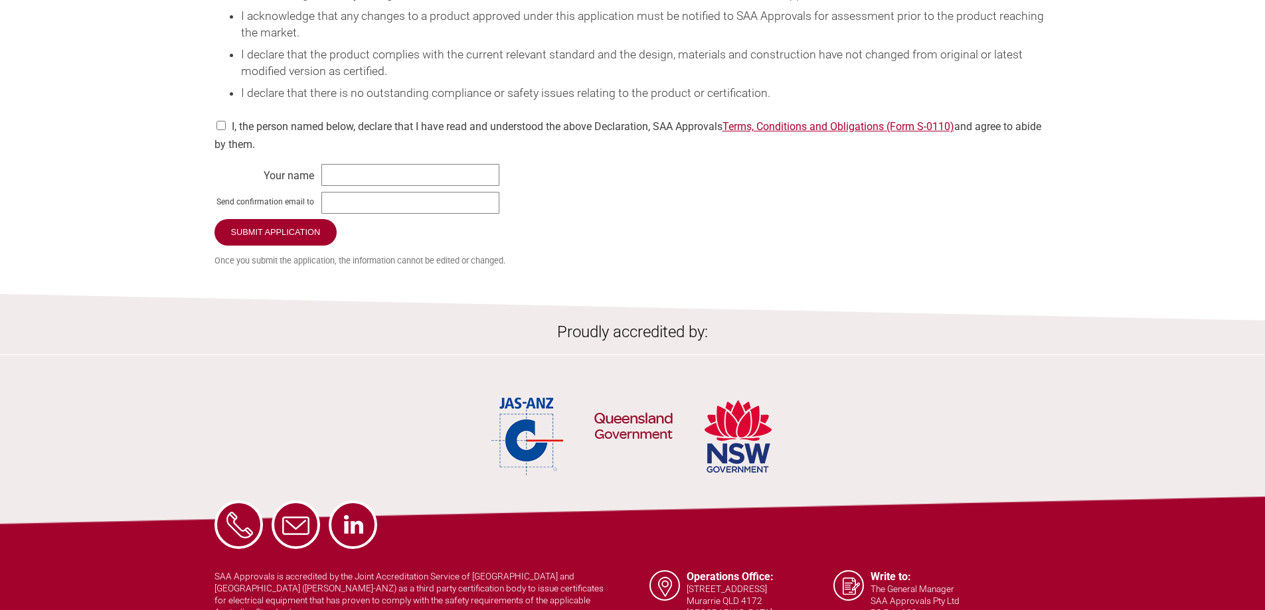
scroll to position [2345, 0]
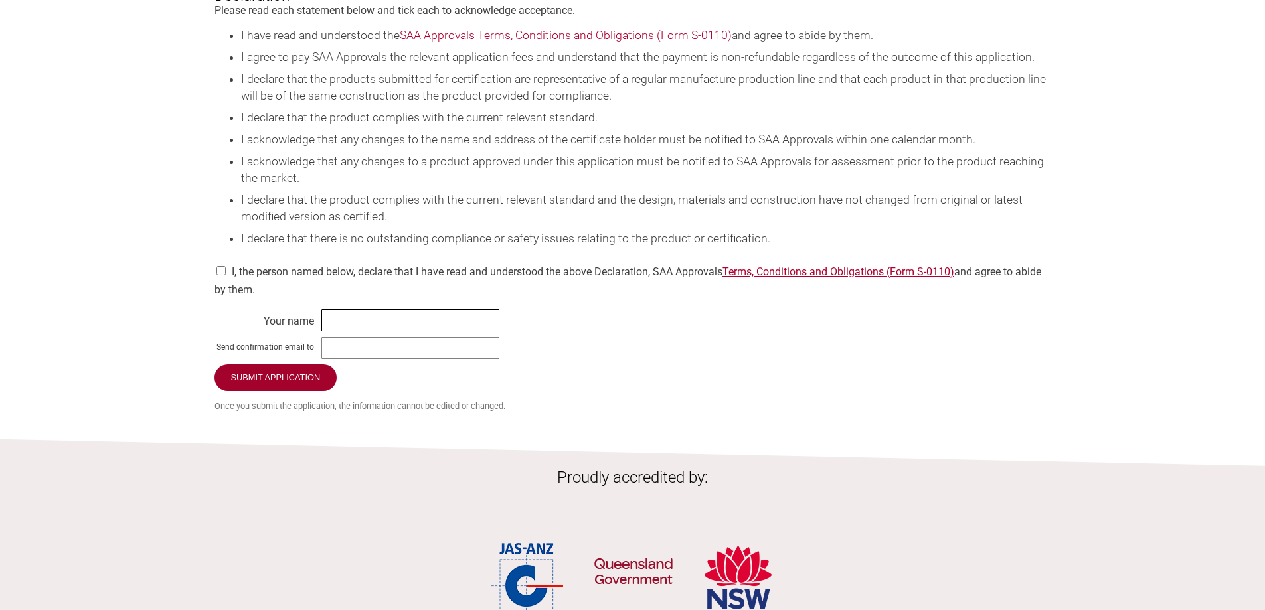
click at [364, 331] on input "text" at bounding box center [410, 320] width 178 height 22
type input "Y"
paste input "admin@fiveoceansaustralia.com"
type input "admin@fiveoceansaustralia.com"
click at [268, 294] on div "I, the person named below, declare that I have read and understood the above De…" at bounding box center [633, 277] width 837 height 39
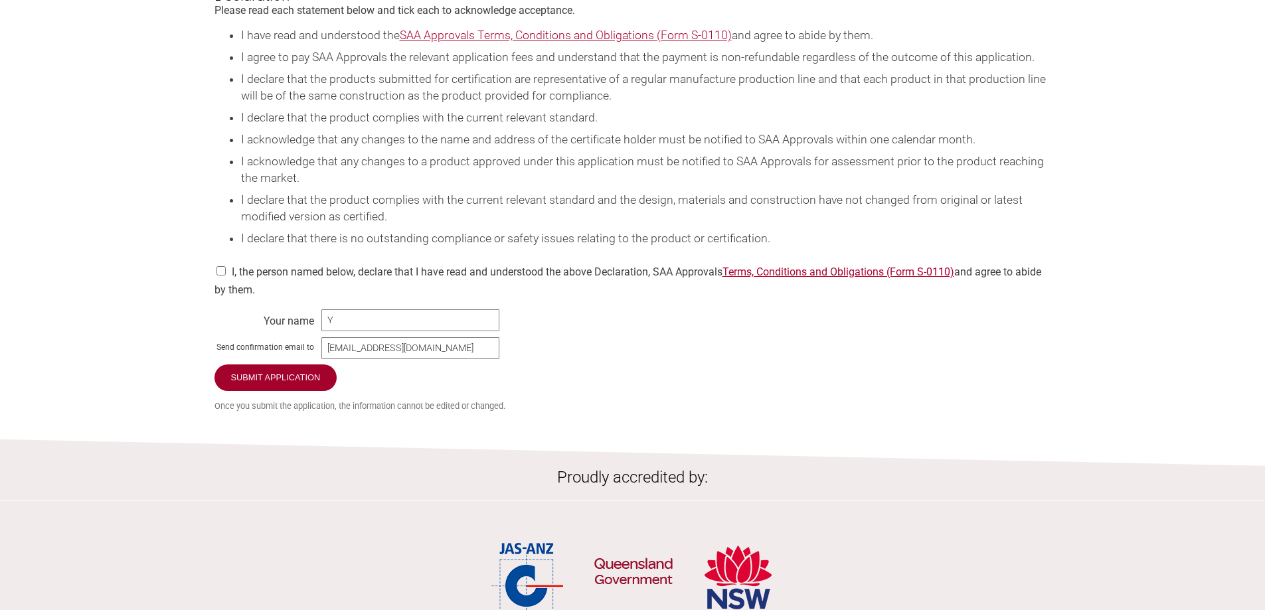
click at [234, 290] on div "I, the person named below, declare that I have read and understood the above De…" at bounding box center [633, 277] width 837 height 39
click at [222, 276] on input "checkbox" at bounding box center [221, 270] width 13 height 9
checkbox input "true"
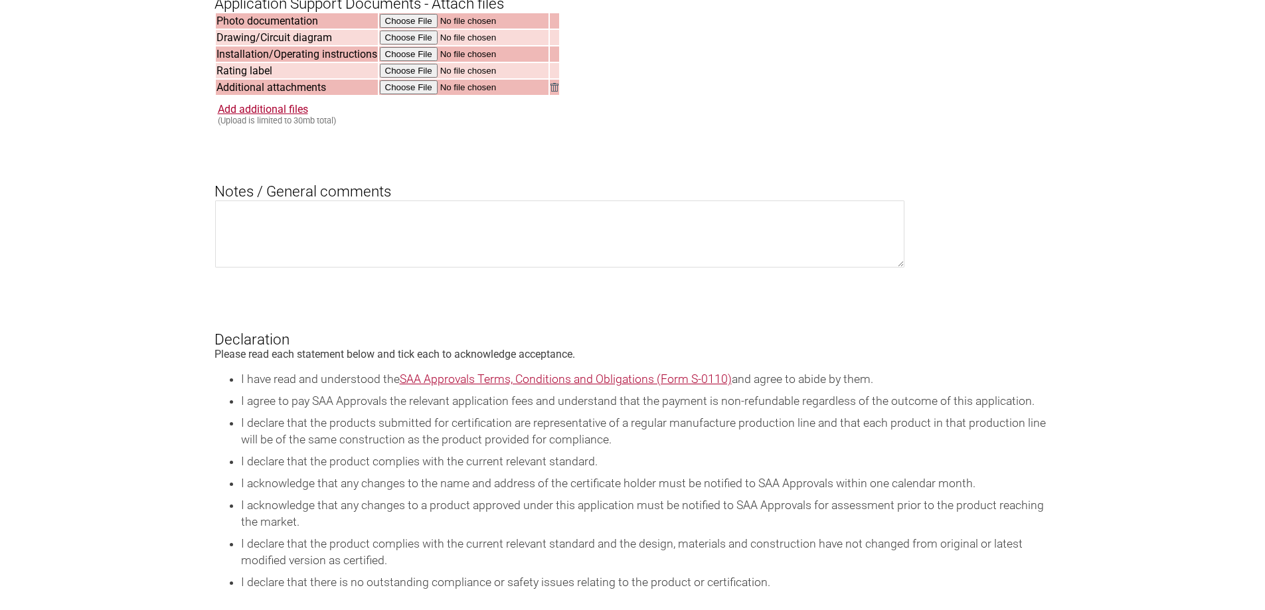
scroll to position [2611, 0]
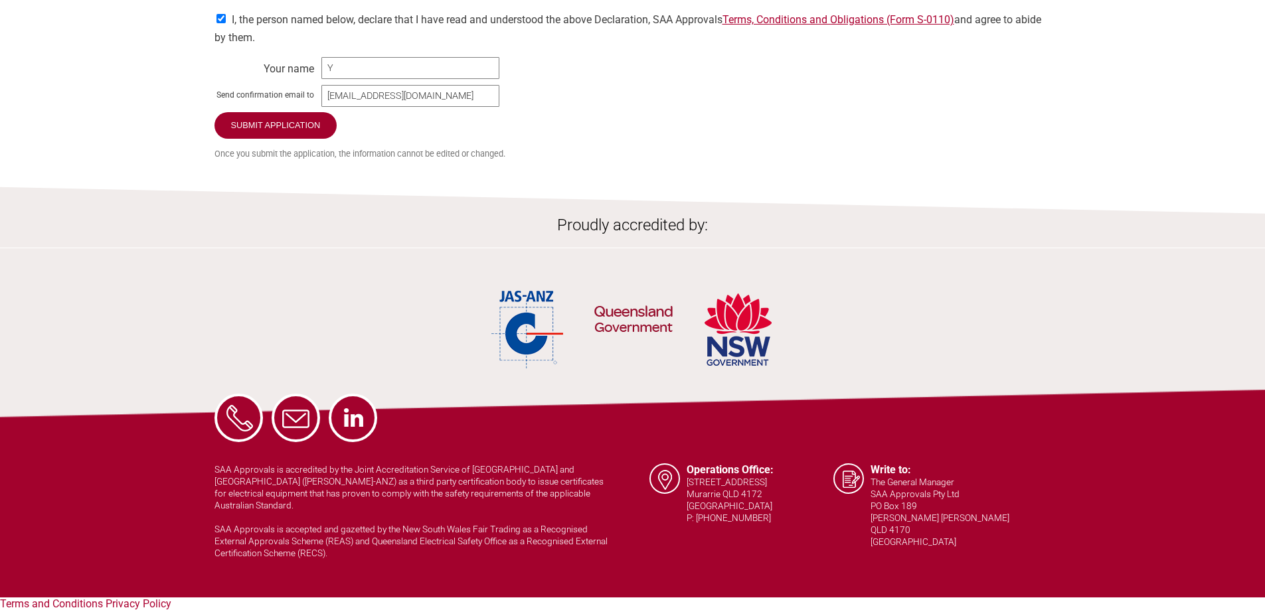
drag, startPoint x: 873, startPoint y: 106, endPoint x: 512, endPoint y: 395, distance: 462.6
click at [292, 139] on input "Submit Application" at bounding box center [277, 125] width 124 height 28
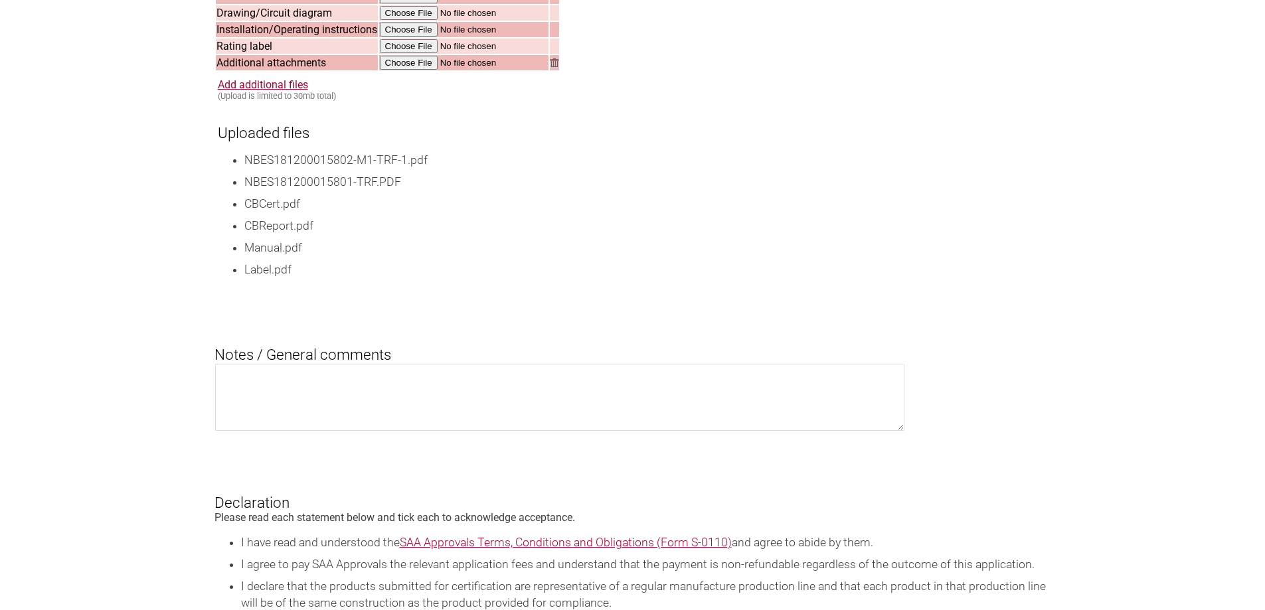
scroll to position [1793, 0]
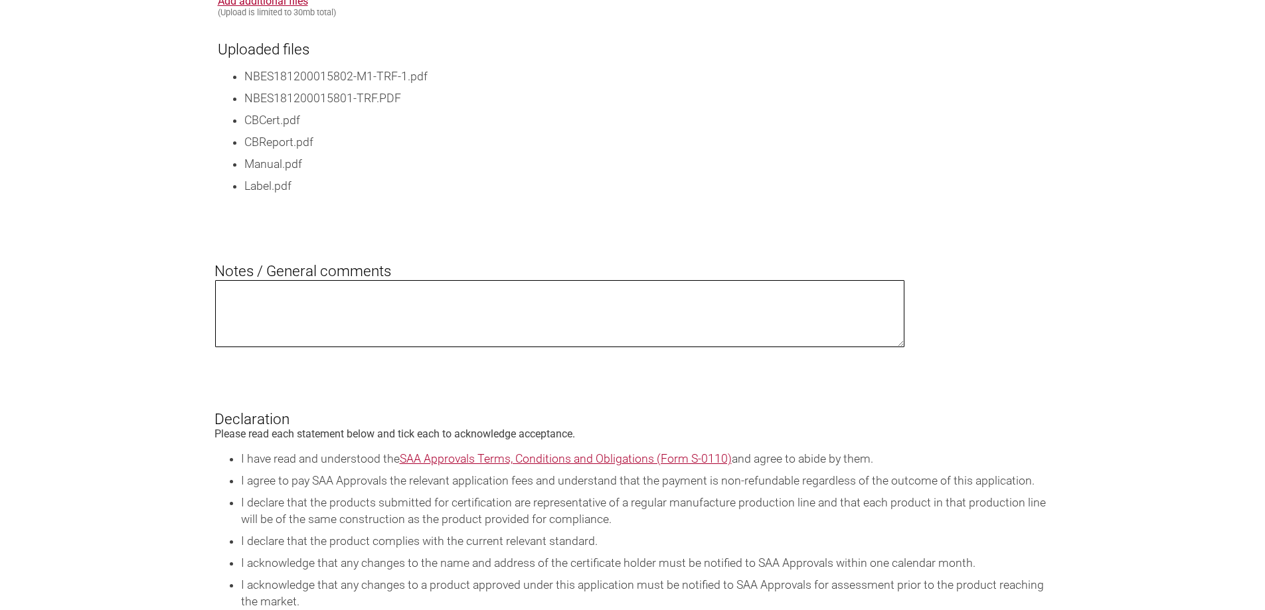
click at [432, 321] on textarea at bounding box center [560, 313] width 690 height 67
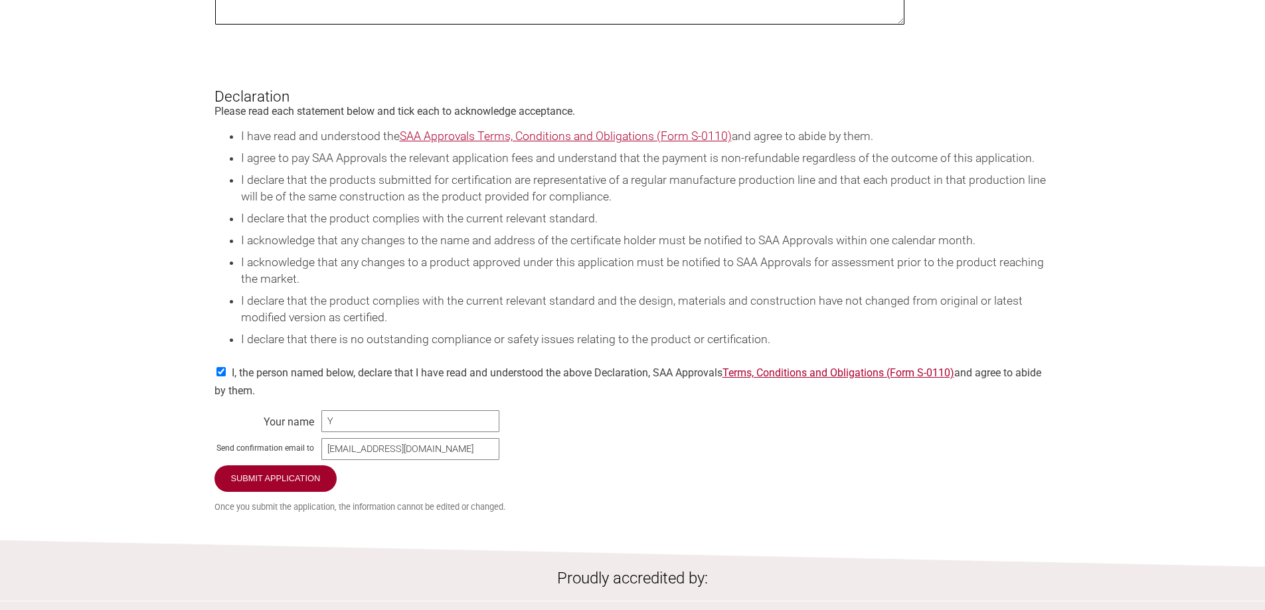
scroll to position [2258, 0]
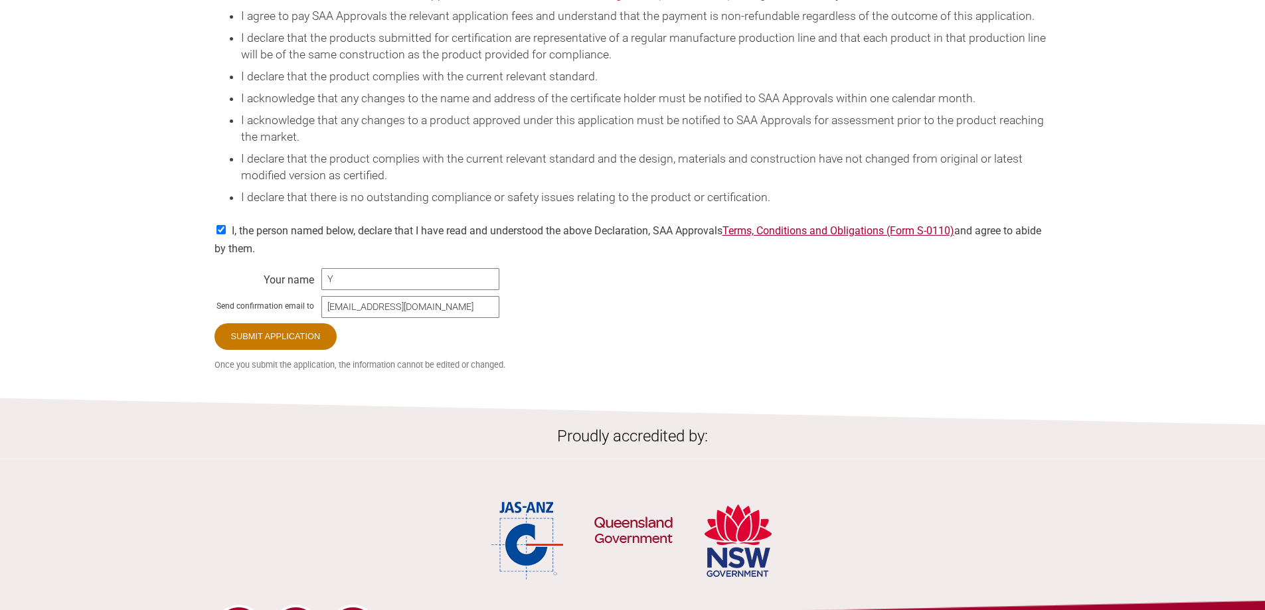
type textarea "Nil"
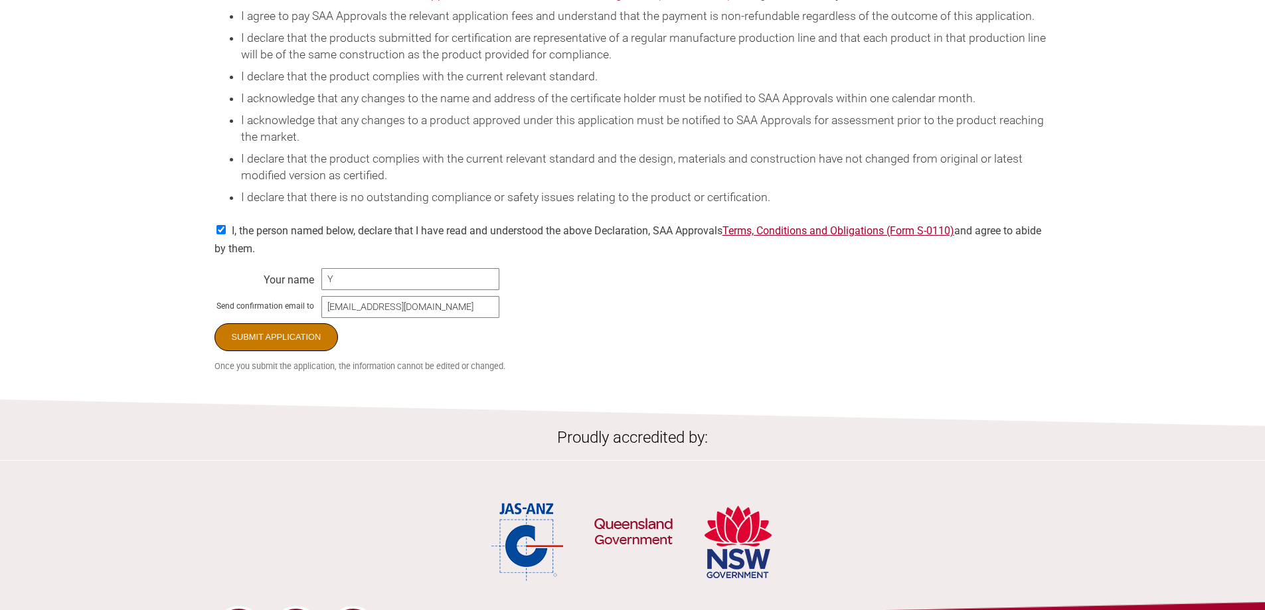
click at [280, 351] on input "Submit Application" at bounding box center [277, 337] width 124 height 28
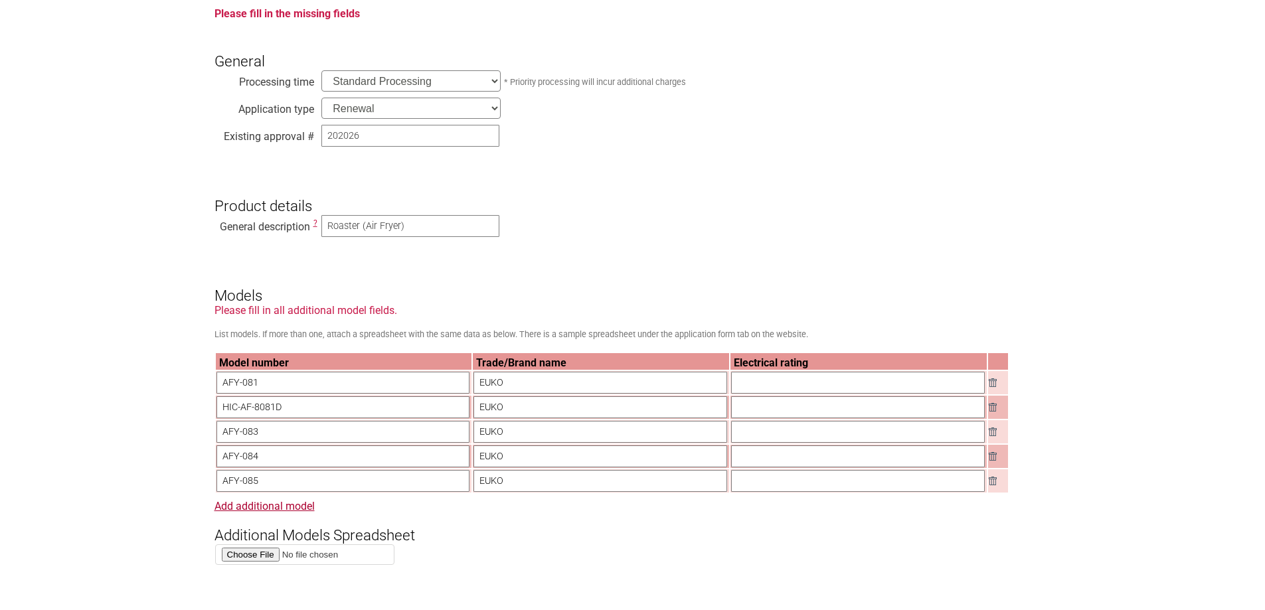
scroll to position [398, 0]
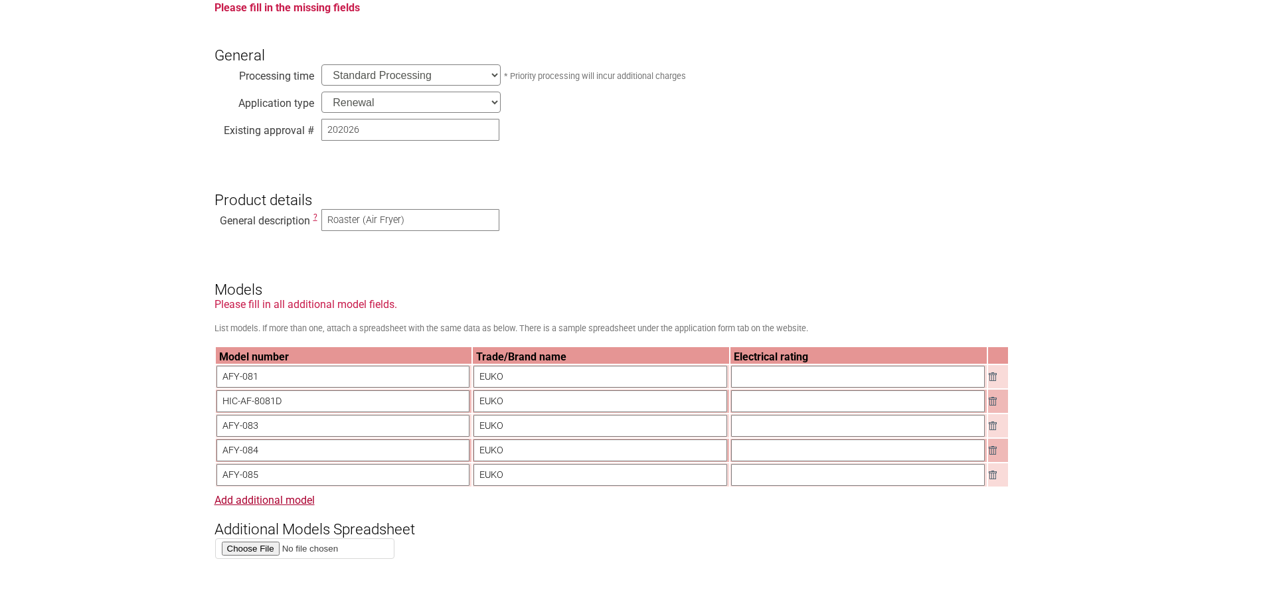
click at [780, 380] on input "text" at bounding box center [858, 377] width 254 height 22
click at [746, 357] on th "Electrical rating" at bounding box center [859, 355] width 256 height 17
drag, startPoint x: 746, startPoint y: 357, endPoint x: 782, endPoint y: 357, distance: 35.9
click at [782, 357] on th "Electrical rating" at bounding box center [859, 355] width 256 height 17
click at [818, 377] on input "text" at bounding box center [858, 377] width 254 height 22
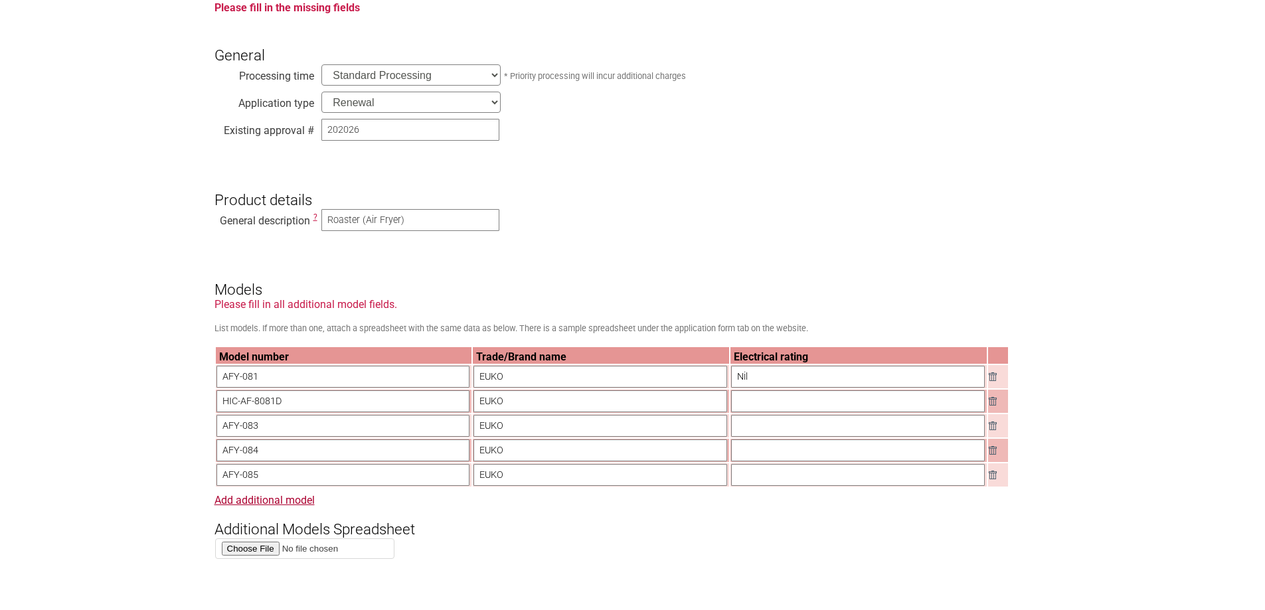
click at [816, 364] on th "Electrical rating" at bounding box center [859, 355] width 256 height 17
drag, startPoint x: 812, startPoint y: 377, endPoint x: 391, endPoint y: 379, distance: 420.4
click at [391, 379] on tr "AFY-081 EUKO Nil" at bounding box center [612, 376] width 792 height 23
type input "3"
click at [785, 412] on input "text" at bounding box center [858, 402] width 254 height 22
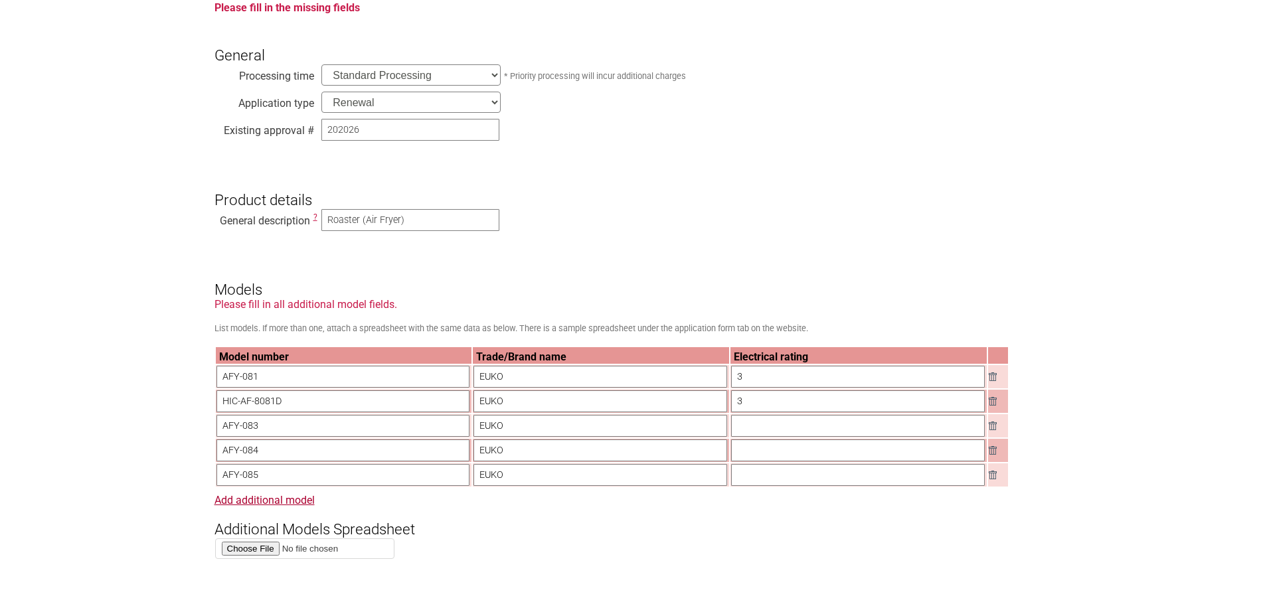
type input "3"
click at [778, 434] on input "text" at bounding box center [858, 426] width 254 height 22
type input "3"
click at [778, 446] on input "text" at bounding box center [858, 451] width 254 height 22
type input "3"
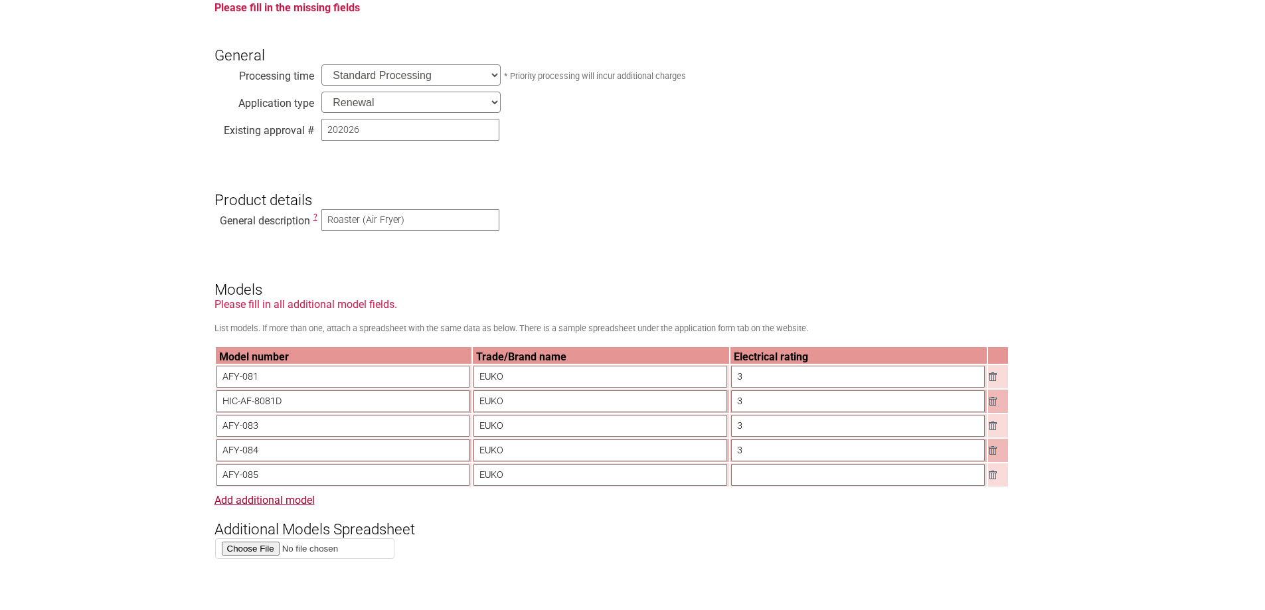
click at [778, 486] on input "text" at bounding box center [858, 475] width 254 height 22
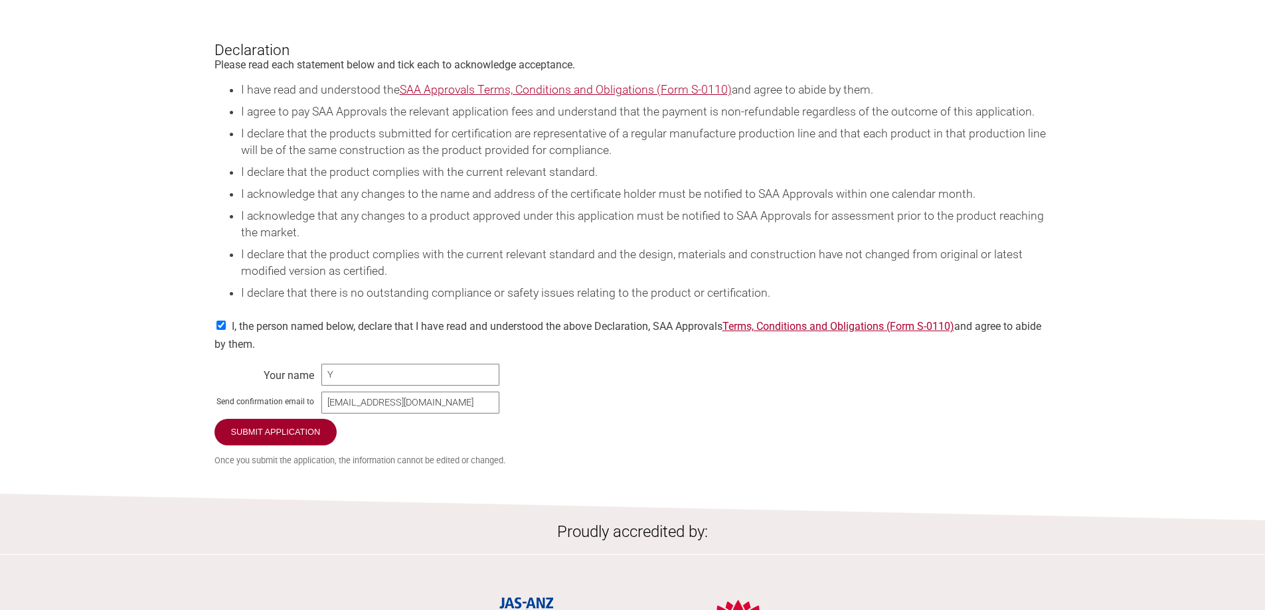
scroll to position [2258, 0]
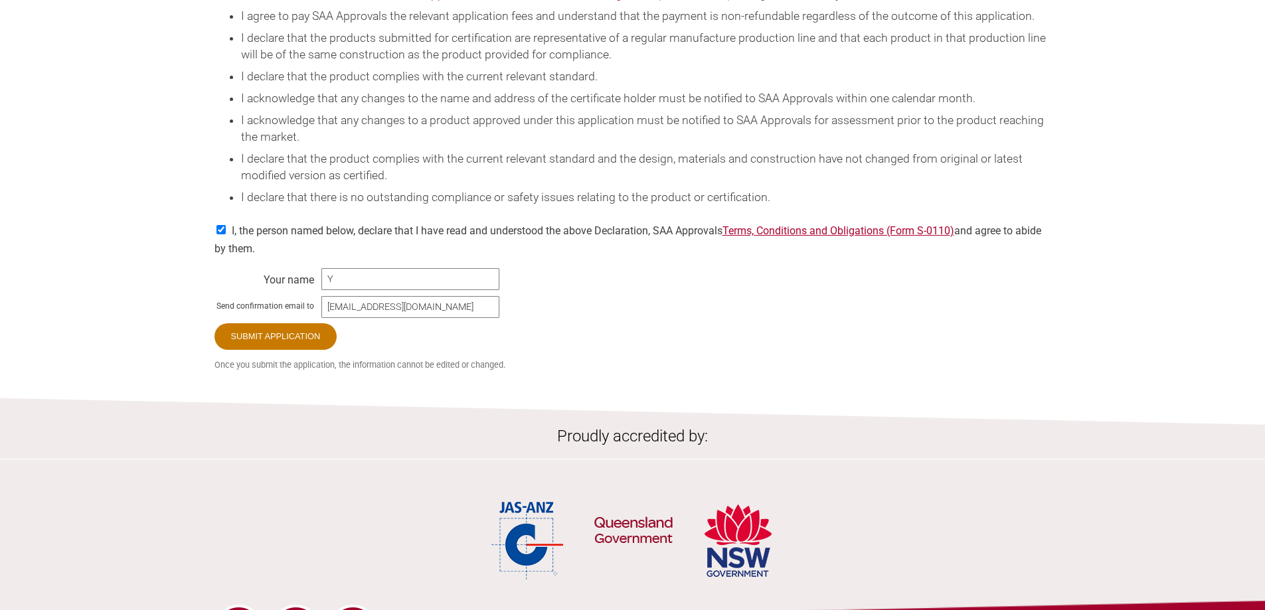
type input "3"
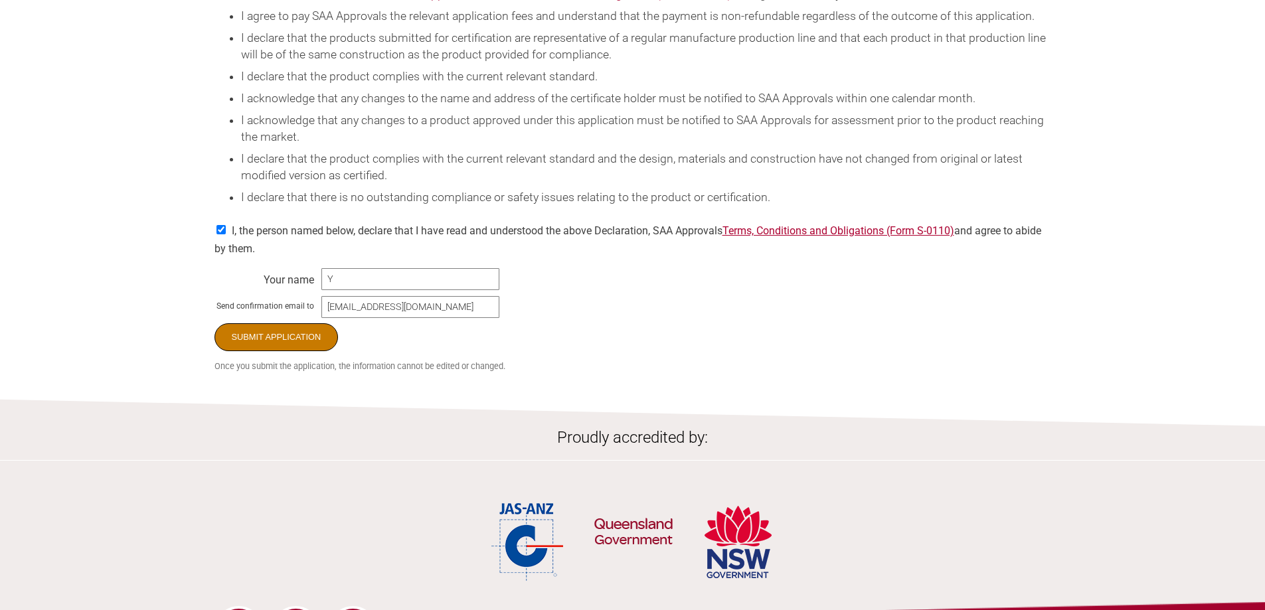
click at [302, 351] on input "Submit Application" at bounding box center [277, 337] width 124 height 28
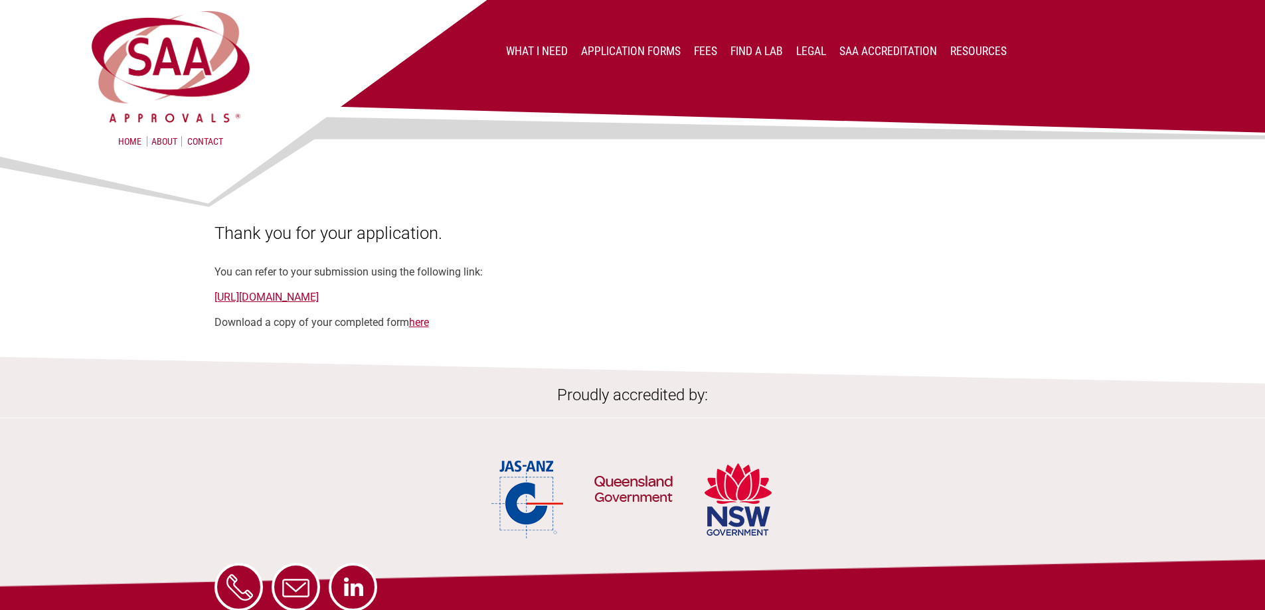
scroll to position [158, 0]
